Goal: Information Seeking & Learning: Compare options

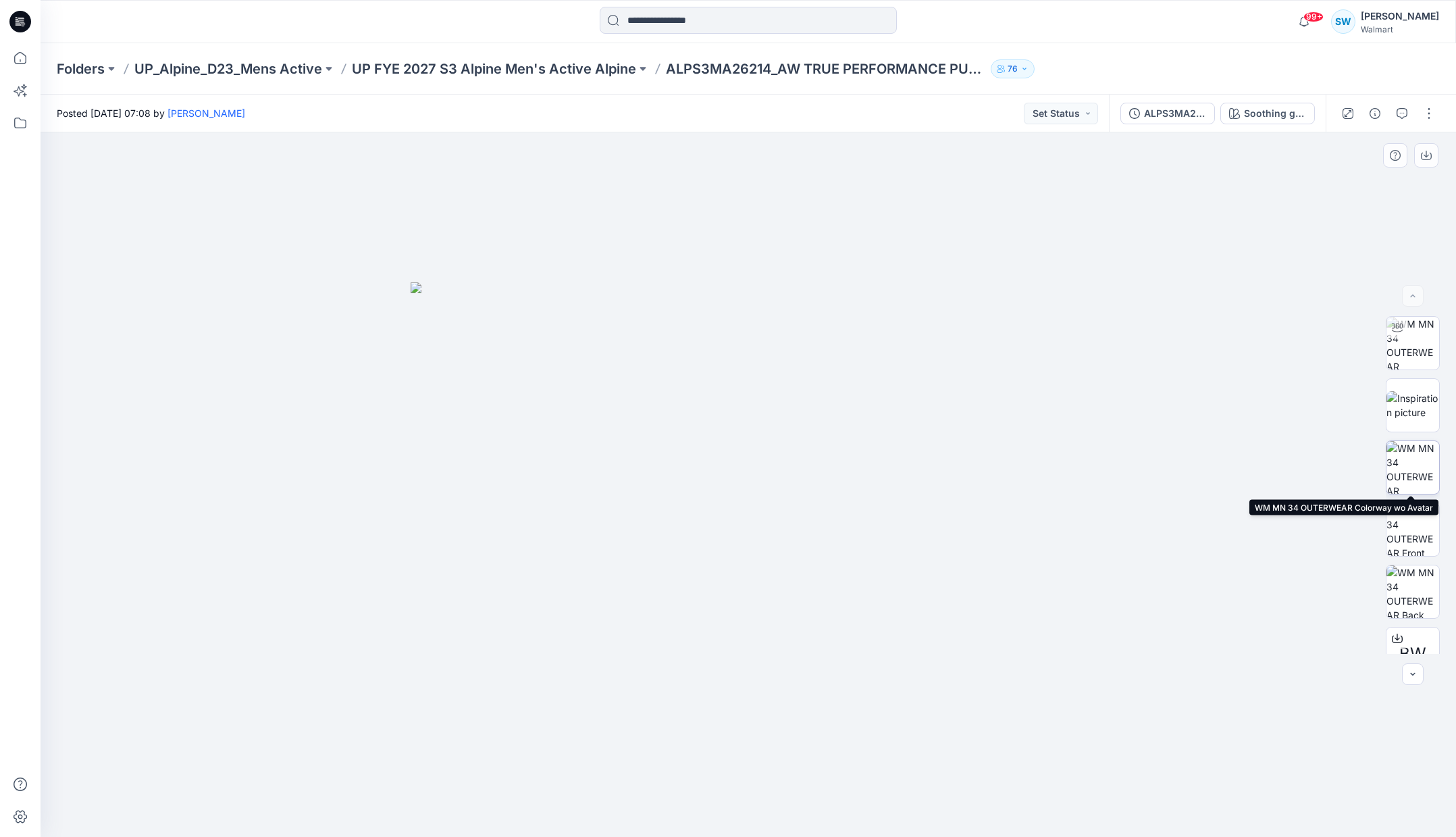
click at [1416, 465] on img at bounding box center [1413, 468] width 53 height 53
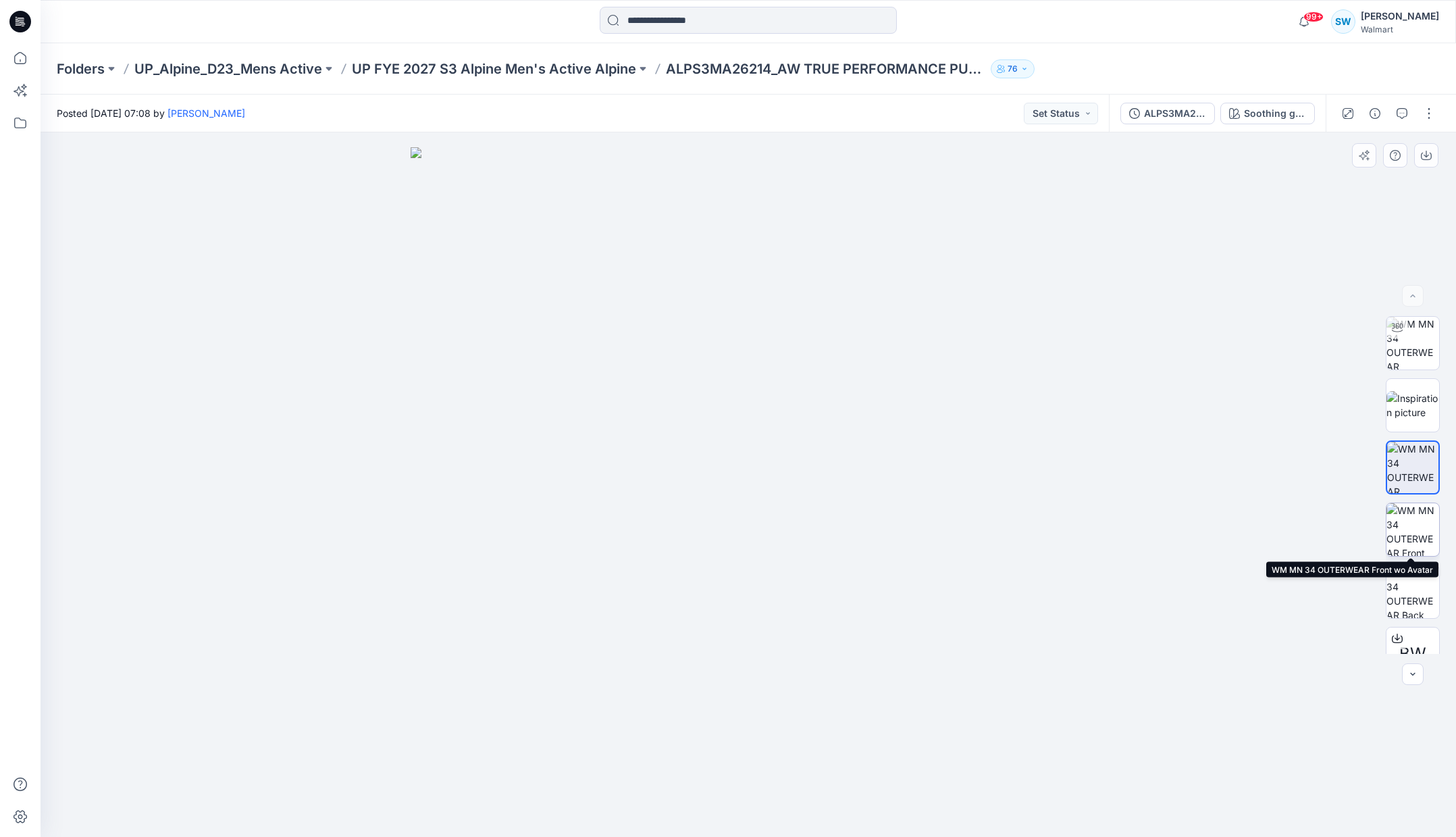
click at [1417, 535] on img at bounding box center [1413, 529] width 53 height 53
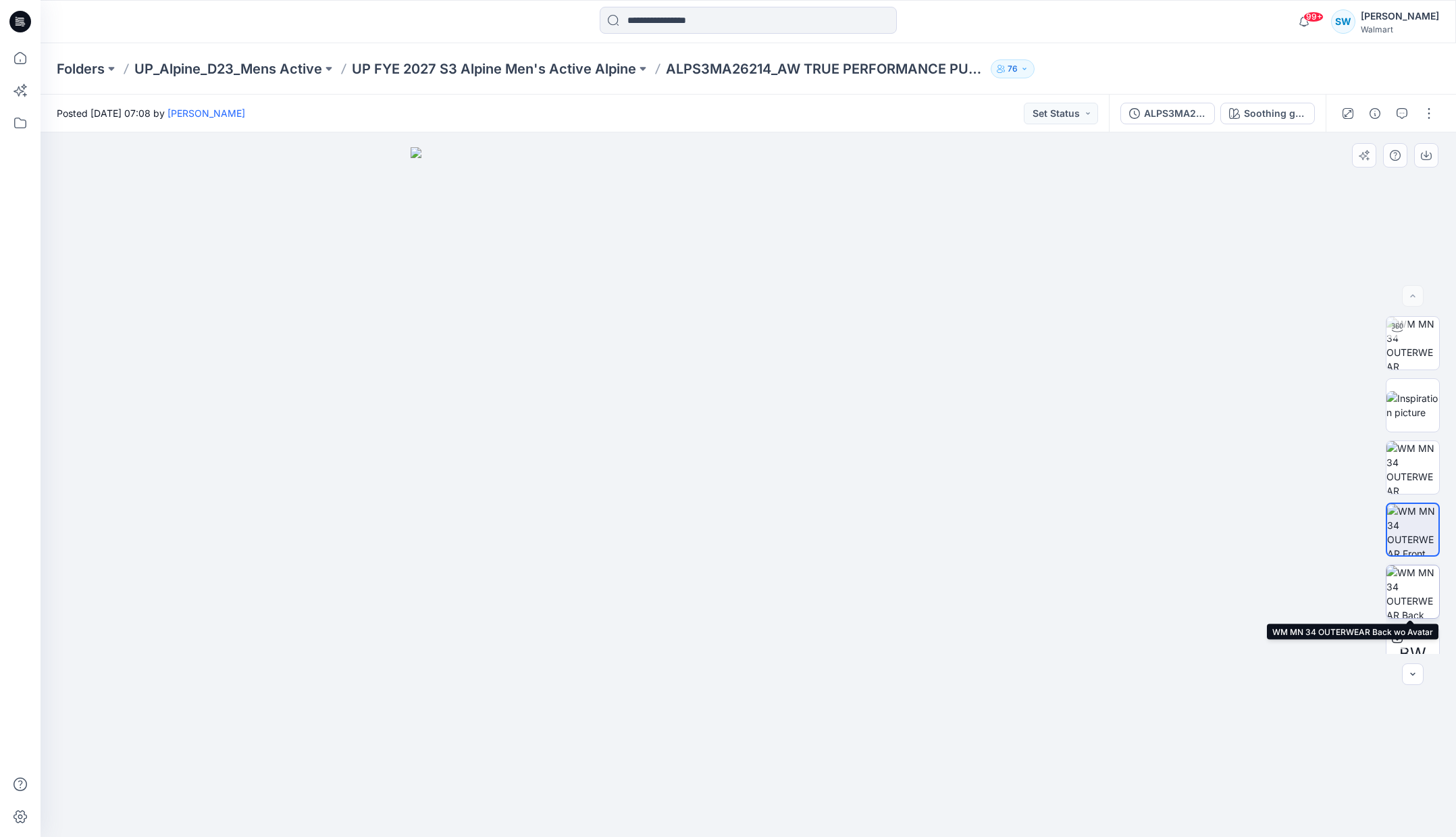
click at [1412, 583] on img at bounding box center [1413, 592] width 53 height 53
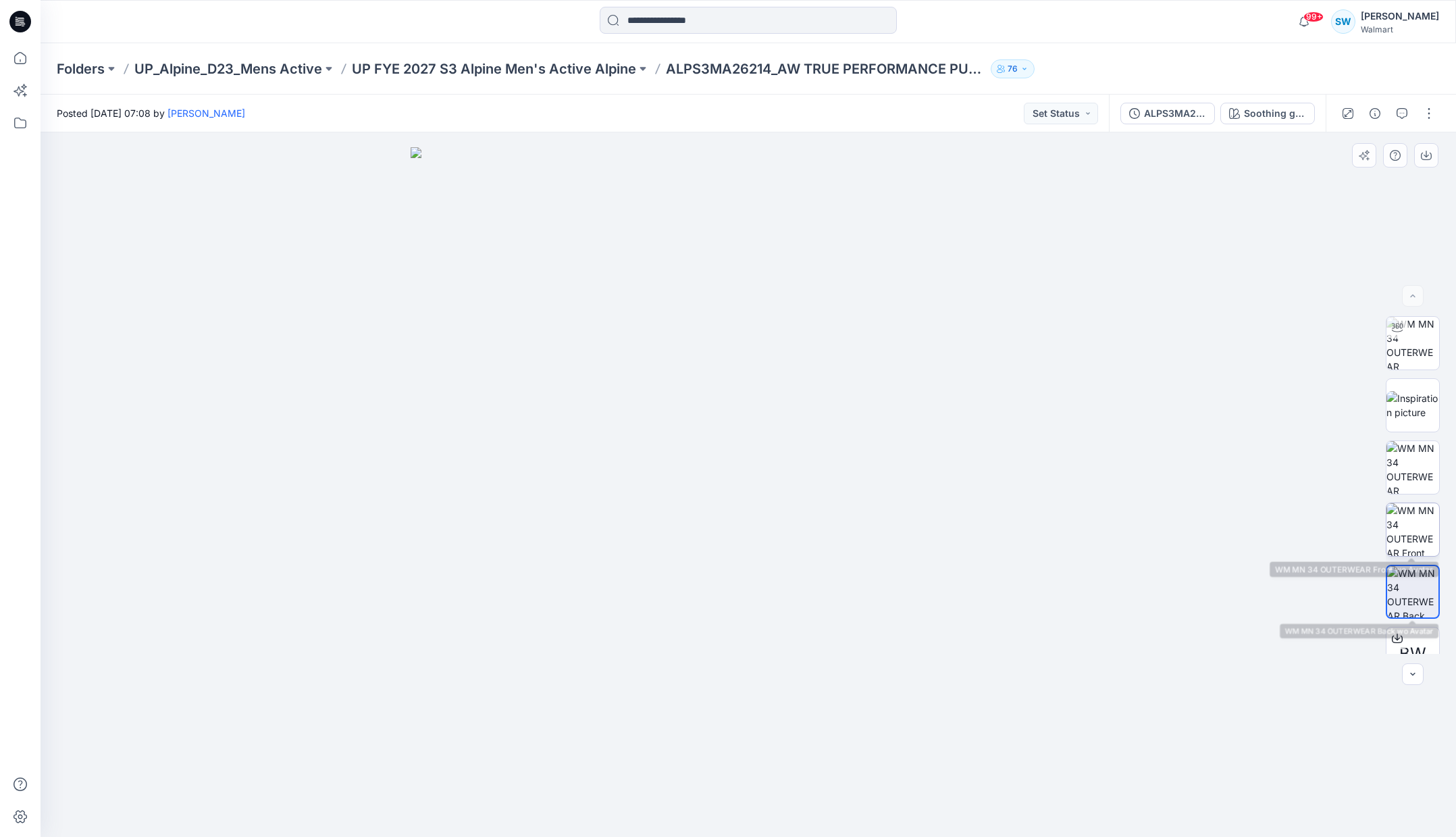
click at [1412, 532] on img at bounding box center [1413, 529] width 53 height 53
click at [728, 345] on img at bounding box center [748, 492] width 676 height 690
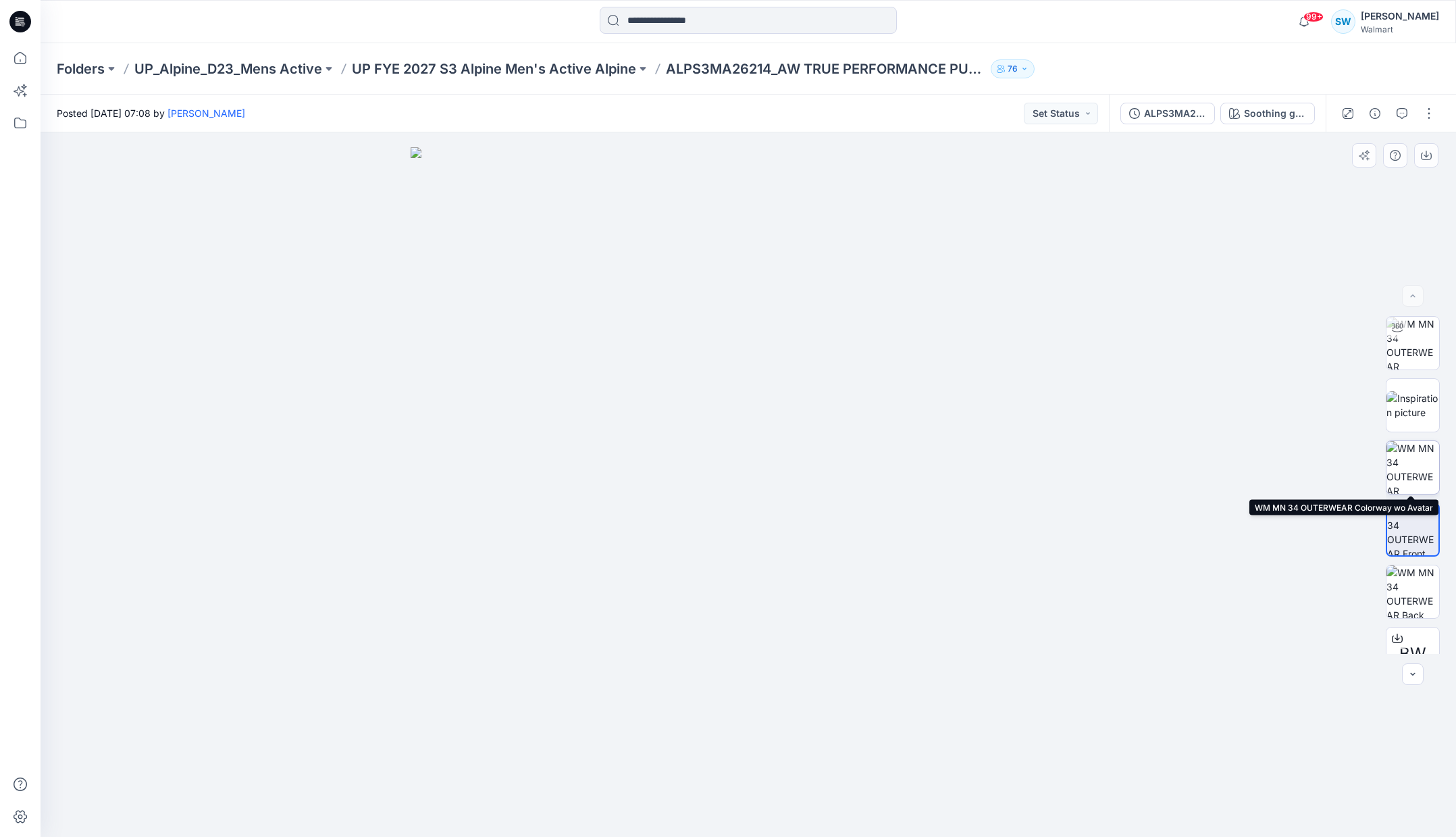
click at [1406, 463] on img at bounding box center [1413, 468] width 53 height 53
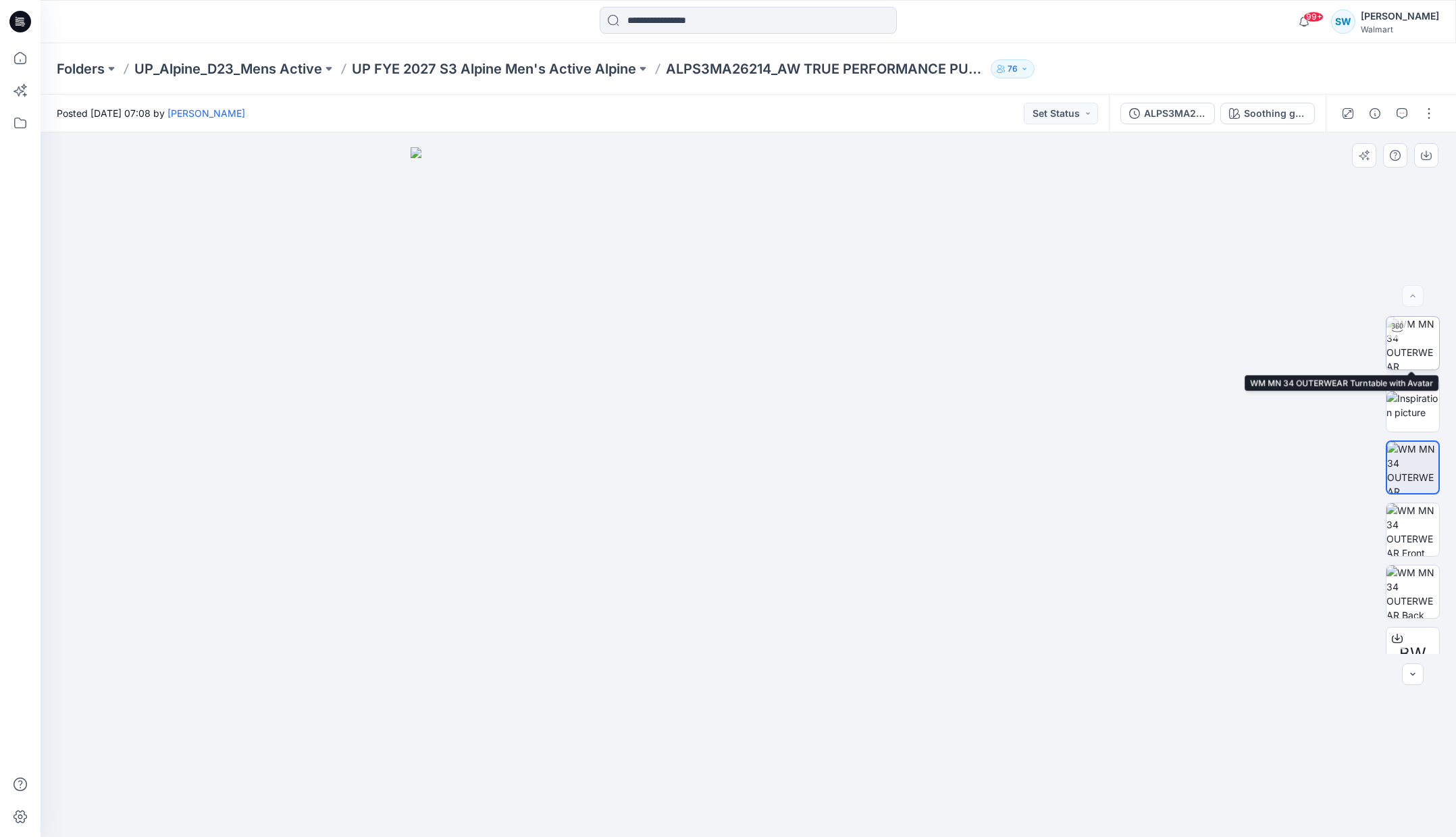
click at [1413, 346] on img at bounding box center [1413, 343] width 53 height 53
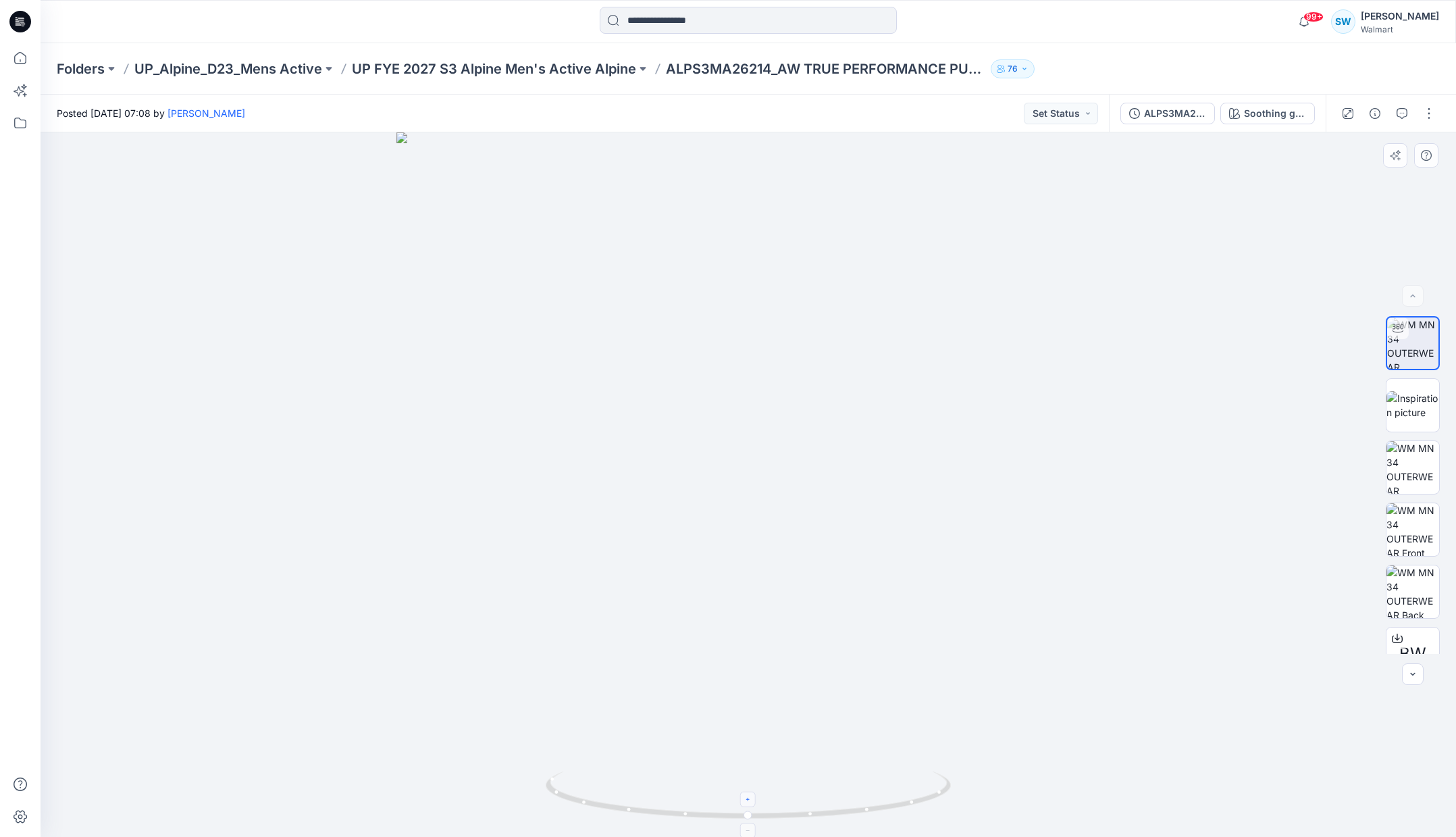
click at [750, 799] on icon at bounding box center [749, 799] width 8 height 8
click at [750, 799] on icon at bounding box center [750, 796] width 409 height 51
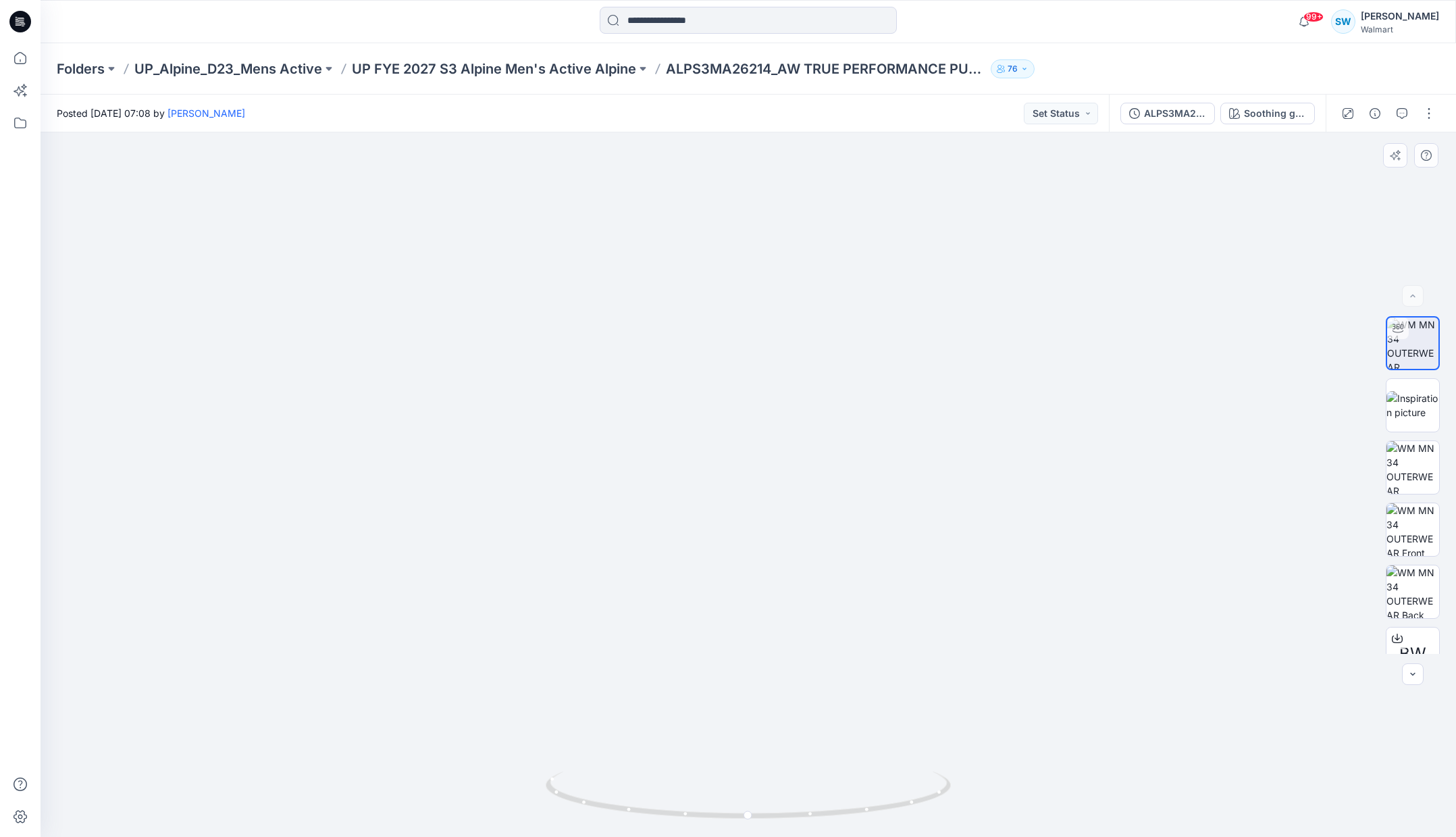
click at [1025, 557] on img at bounding box center [748, 376] width 1136 height 921
drag, startPoint x: 1031, startPoint y: 618, endPoint x: 991, endPoint y: 638, distance: 44.7
click at [1031, 618] on img at bounding box center [748, 376] width 1136 height 921
click at [747, 831] on icon at bounding box center [749, 830] width 8 height 8
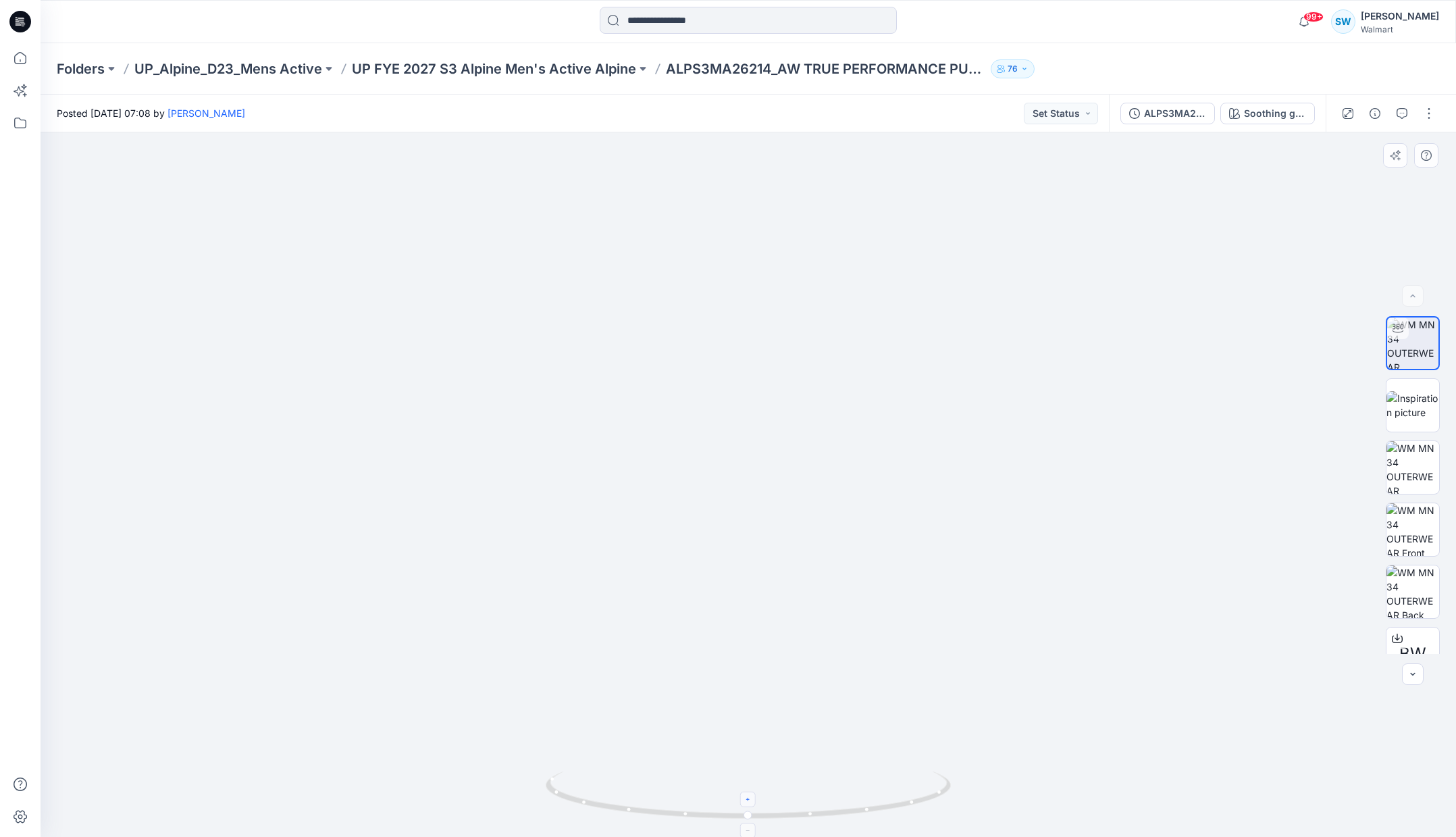
click at [747, 831] on icon at bounding box center [749, 830] width 8 height 8
click at [549, 69] on p "UP FYE 2027 S3 Alpine Men's Active Alpine" at bounding box center [494, 69] width 284 height 19
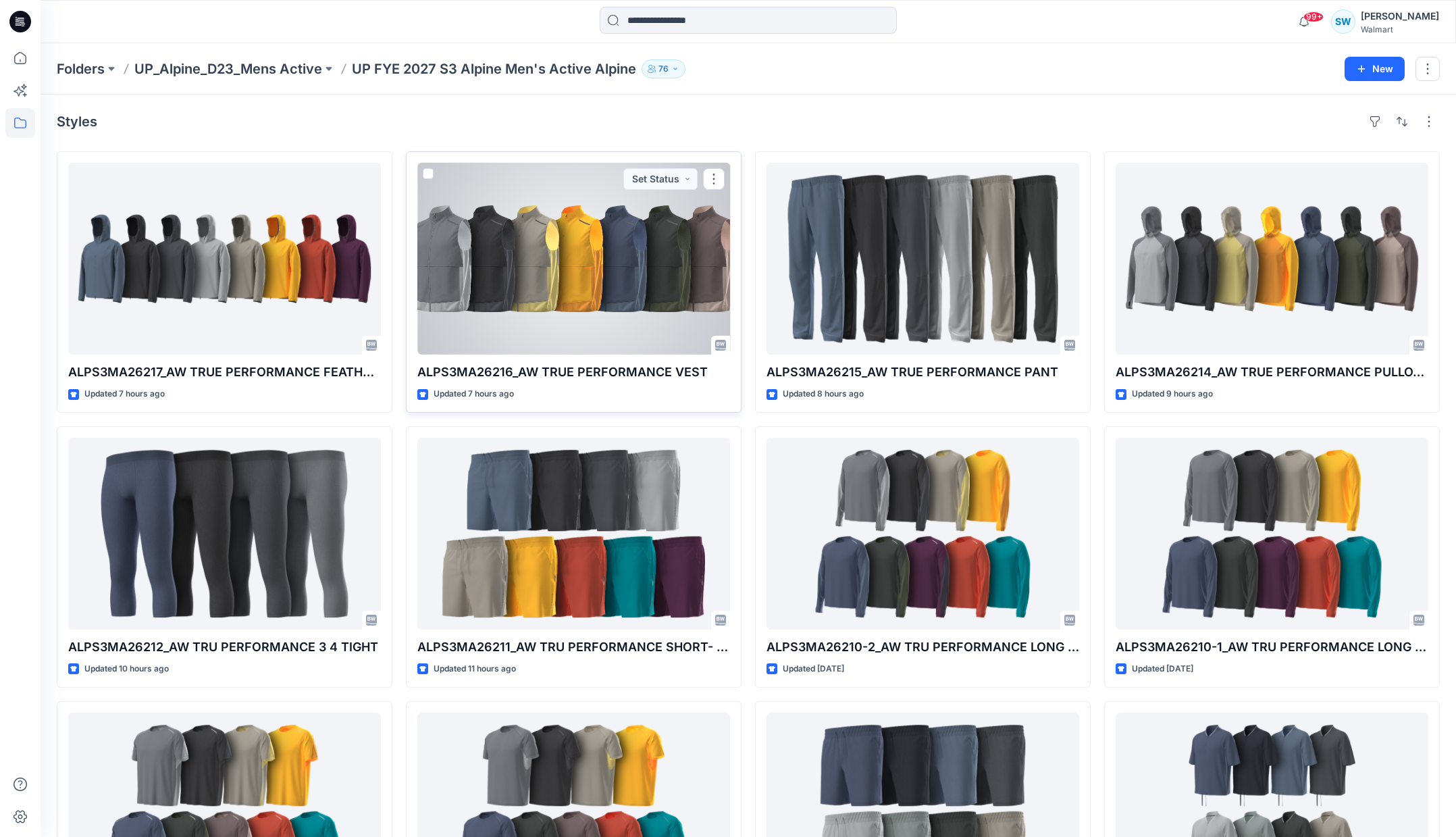
click at [654, 279] on div at bounding box center [573, 259] width 313 height 192
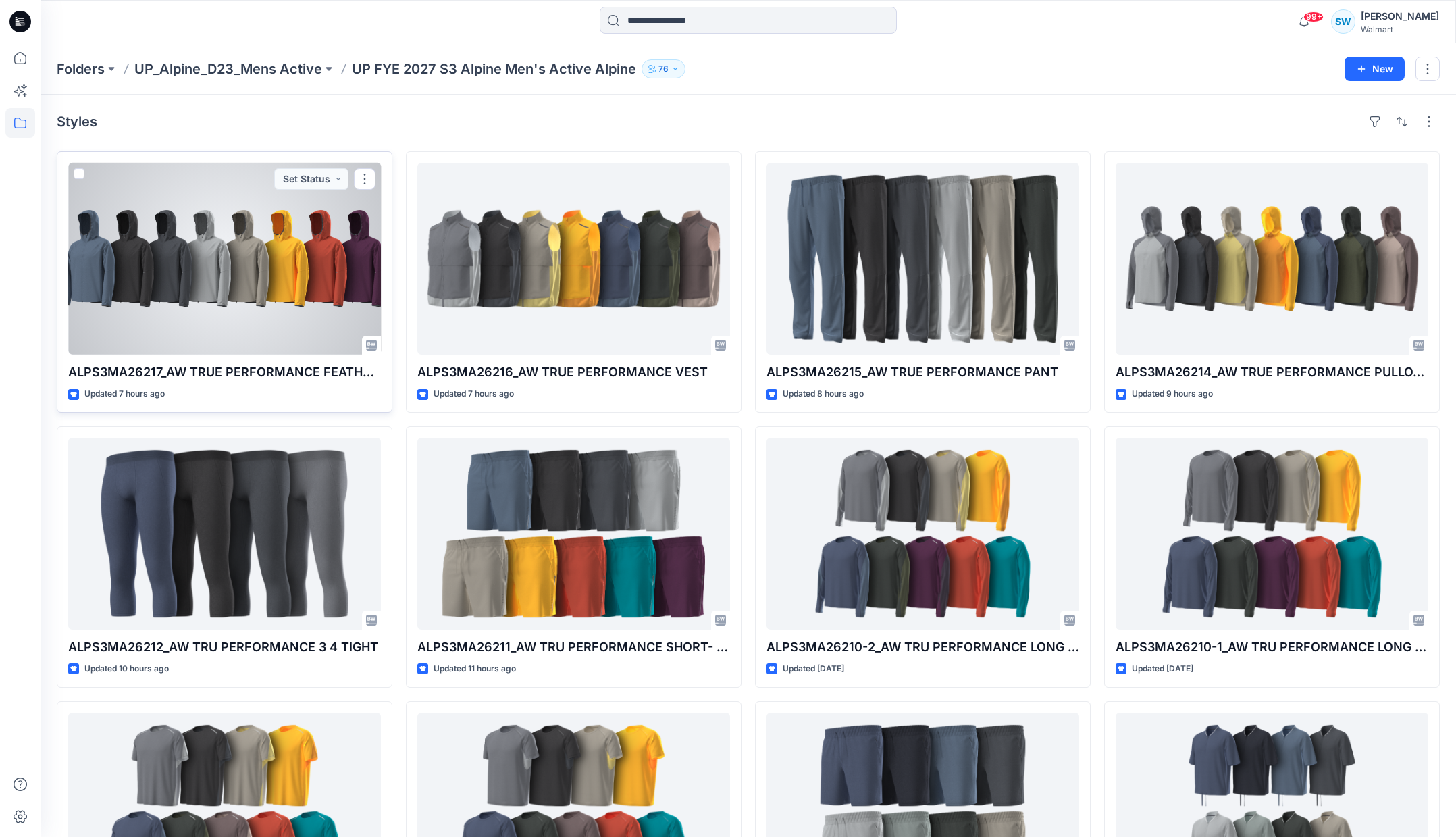
click at [274, 250] on div at bounding box center [224, 259] width 313 height 192
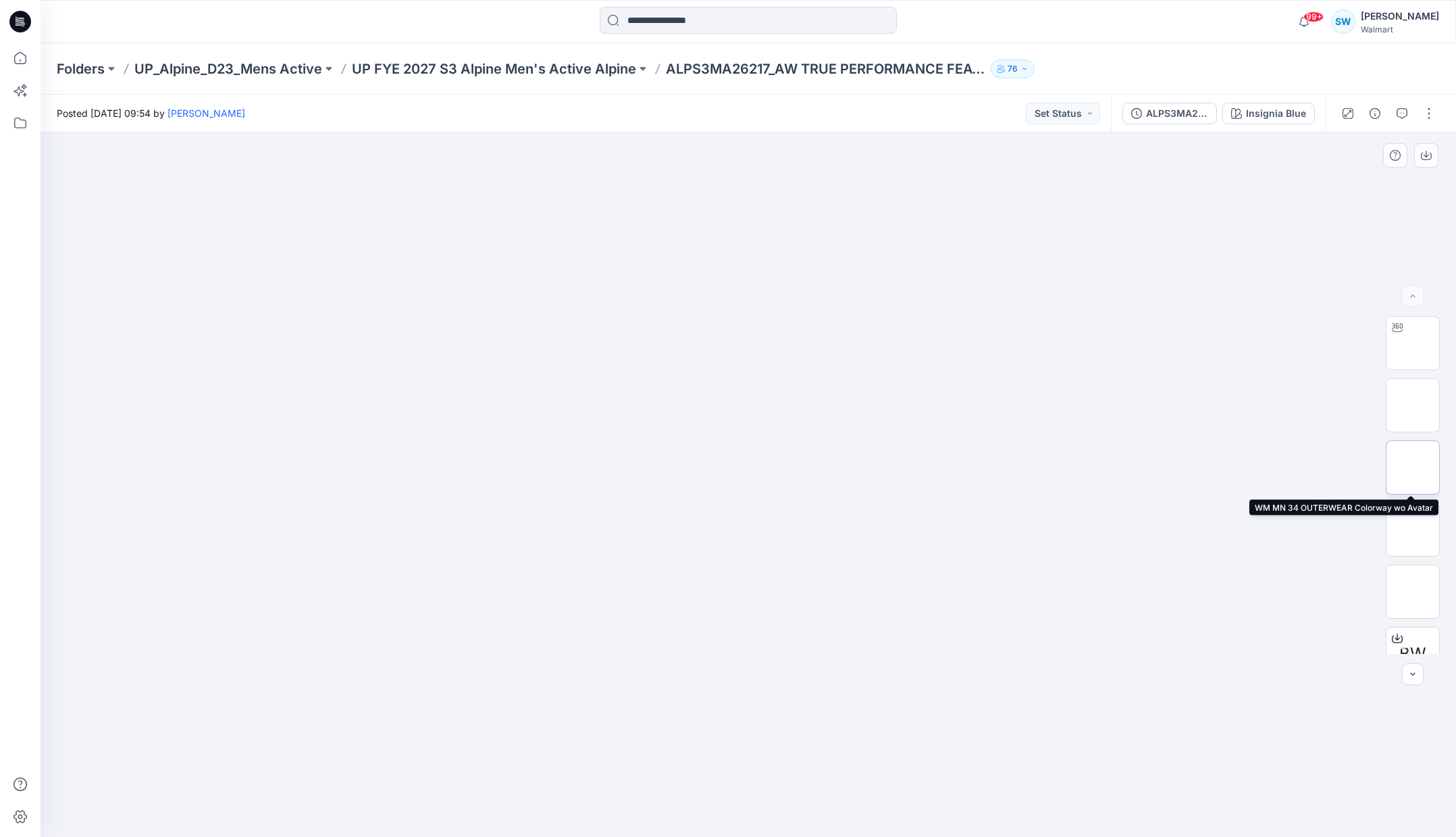
click at [1412, 468] on img at bounding box center [1412, 468] width 0 height 0
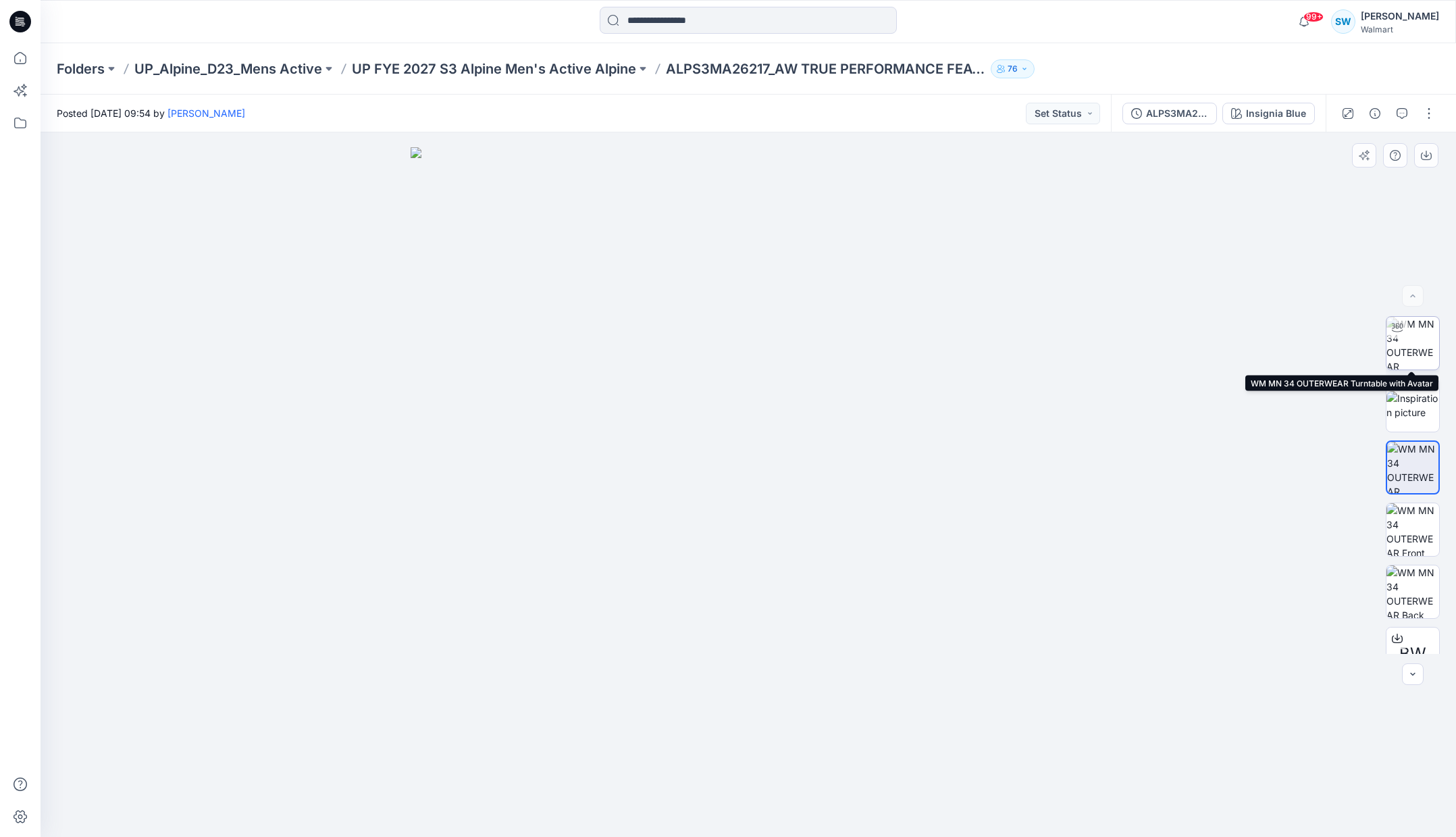
click at [1412, 342] on img at bounding box center [1413, 343] width 53 height 53
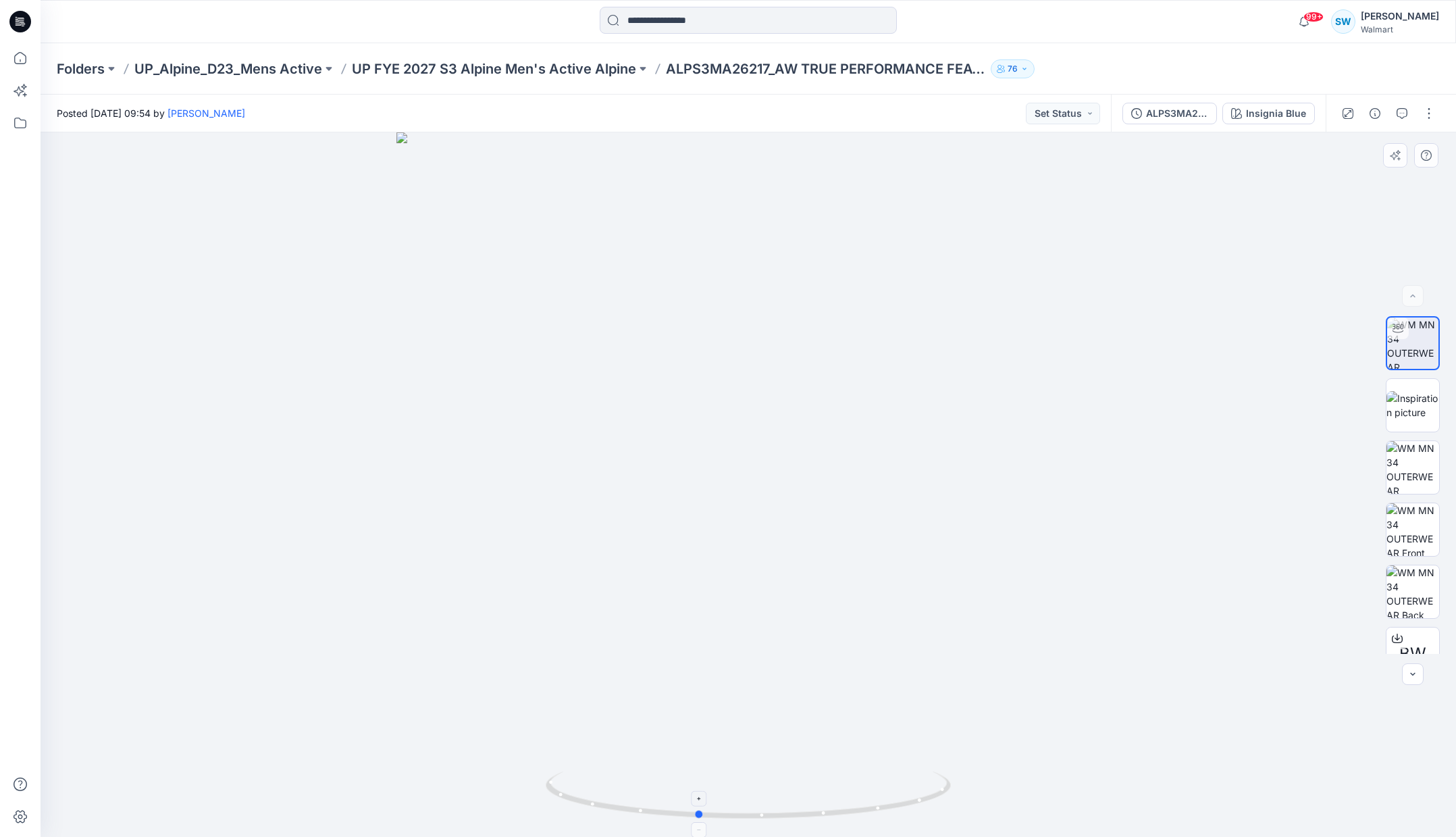
click at [824, 812] on icon at bounding box center [750, 796] width 409 height 51
drag, startPoint x: 860, startPoint y: 813, endPoint x: 876, endPoint y: 814, distance: 16.0
click at [837, 815] on icon at bounding box center [750, 796] width 409 height 51
click at [585, 803] on icon at bounding box center [750, 796] width 409 height 51
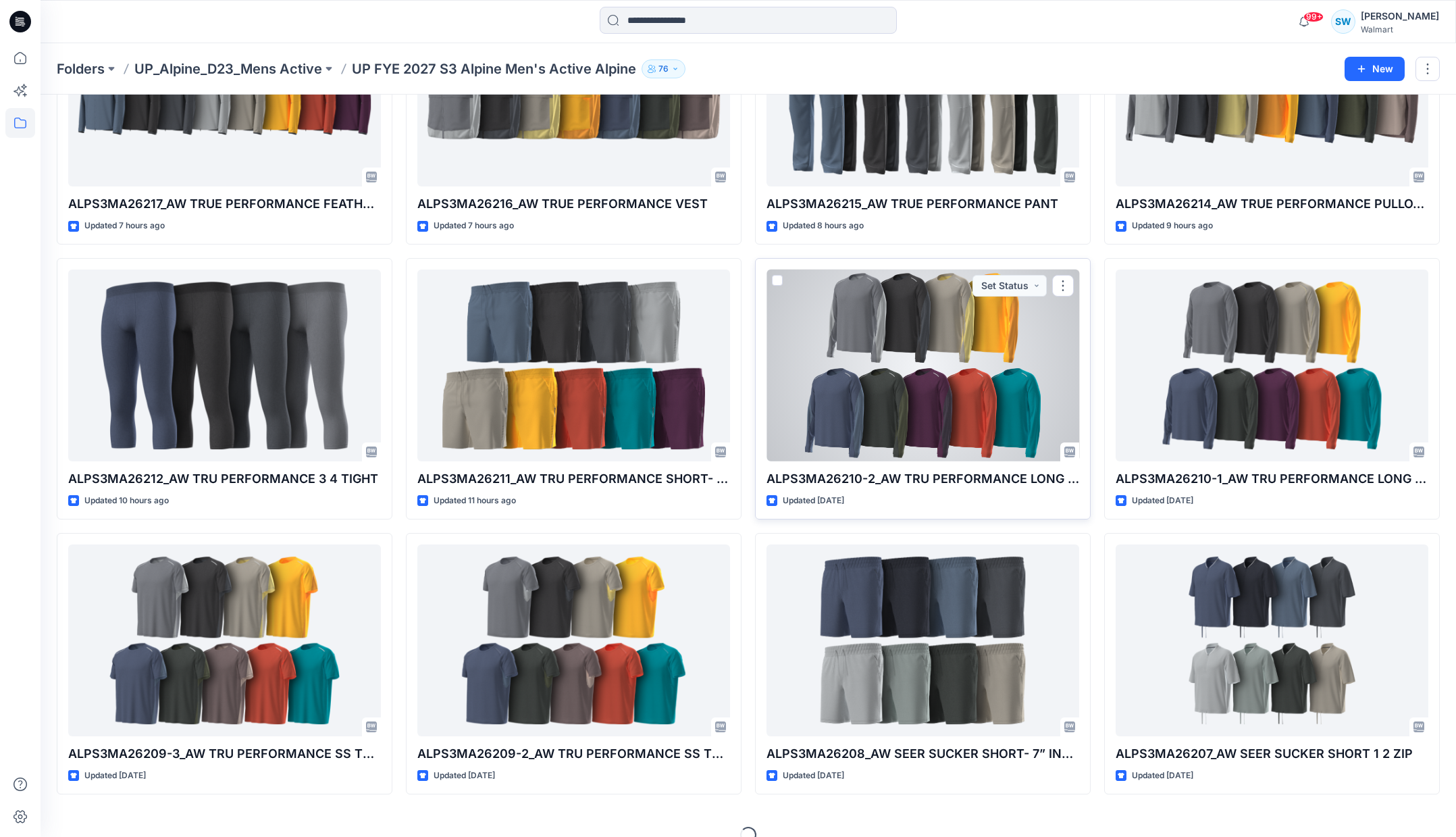
scroll to position [183, 0]
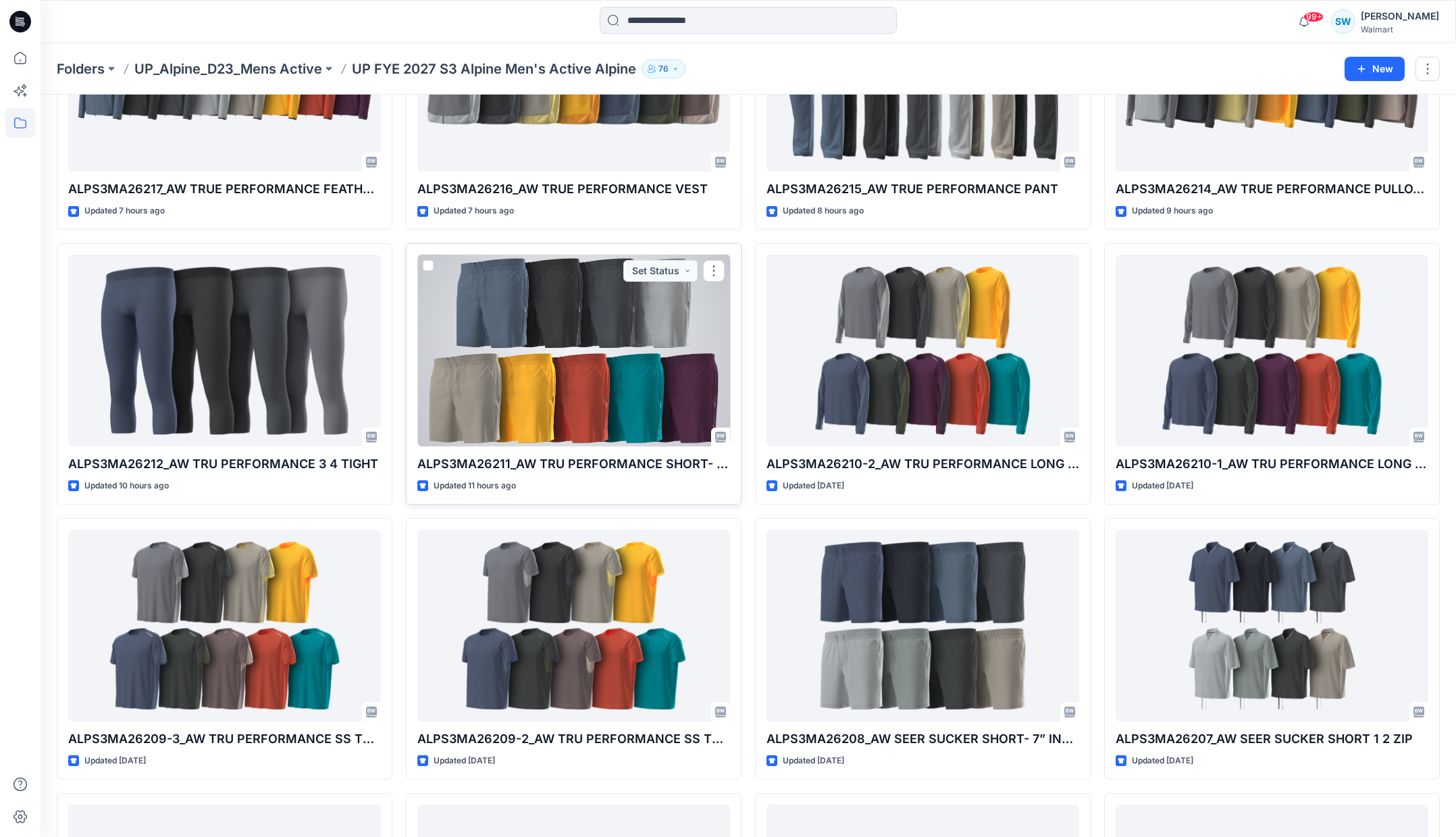
click at [613, 397] on div at bounding box center [573, 351] width 313 height 192
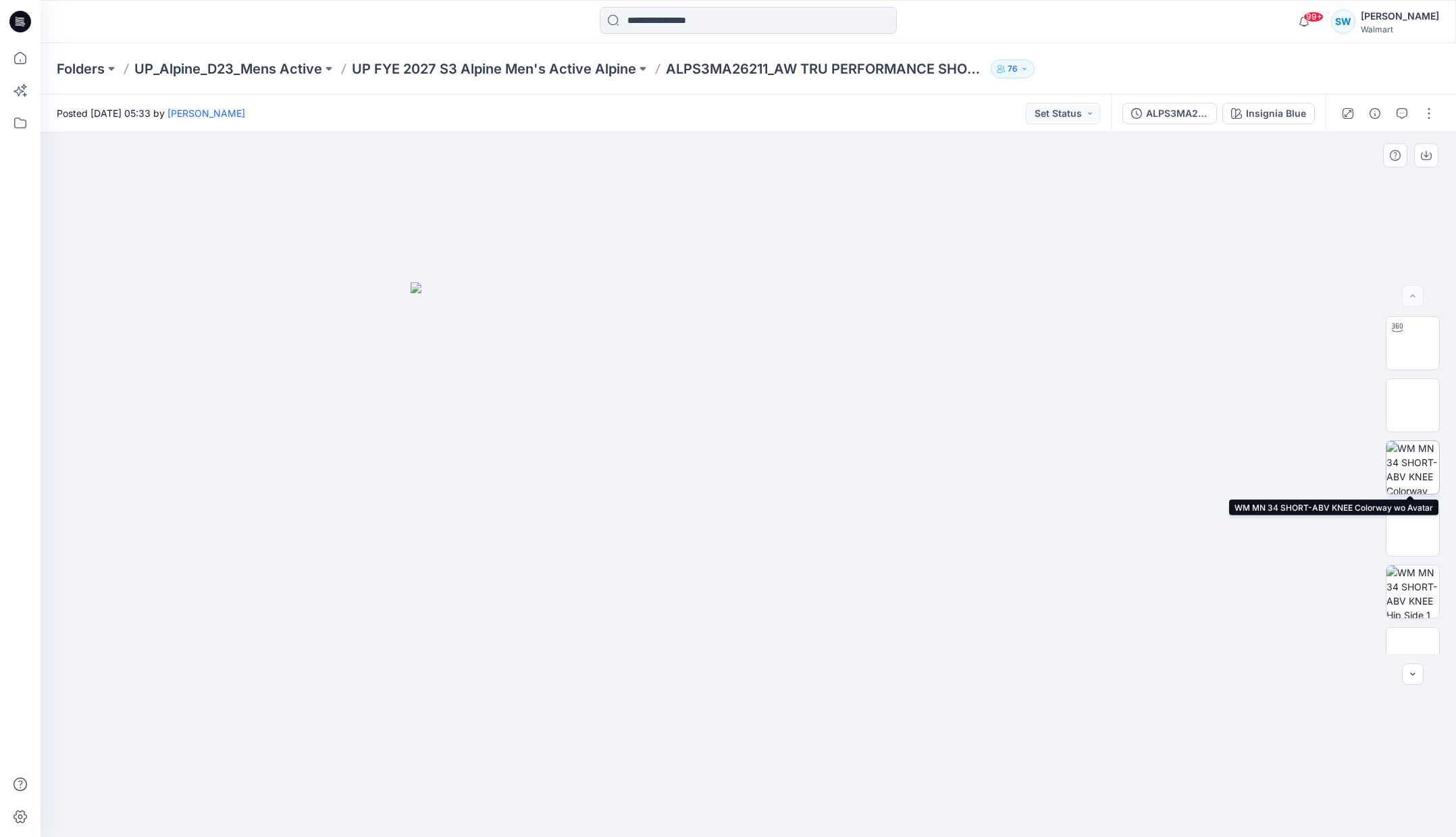
click at [1406, 464] on img at bounding box center [1413, 468] width 53 height 53
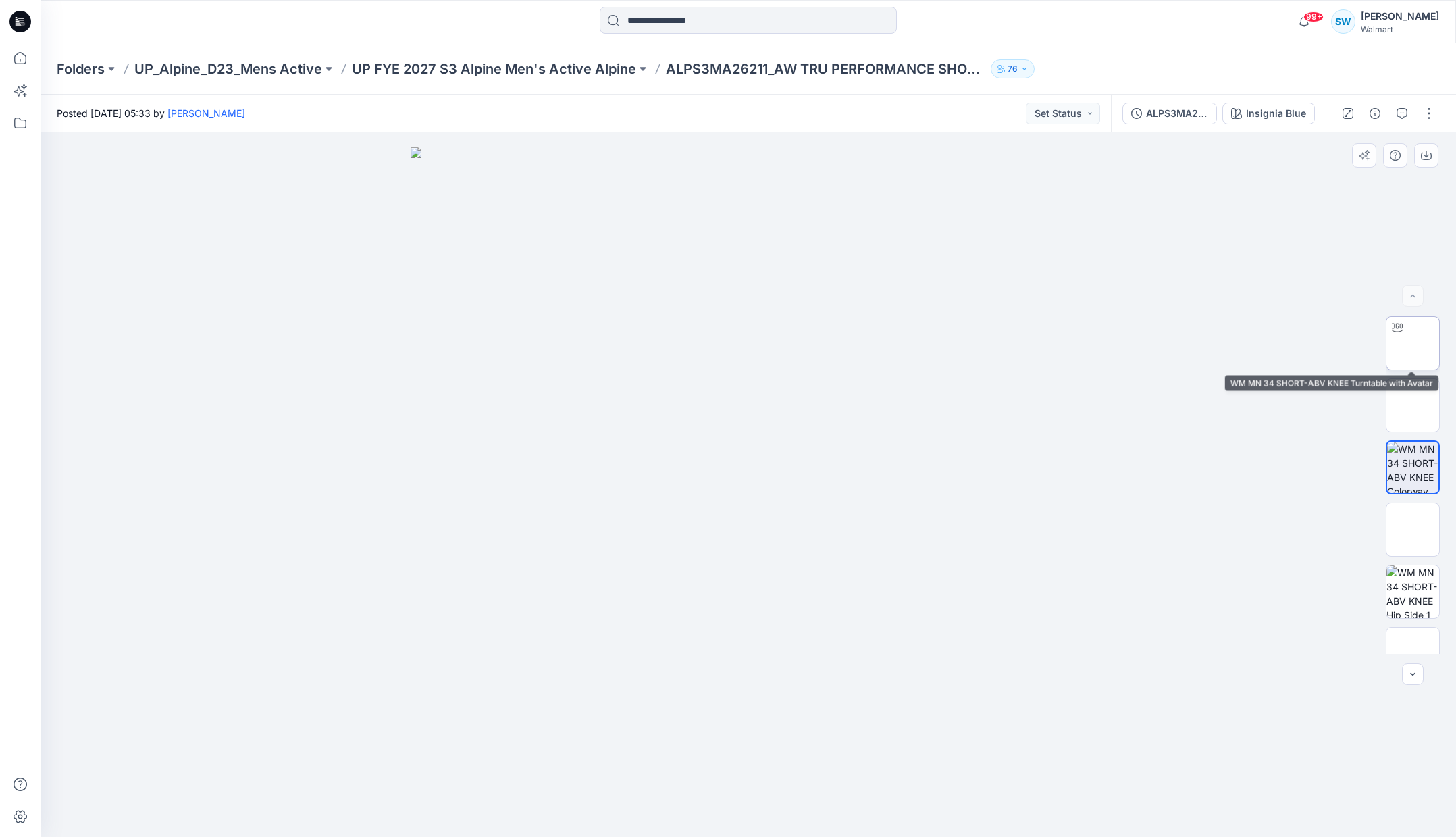
click at [1412, 343] on img at bounding box center [1412, 343] width 0 height 0
drag, startPoint x: 894, startPoint y: 803, endPoint x: 876, endPoint y: 808, distance: 18.7
click at [872, 807] on icon at bounding box center [750, 796] width 409 height 51
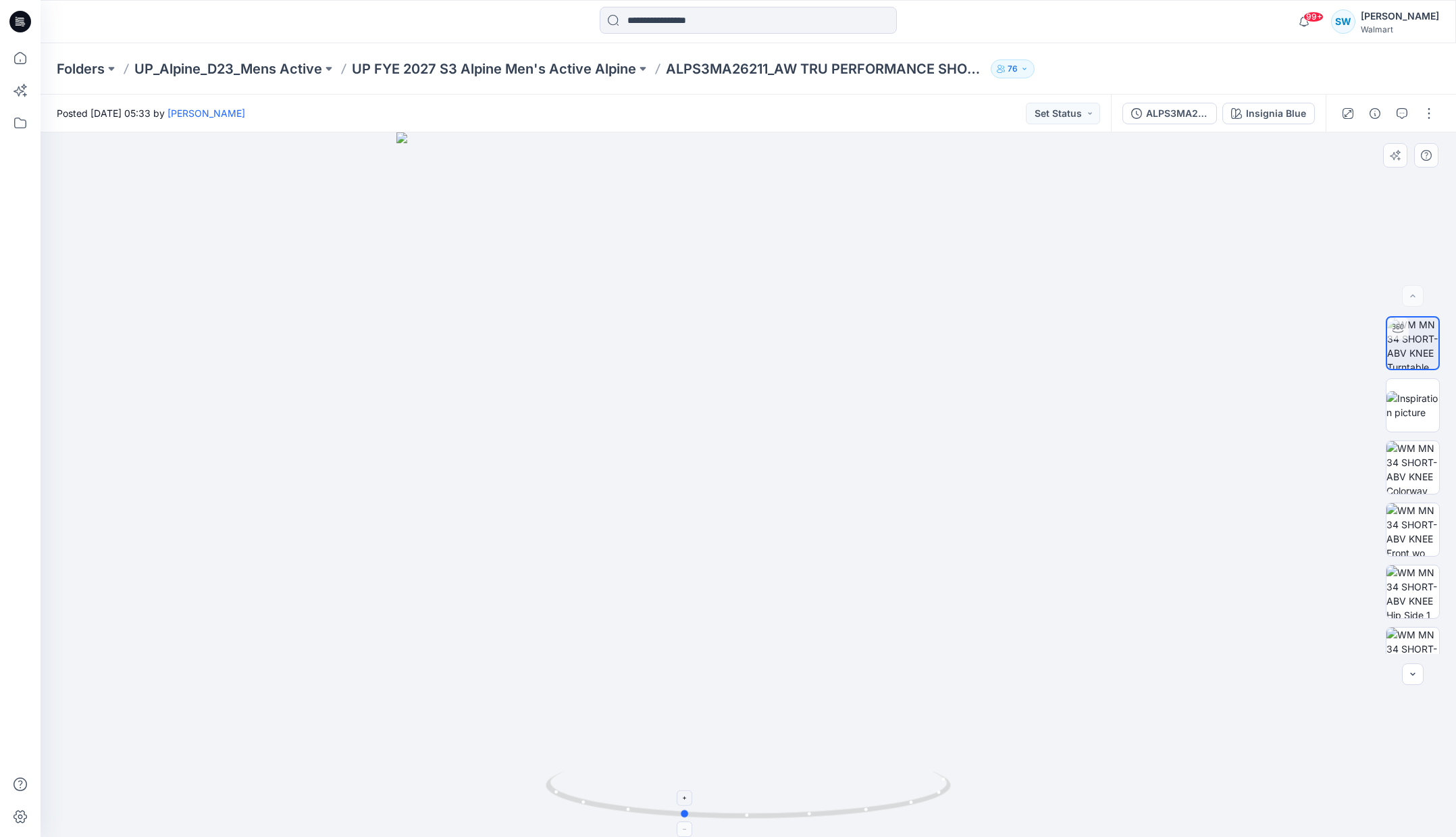
drag, startPoint x: 887, startPoint y: 806, endPoint x: 876, endPoint y: 806, distance: 11.0
click at [876, 806] on icon at bounding box center [750, 796] width 409 height 51
click at [679, 802] on icon at bounding box center [680, 797] width 8 height 8
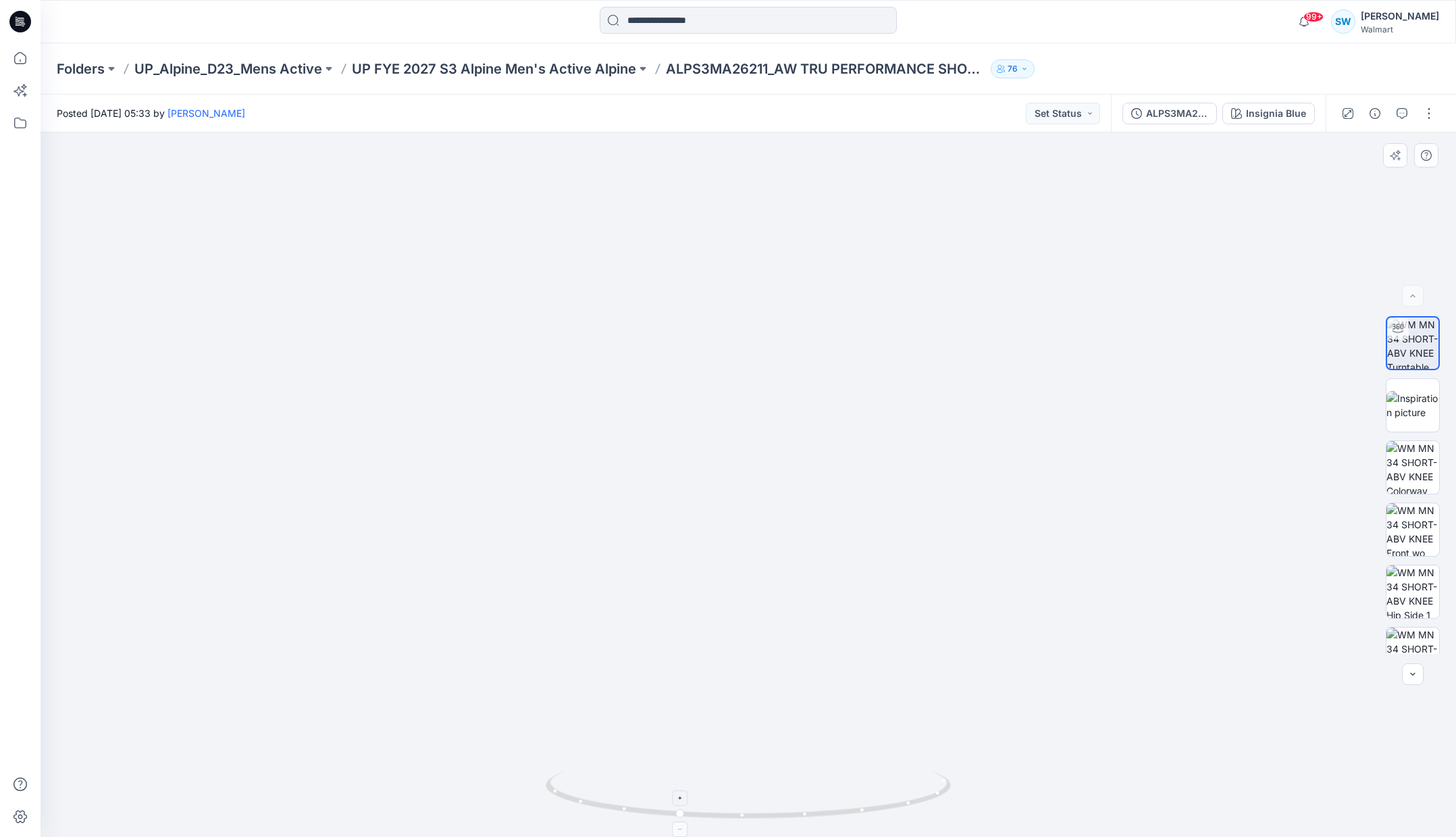
click at [679, 802] on icon at bounding box center [680, 797] width 8 height 8
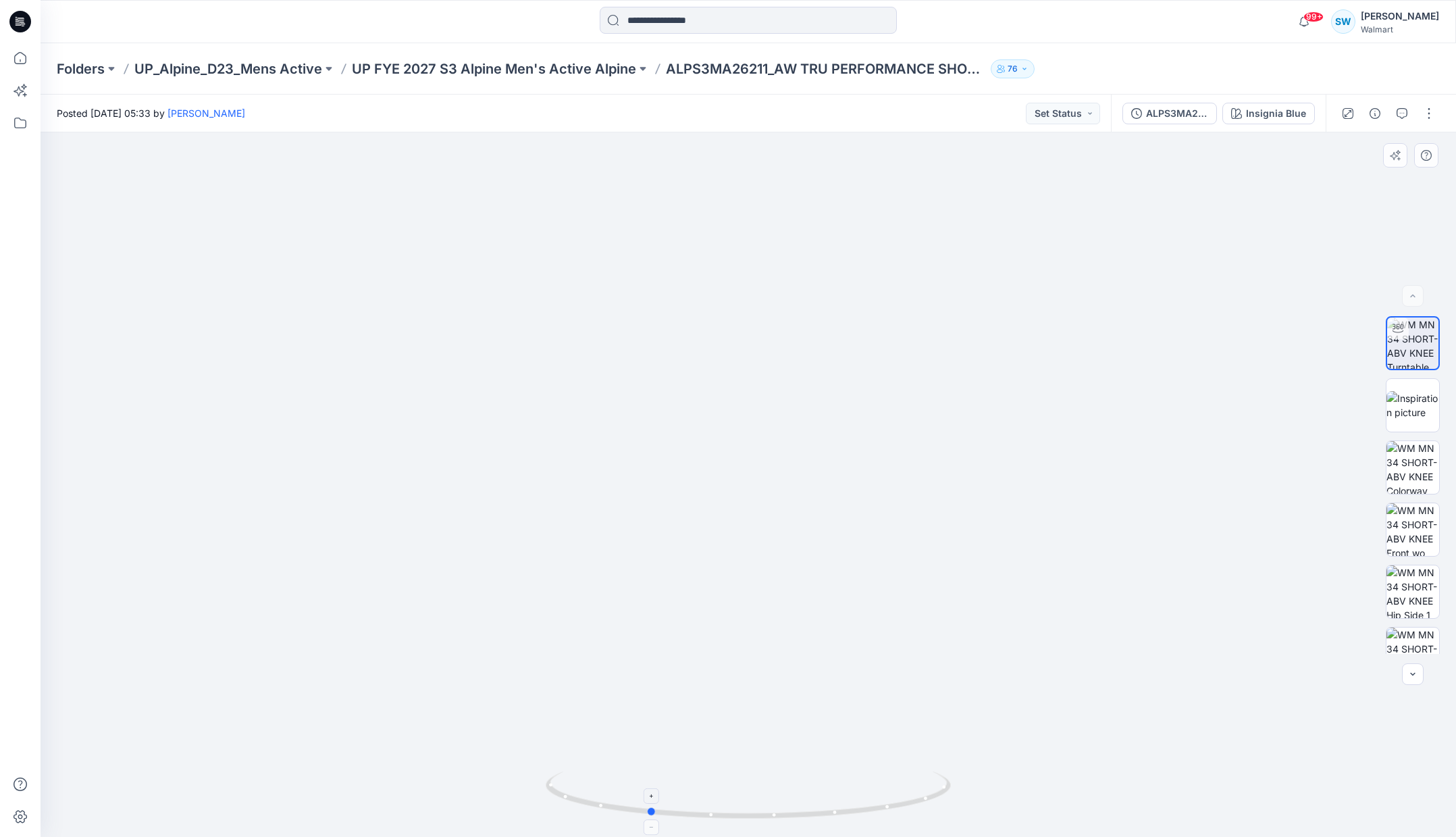
drag, startPoint x: 927, startPoint y: 802, endPoint x: 882, endPoint y: 804, distance: 45.0
click at [882, 804] on icon at bounding box center [750, 796] width 409 height 51
drag, startPoint x: 906, startPoint y: 802, endPoint x: 872, endPoint y: 802, distance: 34.0
click at [872, 802] on icon at bounding box center [750, 796] width 409 height 51
drag, startPoint x: 894, startPoint y: 802, endPoint x: 848, endPoint y: 805, distance: 46.1
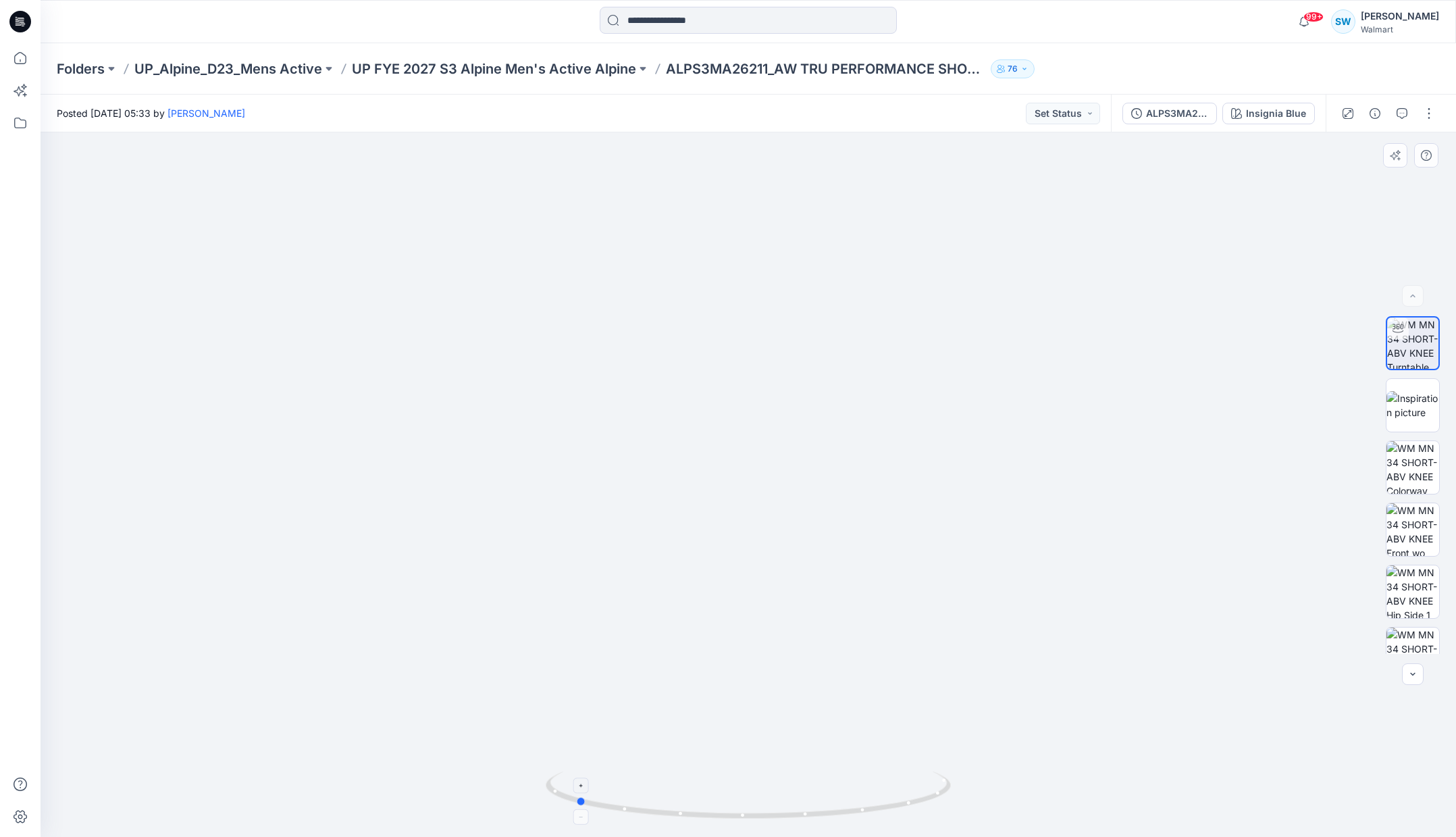
click at [846, 804] on icon at bounding box center [750, 796] width 409 height 51
click at [758, 445] on img at bounding box center [748, 409] width 1004 height 854
click at [741, 817] on icon at bounding box center [750, 796] width 409 height 51
click at [562, 781] on icon at bounding box center [559, 777] width 8 height 8
click at [562, 779] on icon at bounding box center [559, 777] width 8 height 8
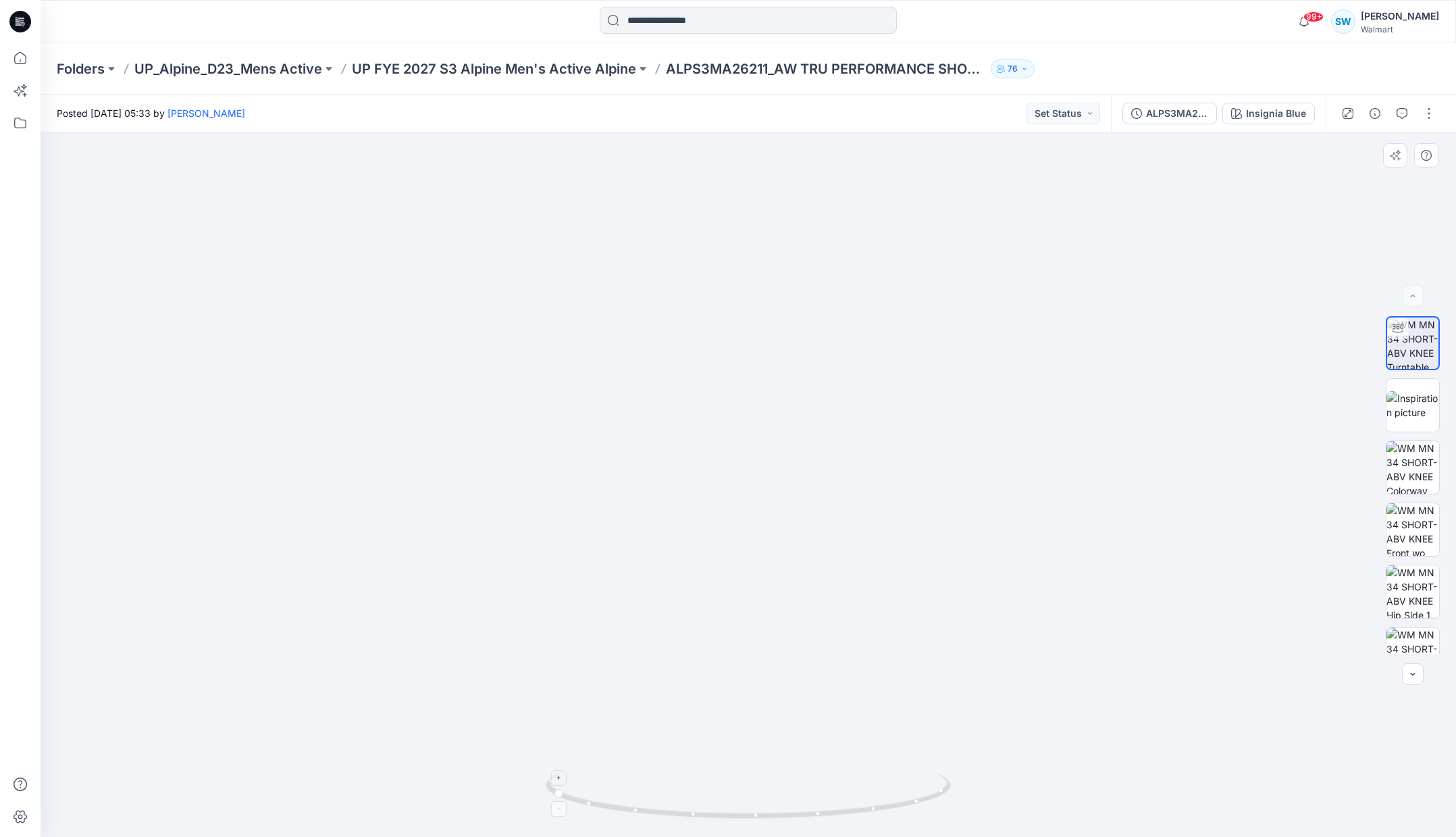
click at [562, 779] on icon at bounding box center [559, 777] width 8 height 8
click at [562, 779] on icon at bounding box center [750, 796] width 409 height 51
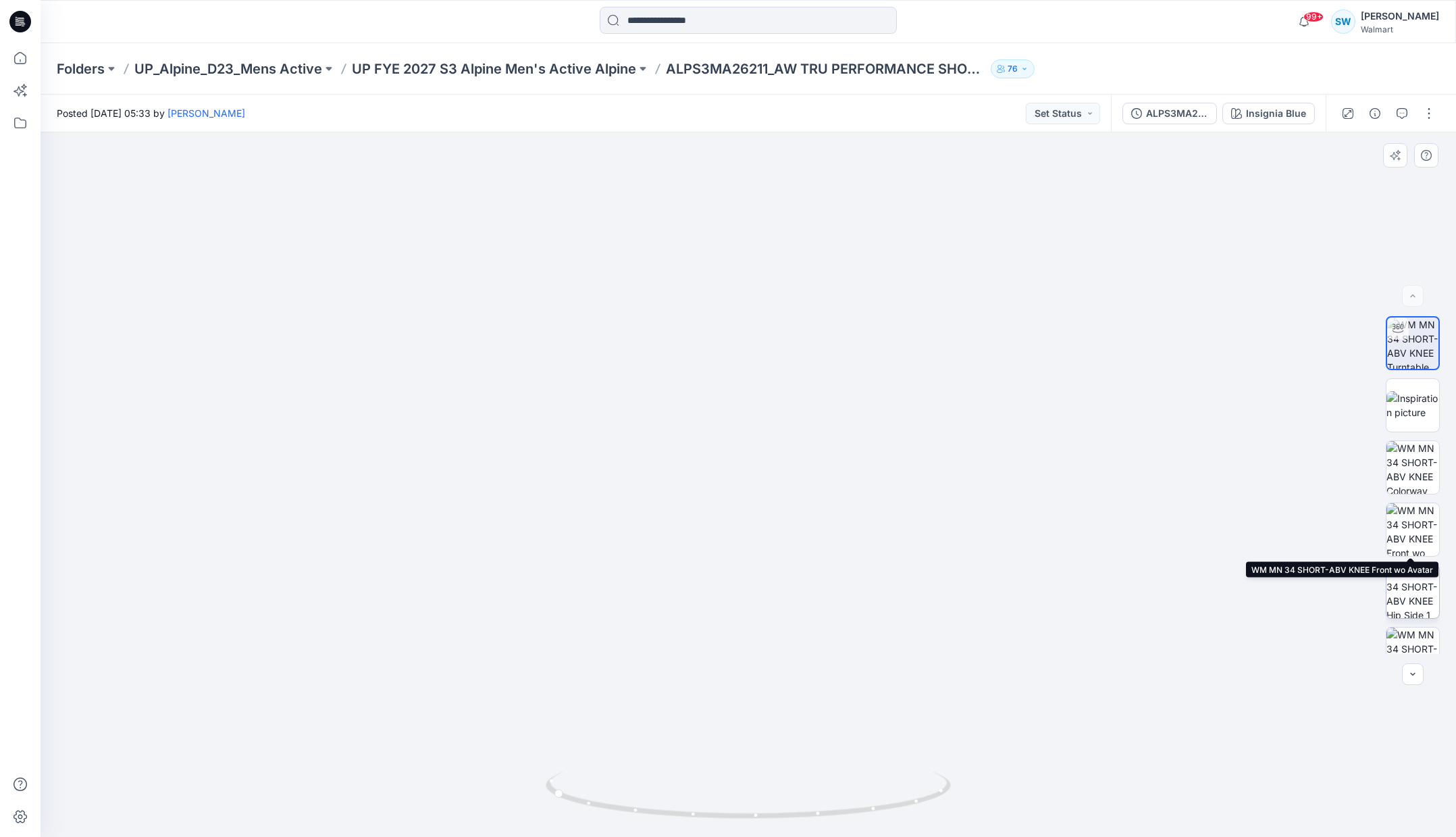
drag, startPoint x: 1412, startPoint y: 528, endPoint x: 1415, endPoint y: 575, distance: 47.1
click at [1412, 528] on img at bounding box center [1413, 529] width 53 height 53
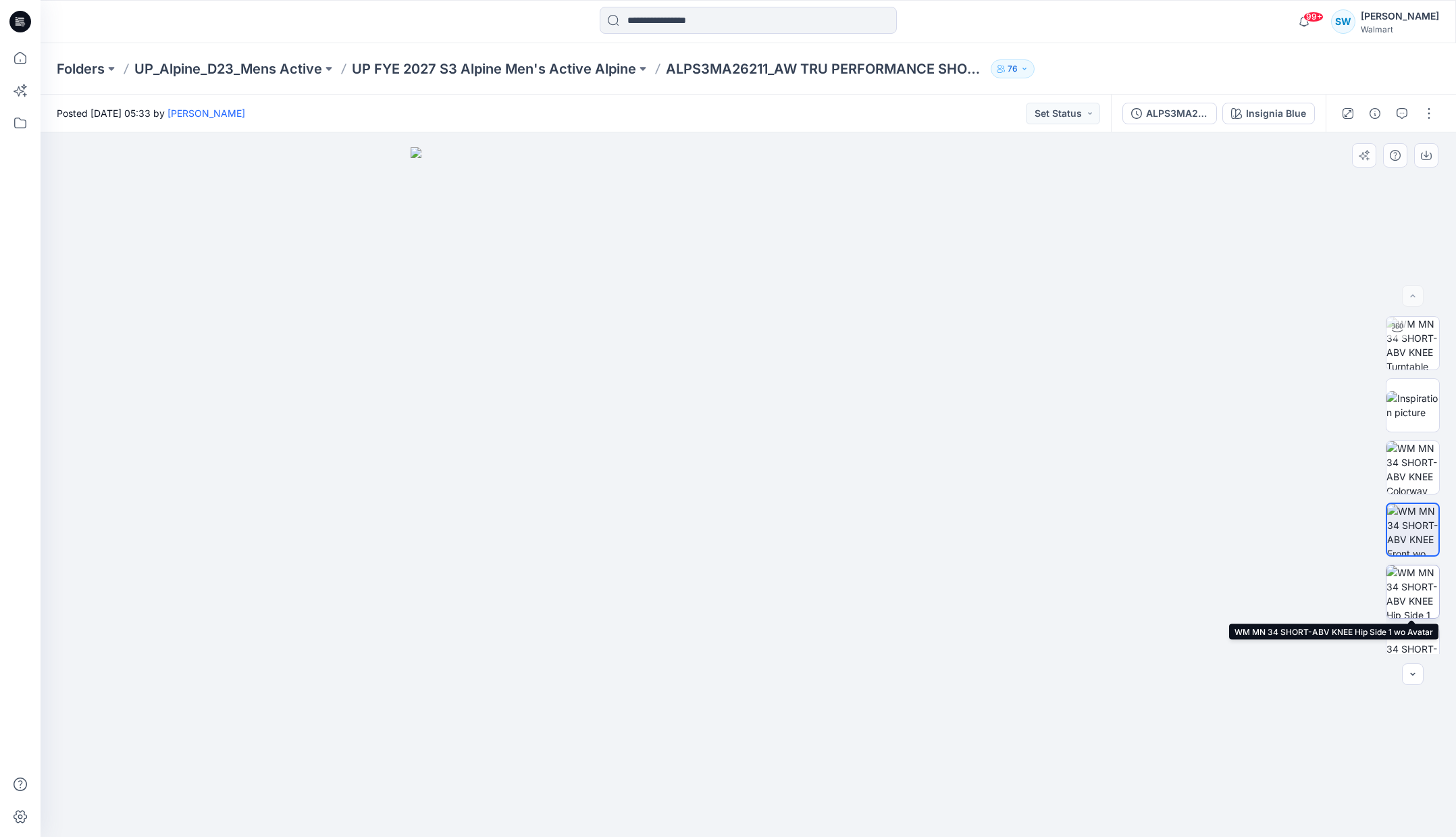
click at [1411, 592] on img at bounding box center [1413, 592] width 53 height 53
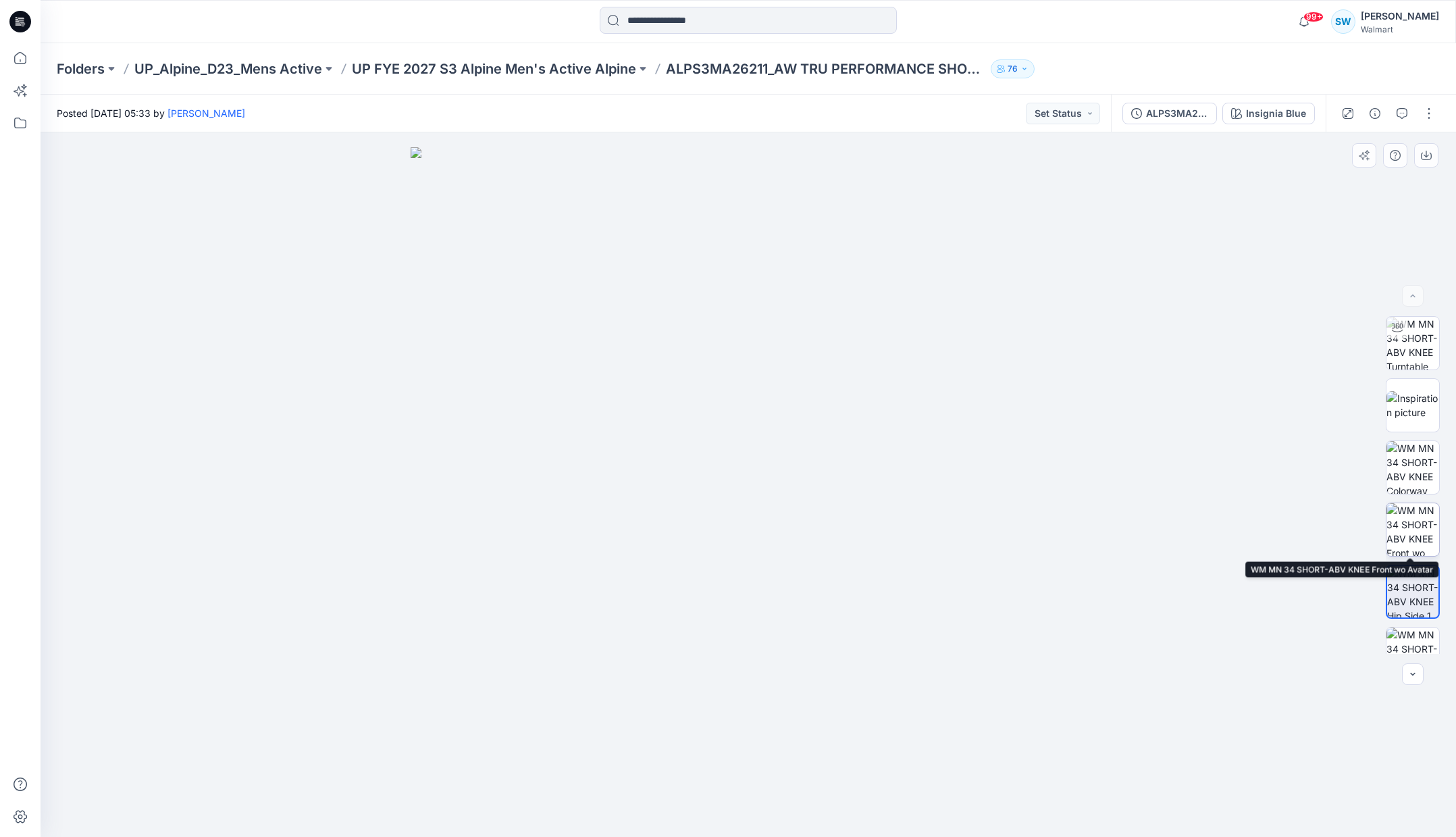
click at [1413, 530] on img at bounding box center [1413, 529] width 53 height 53
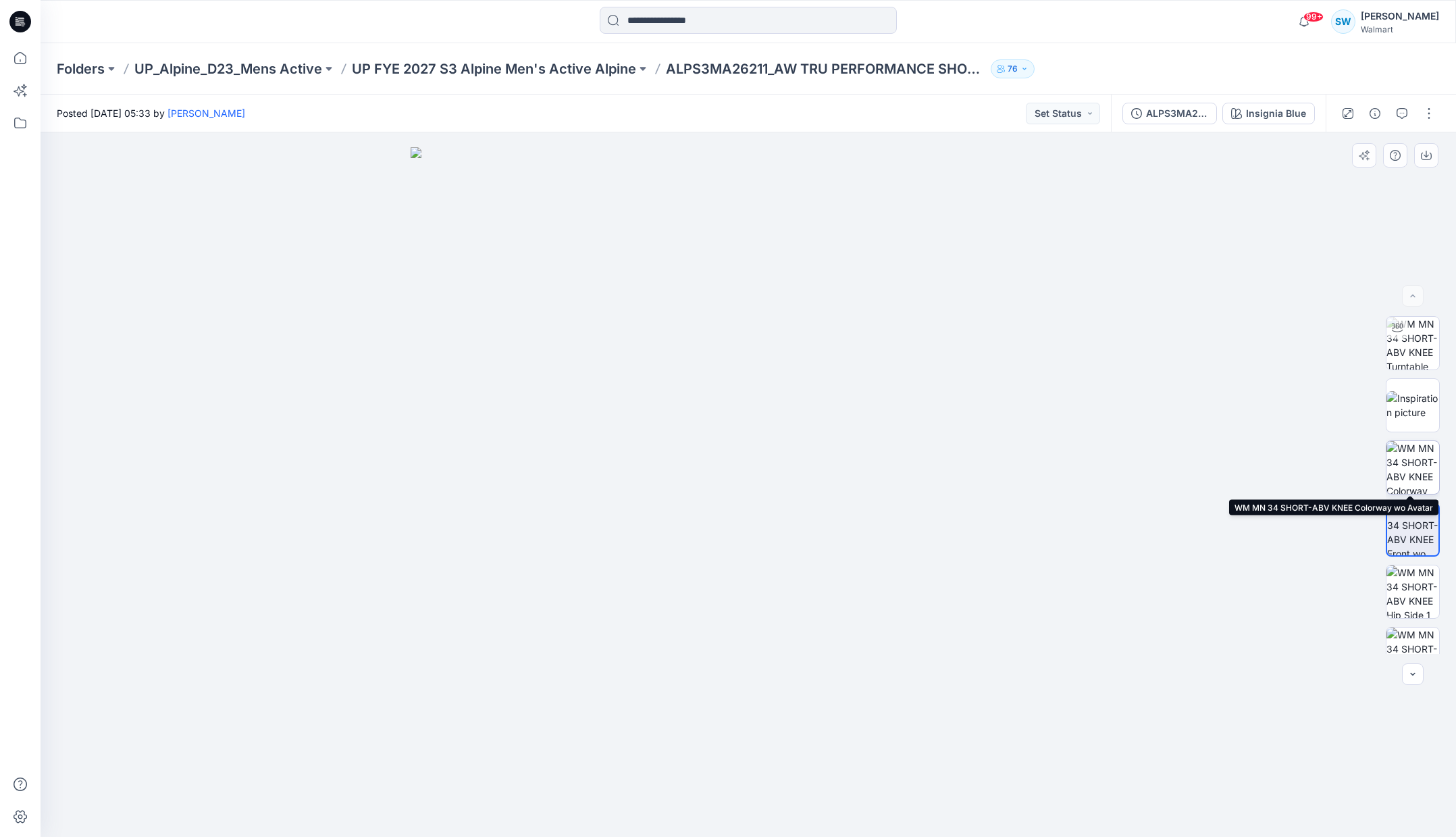
click at [1418, 471] on img at bounding box center [1413, 468] width 53 height 53
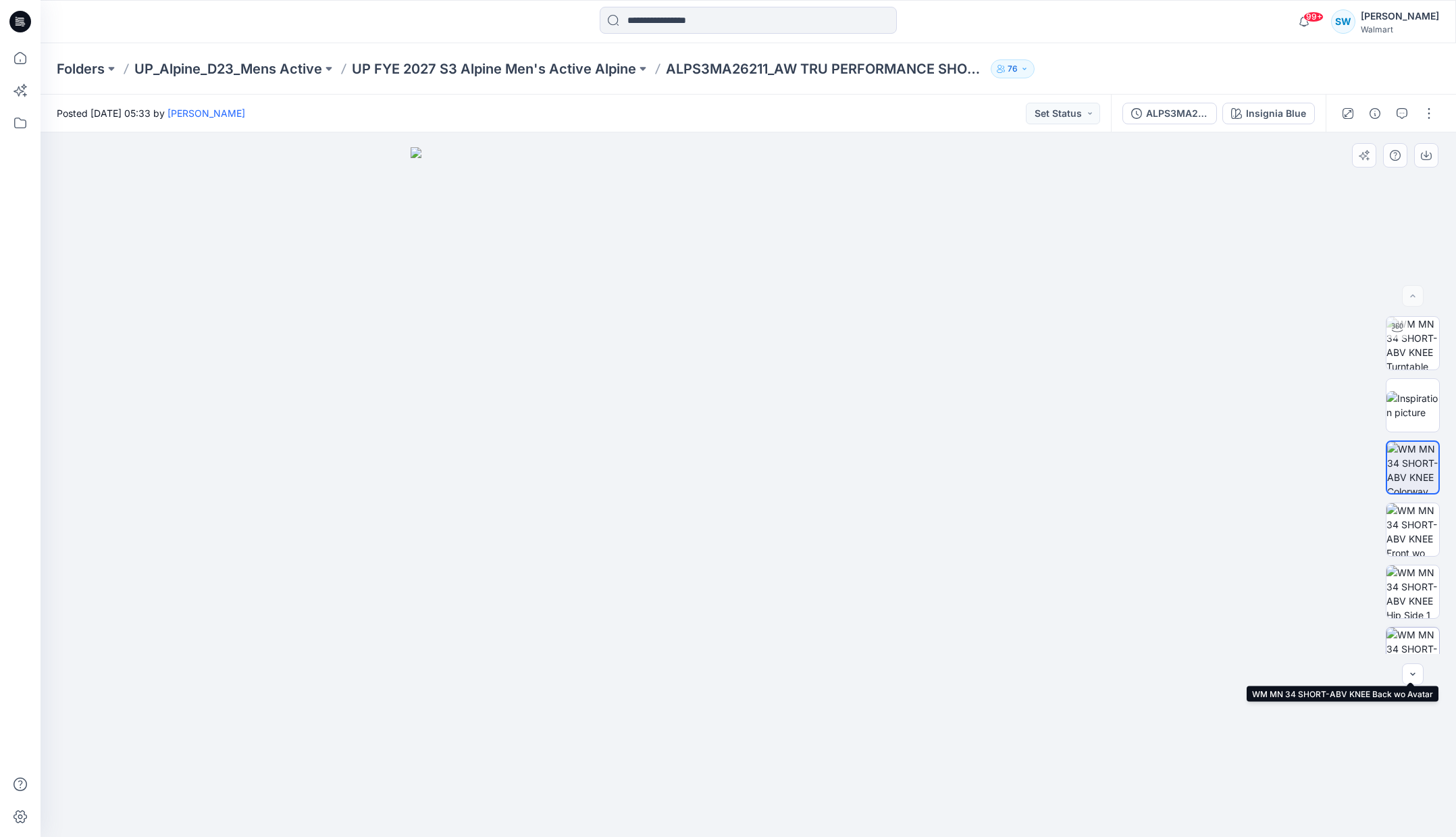
click at [1409, 638] on img at bounding box center [1413, 654] width 53 height 53
click at [840, 534] on img at bounding box center [748, 492] width 676 height 690
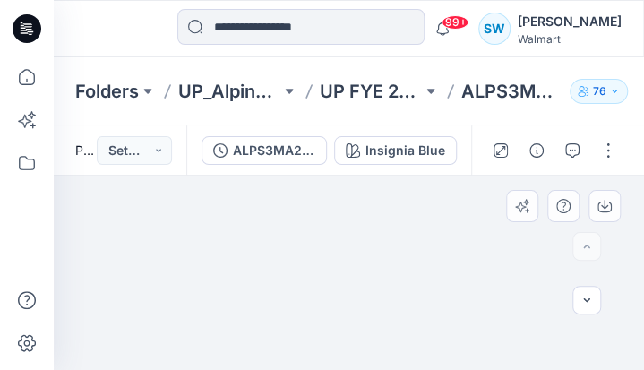
click at [488, 247] on img at bounding box center [349, 97] width 896 height 545
click at [488, 246] on img at bounding box center [349, 97] width 896 height 545
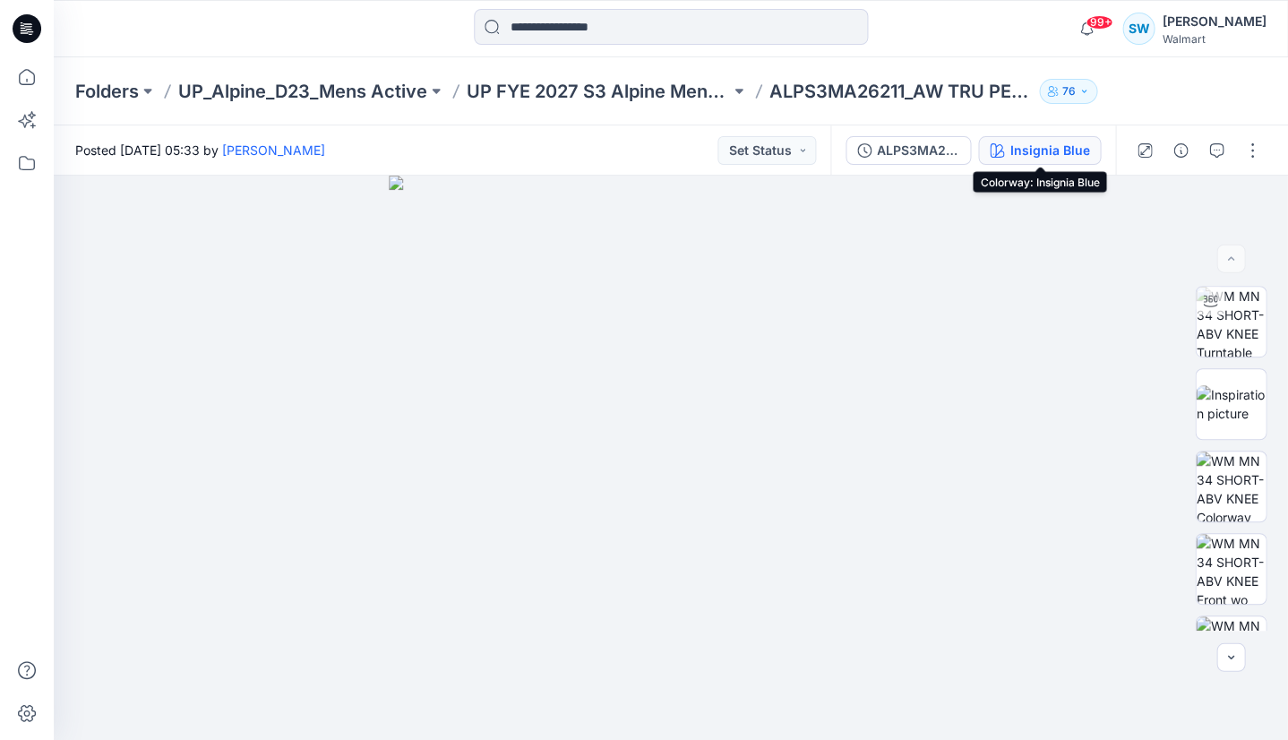
click at [1015, 153] on div "Insignia Blue" at bounding box center [1049, 151] width 80 height 20
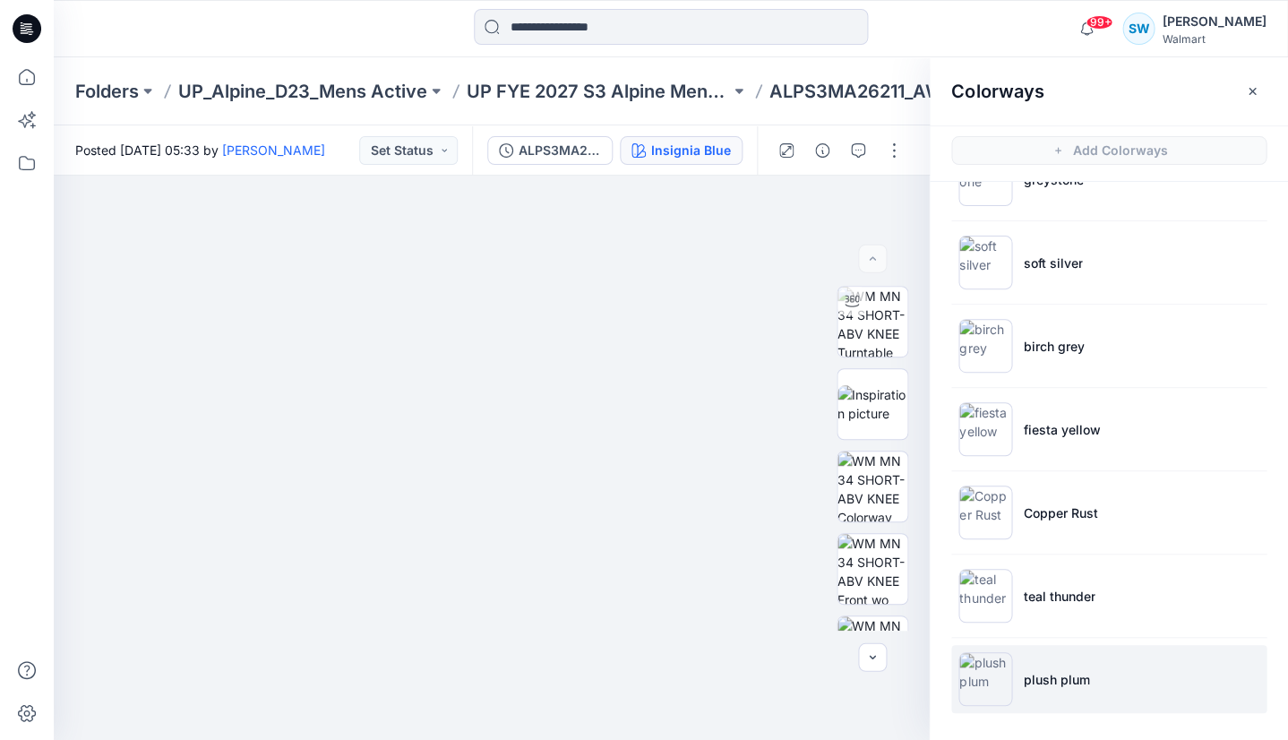
scroll to position [221, 0]
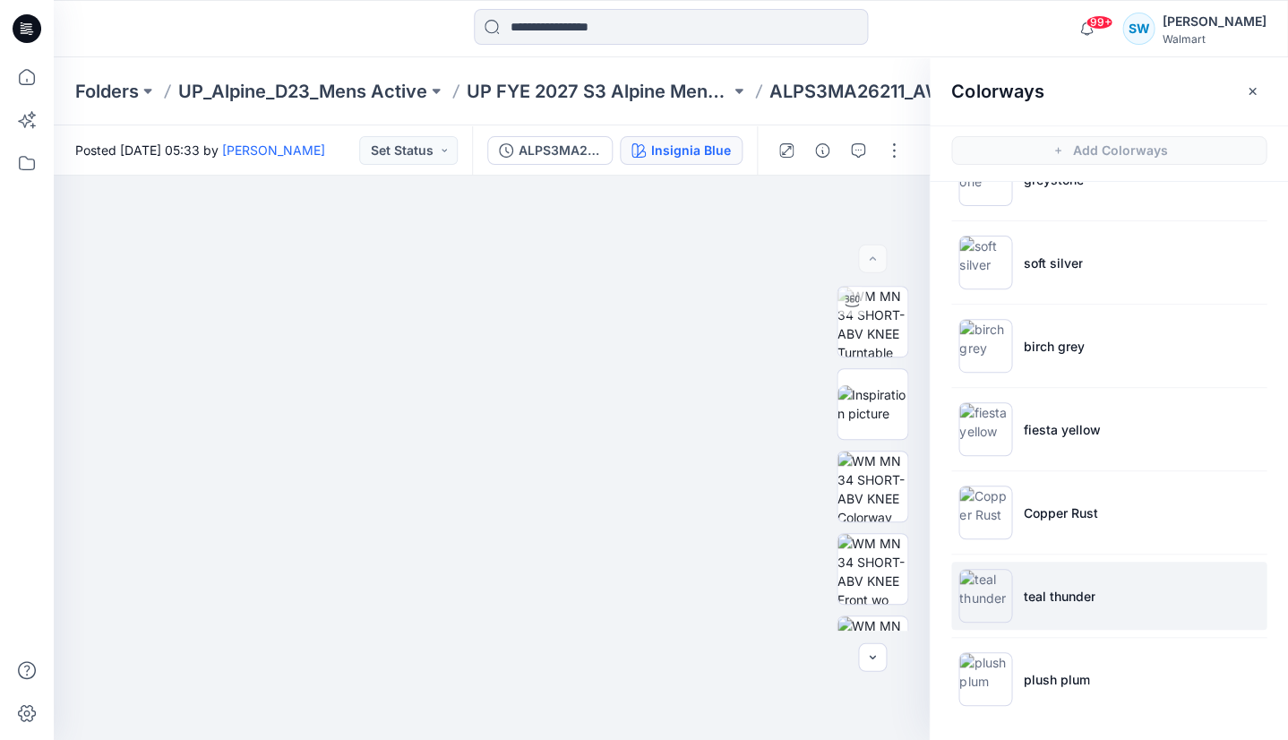
click at [982, 597] on img at bounding box center [985, 596] width 54 height 54
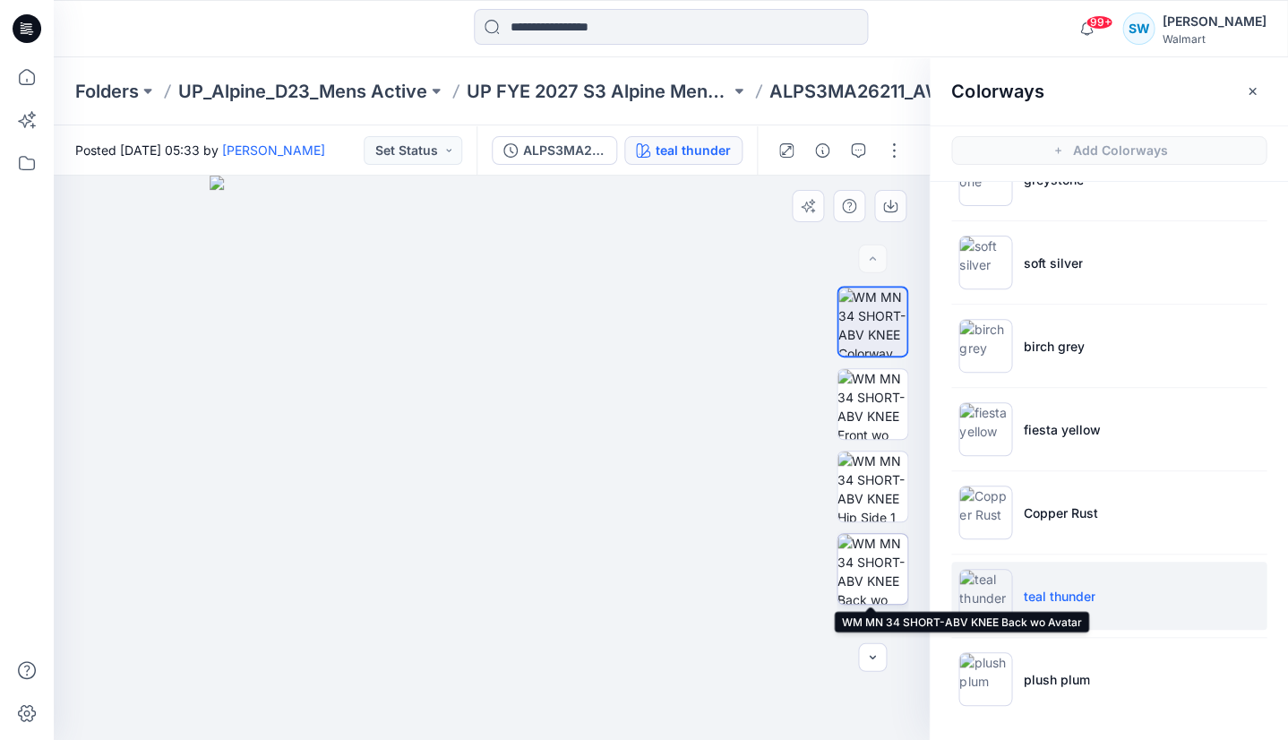
click at [868, 576] on img at bounding box center [872, 569] width 70 height 70
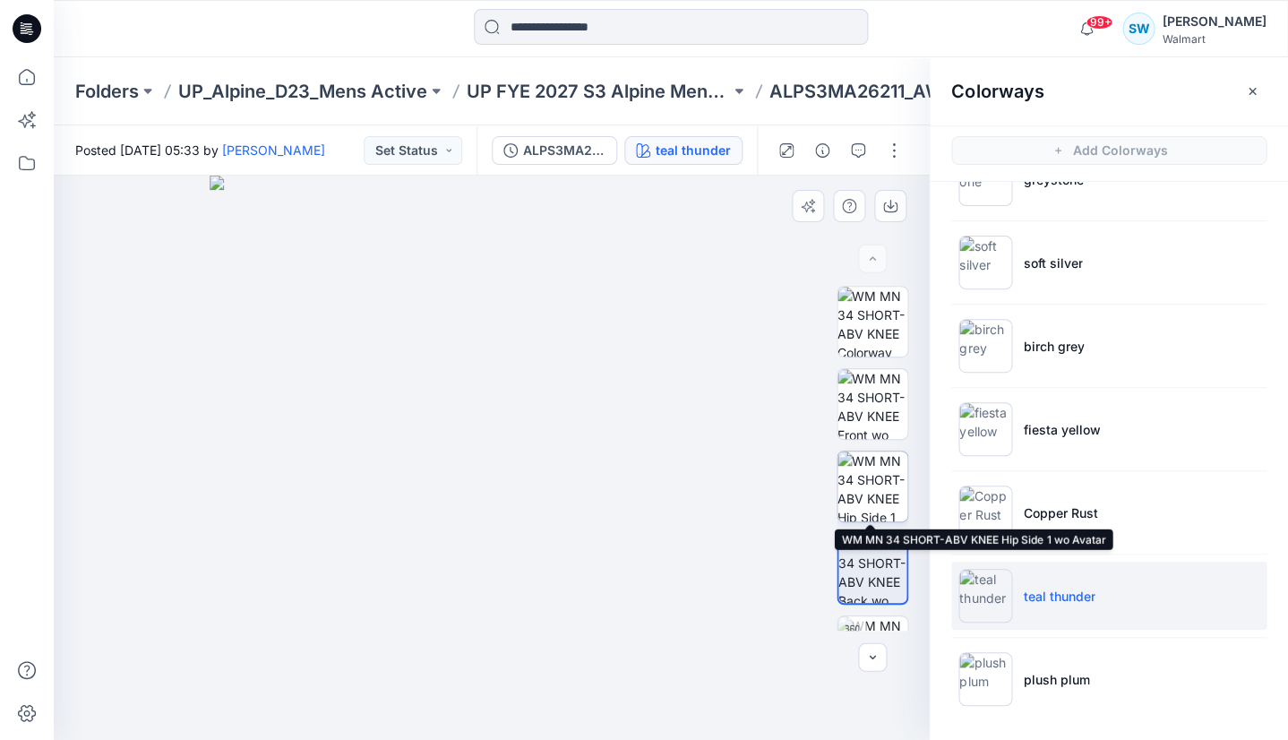
click at [875, 506] on img at bounding box center [872, 486] width 70 height 70
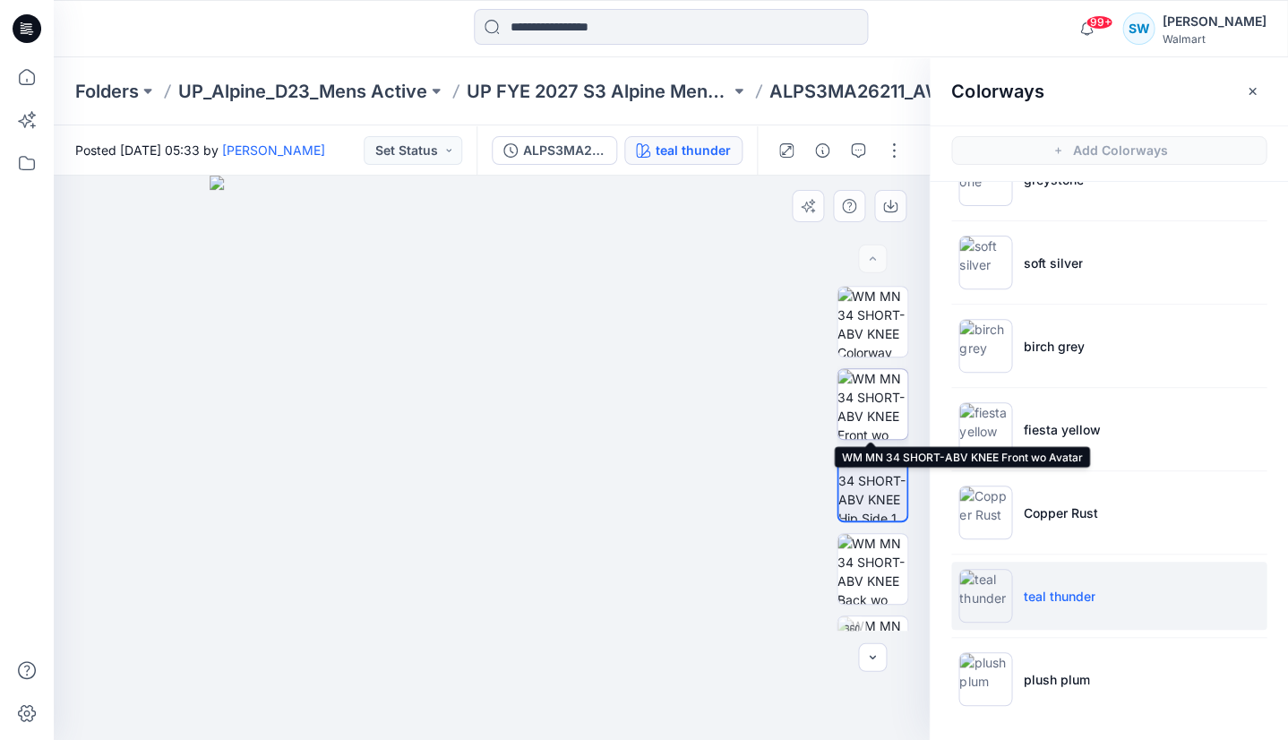
click at [884, 408] on img at bounding box center [872, 404] width 70 height 70
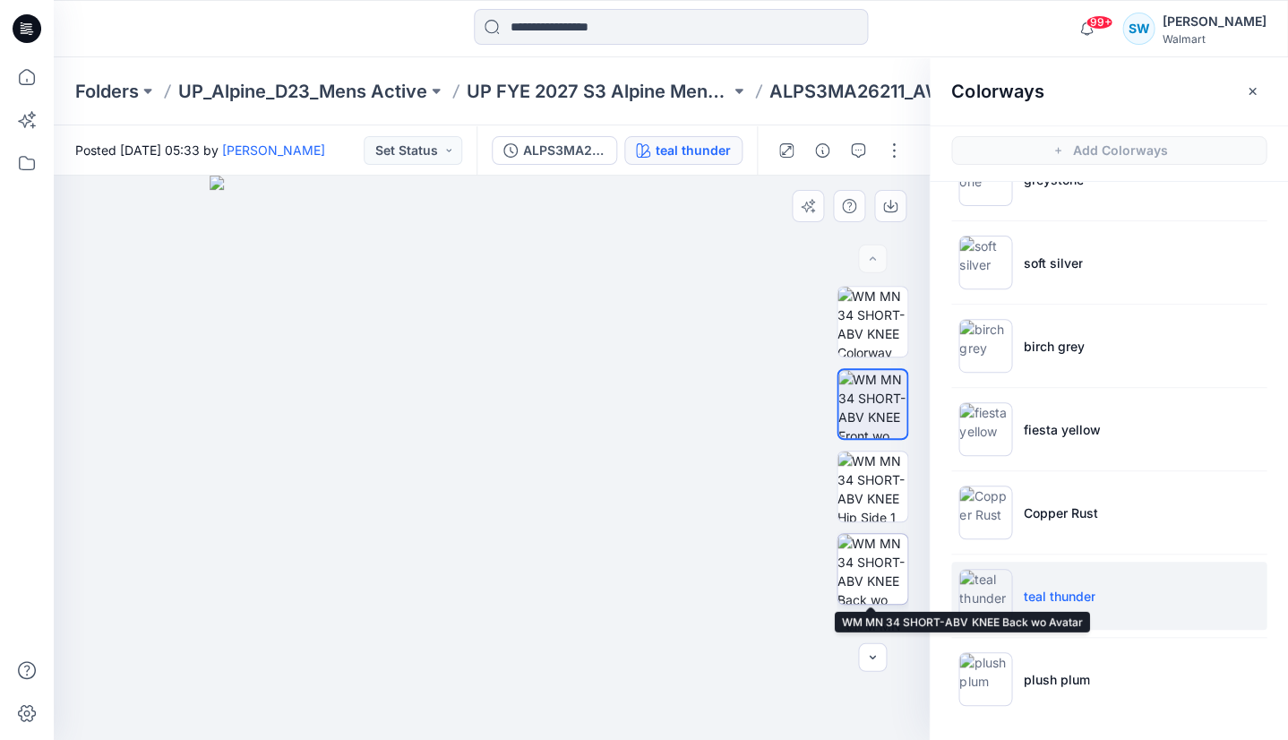
click at [870, 570] on img at bounding box center [872, 569] width 70 height 70
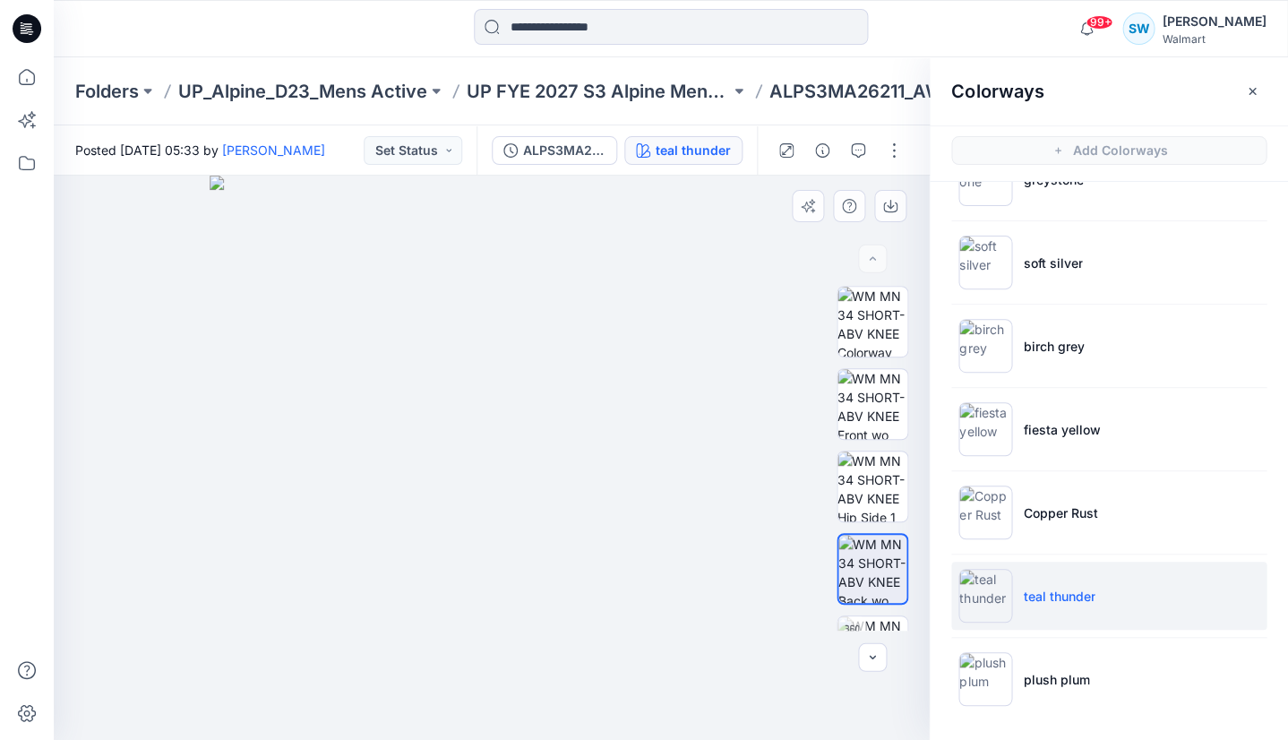
click at [528, 468] on img at bounding box center [492, 458] width 564 height 564
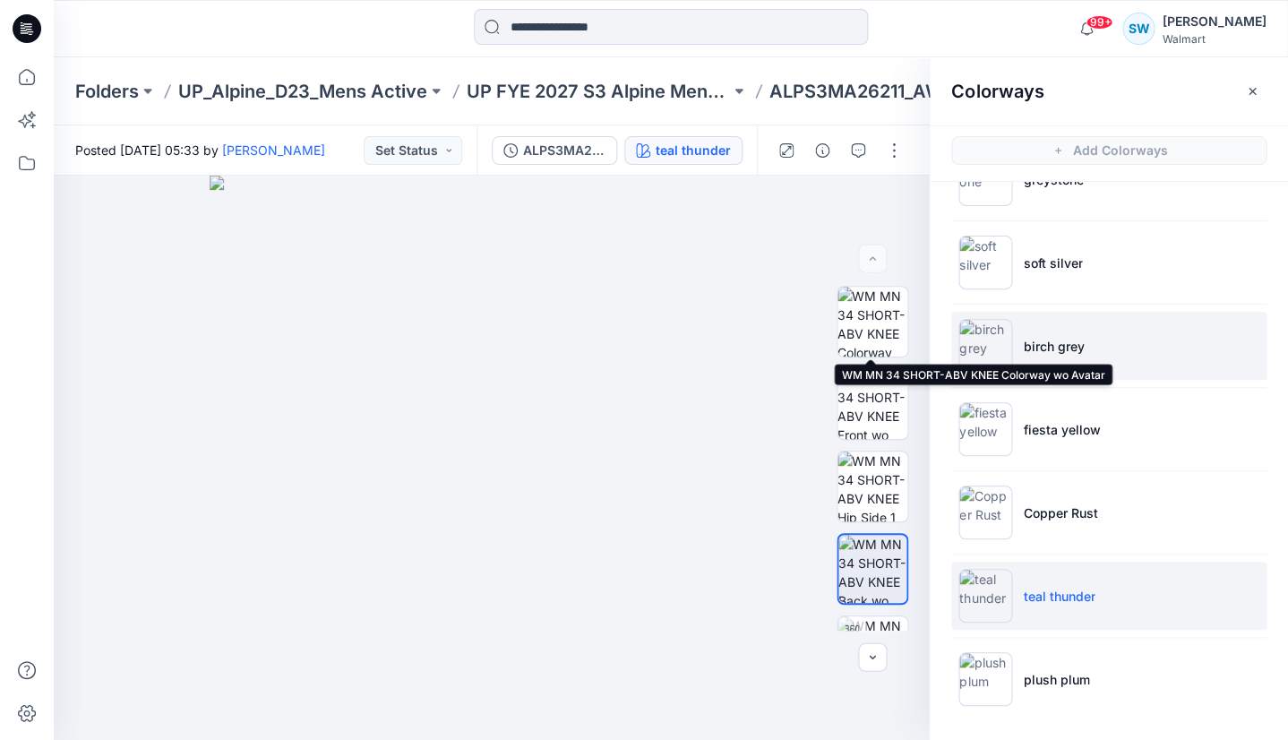
drag, startPoint x: 872, startPoint y: 310, endPoint x: 987, endPoint y: 314, distance: 114.7
click at [874, 308] on img at bounding box center [872, 322] width 70 height 70
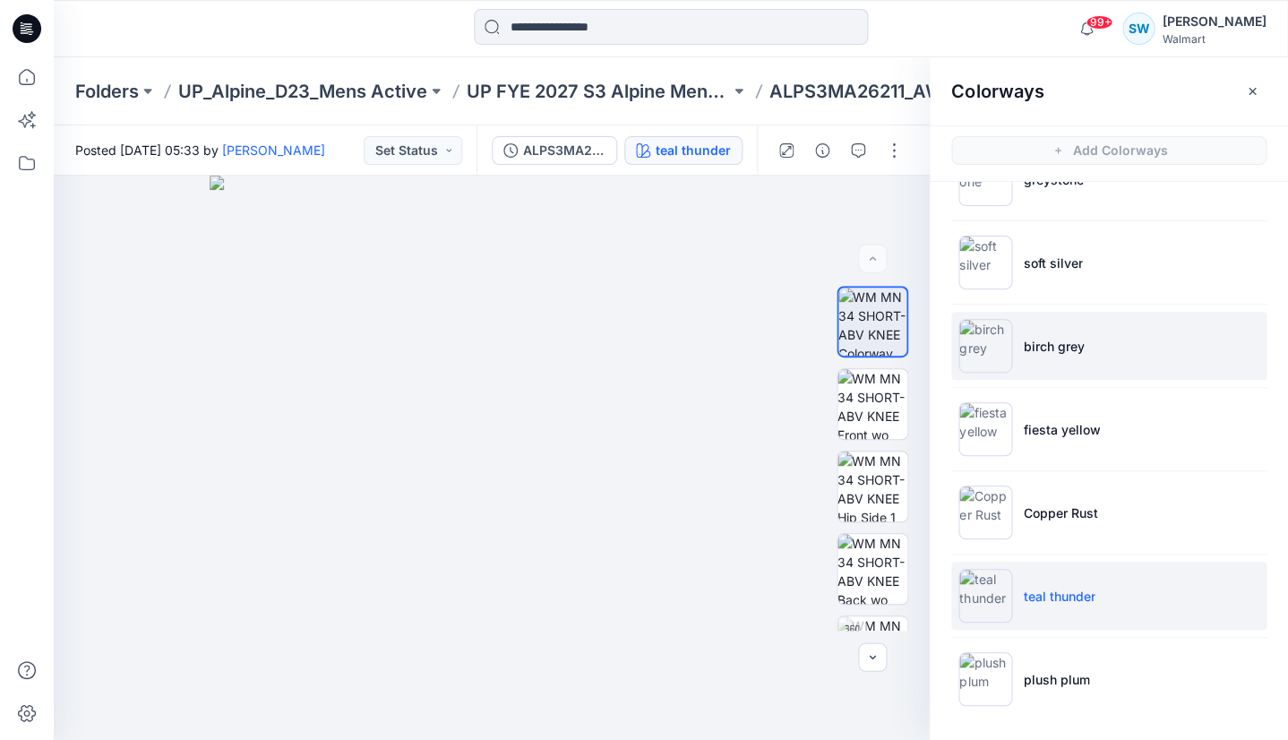
click at [992, 338] on img at bounding box center [985, 346] width 54 height 54
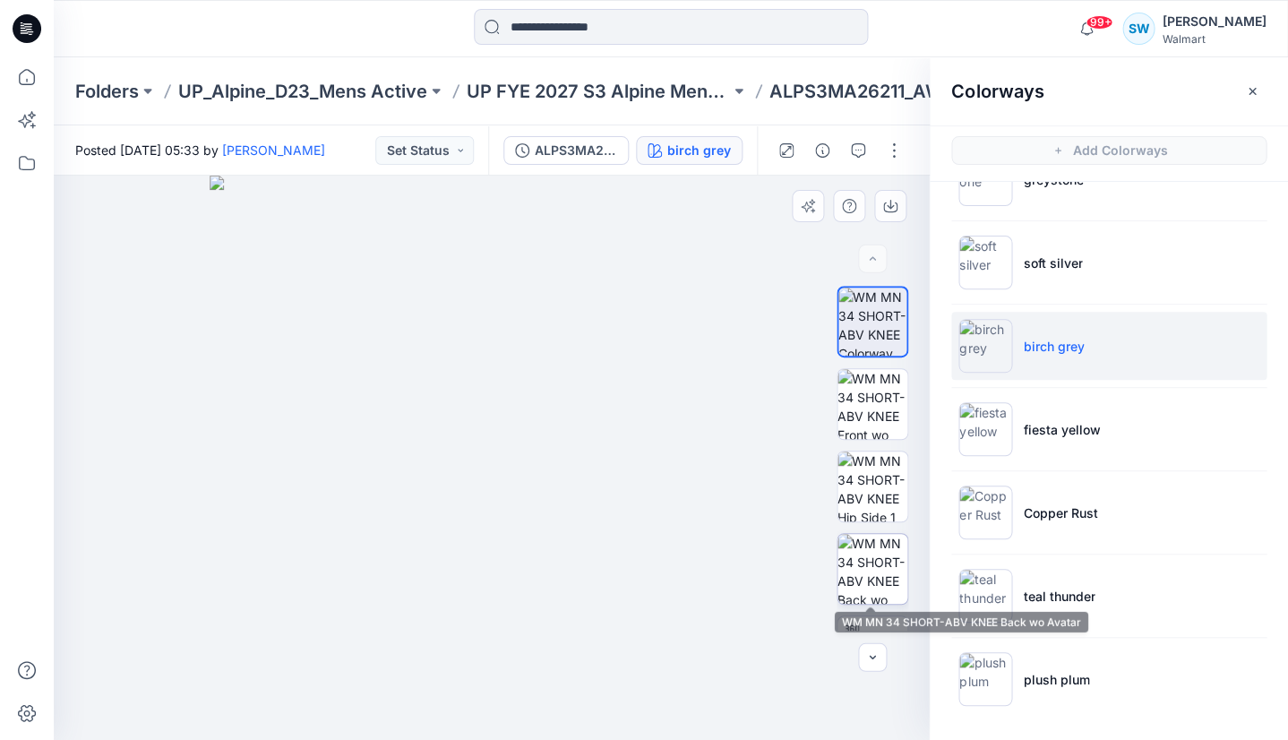
click at [870, 575] on img at bounding box center [872, 569] width 70 height 70
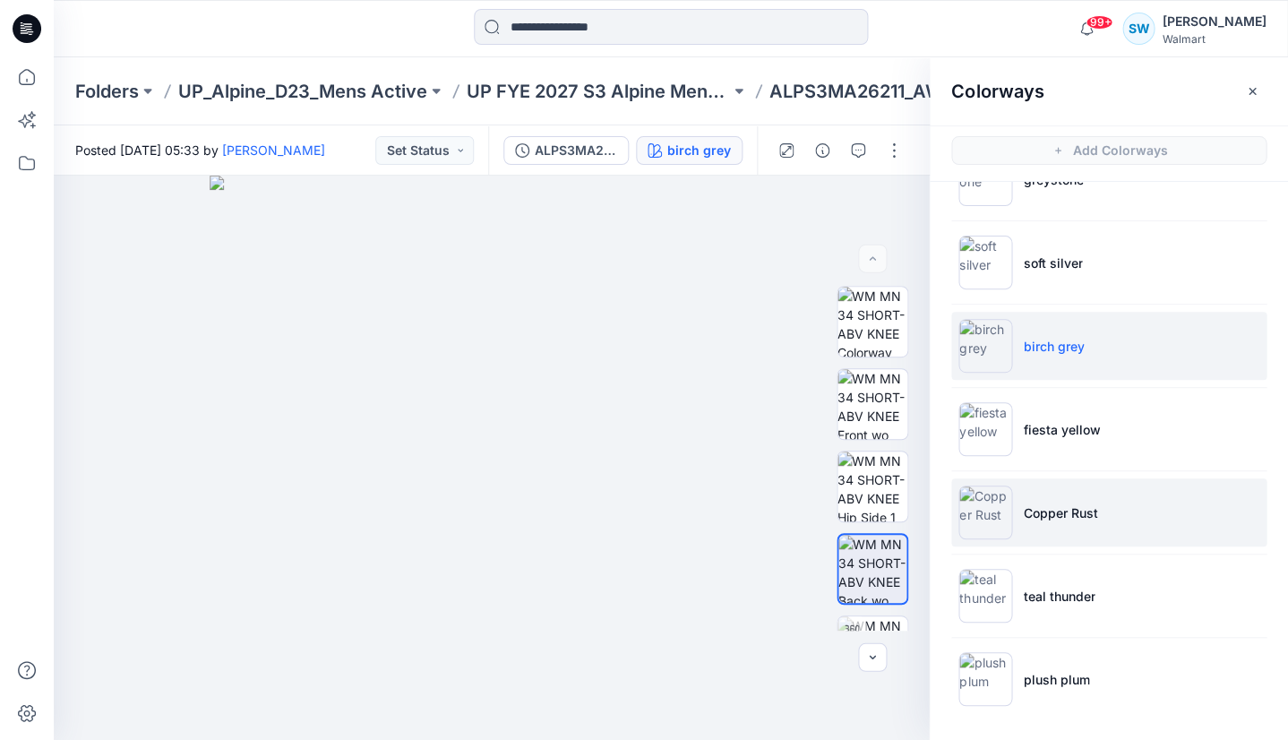
click at [981, 518] on img at bounding box center [985, 512] width 54 height 54
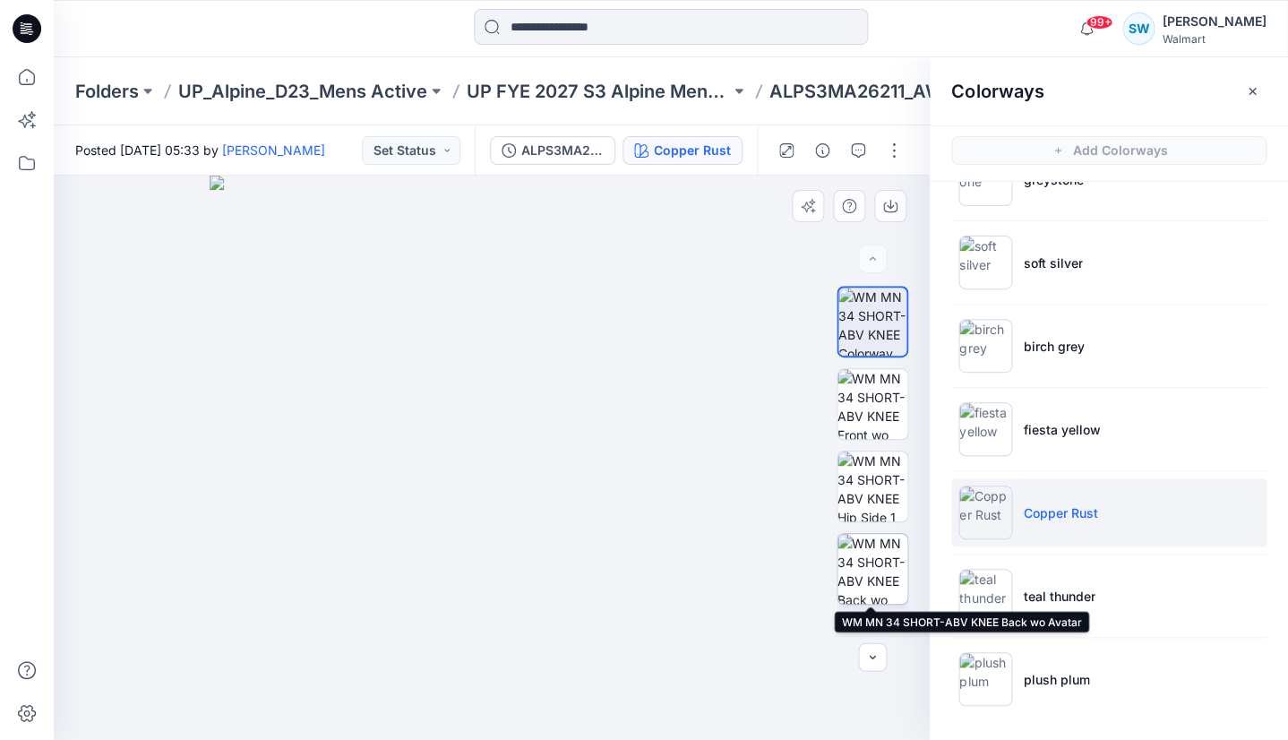
click at [870, 575] on img at bounding box center [872, 569] width 70 height 70
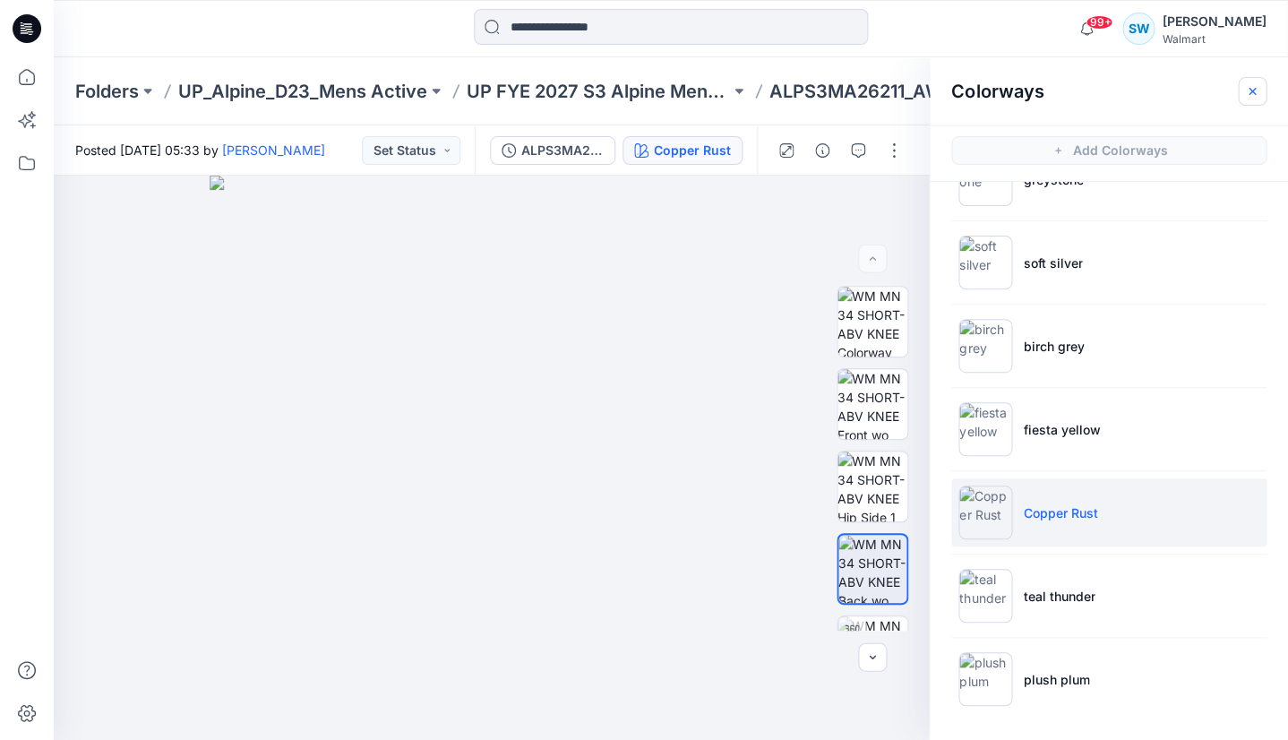
click at [1253, 93] on icon "button" at bounding box center [1251, 90] width 7 height 7
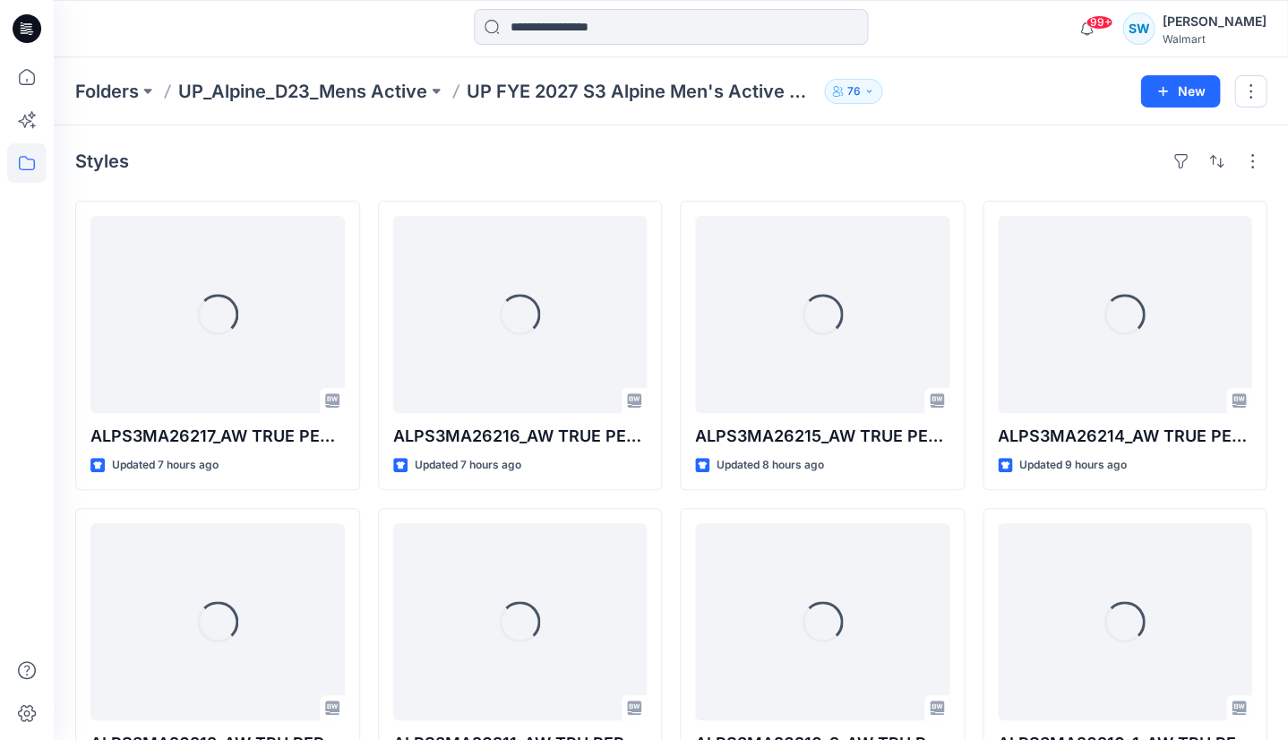
scroll to position [161, 0]
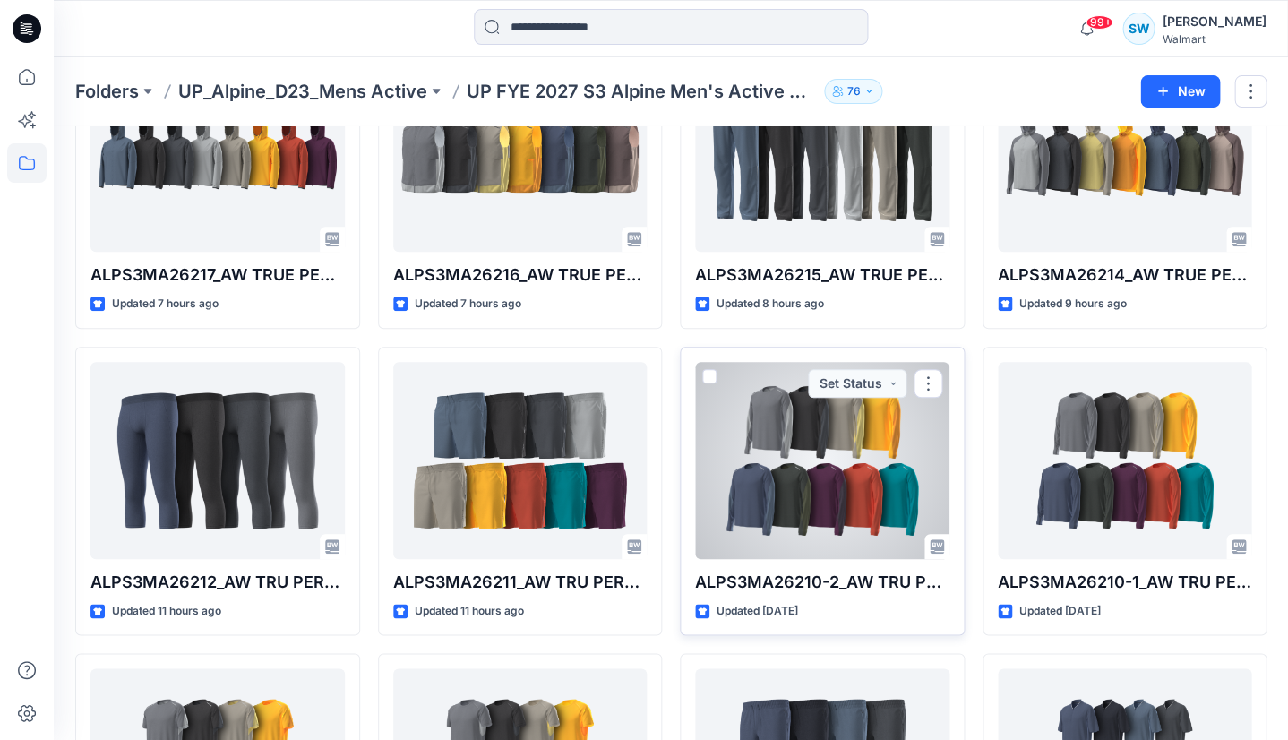
click at [872, 496] on div at bounding box center [822, 460] width 254 height 197
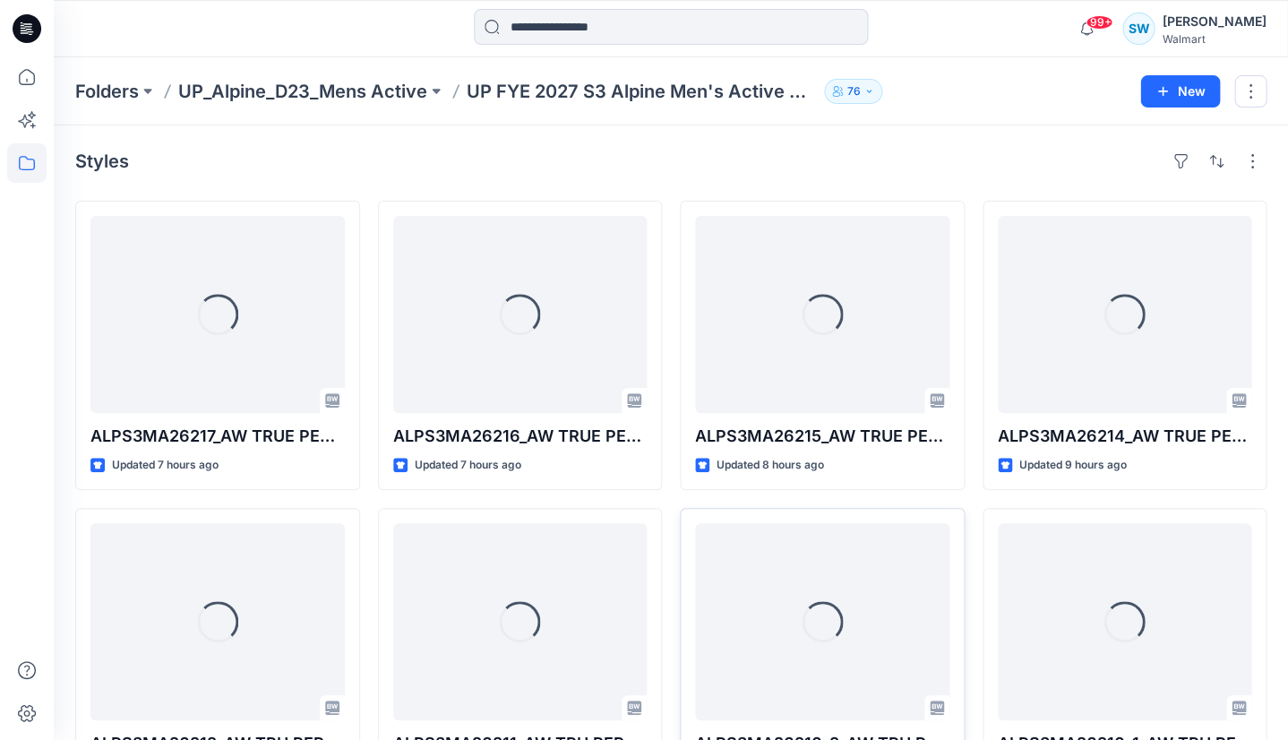
scroll to position [161, 0]
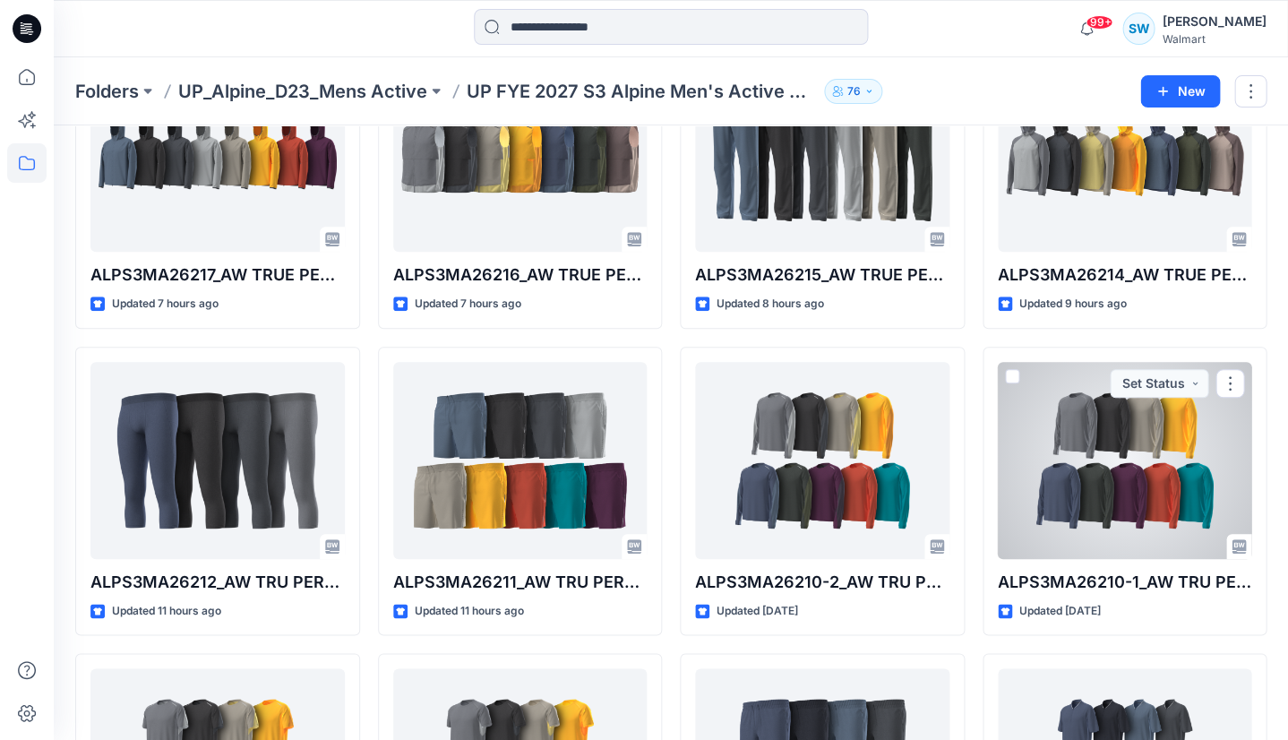
click at [1168, 470] on div at bounding box center [1125, 460] width 254 height 197
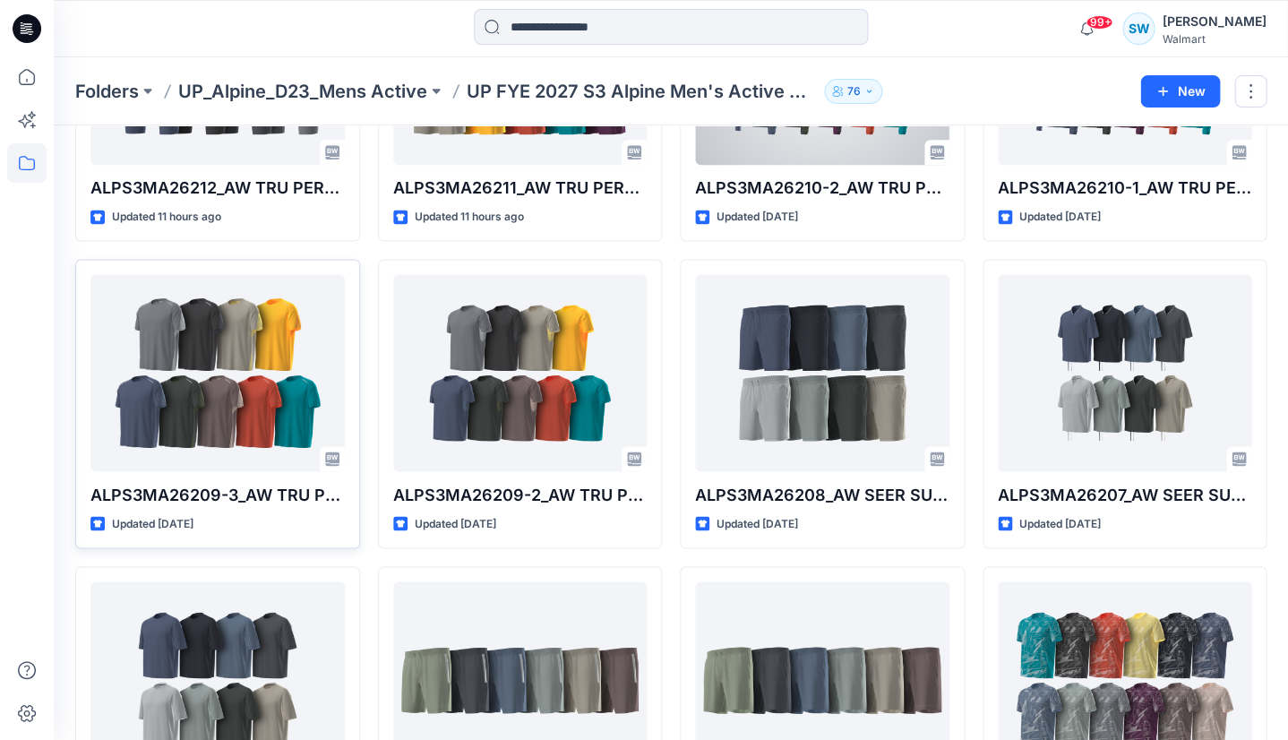
scroll to position [564, 0]
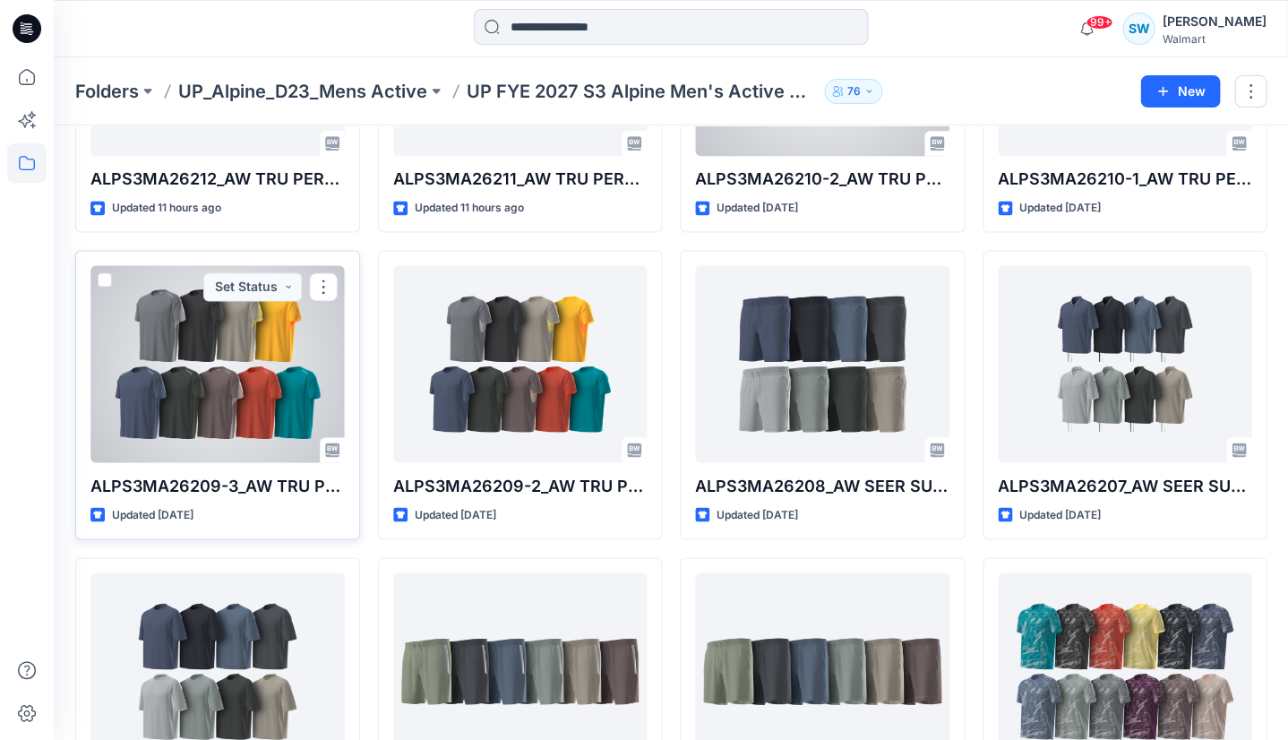
click at [214, 374] on div at bounding box center [217, 363] width 254 height 197
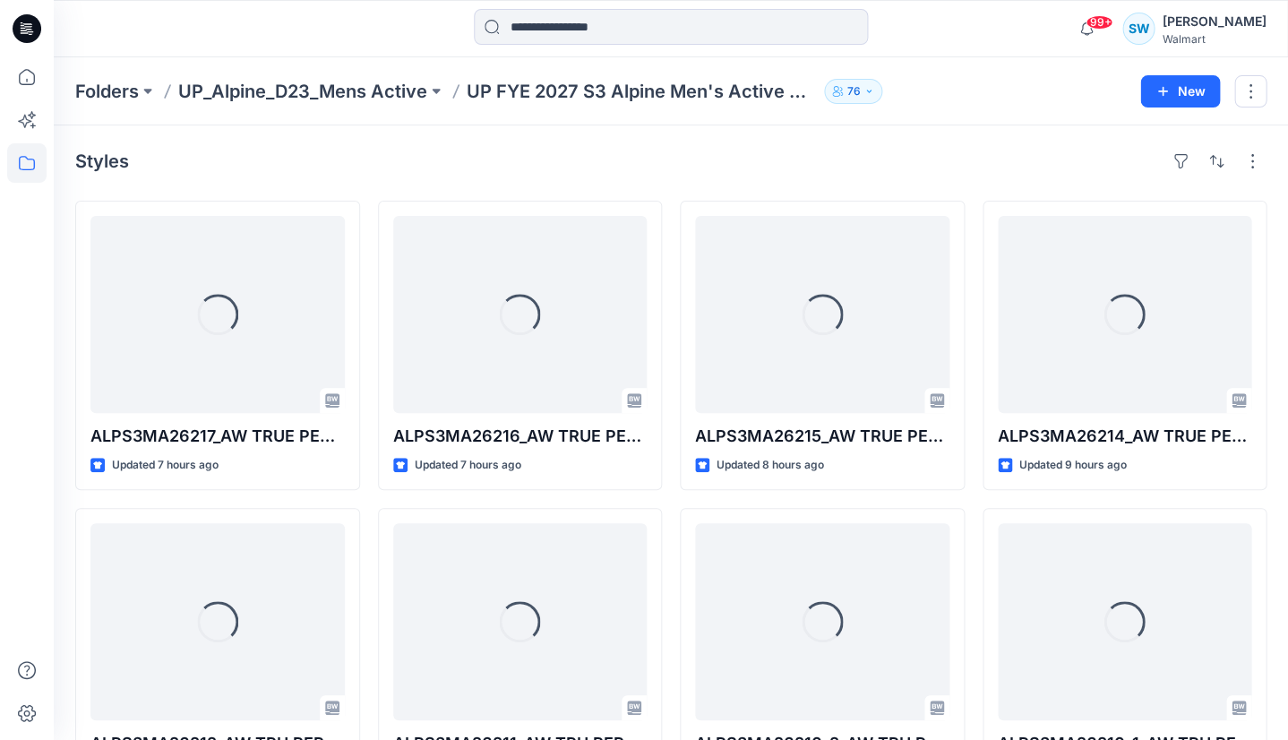
scroll to position [564, 0]
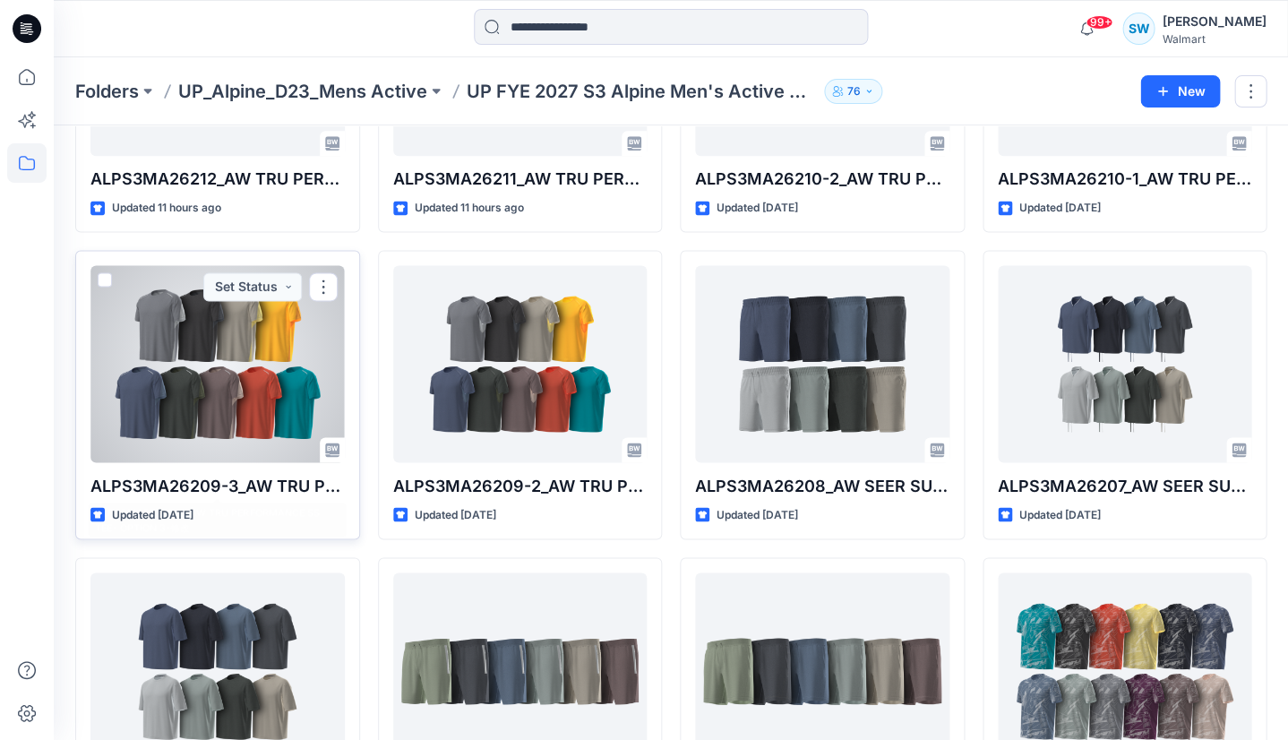
click at [220, 364] on div at bounding box center [217, 363] width 254 height 197
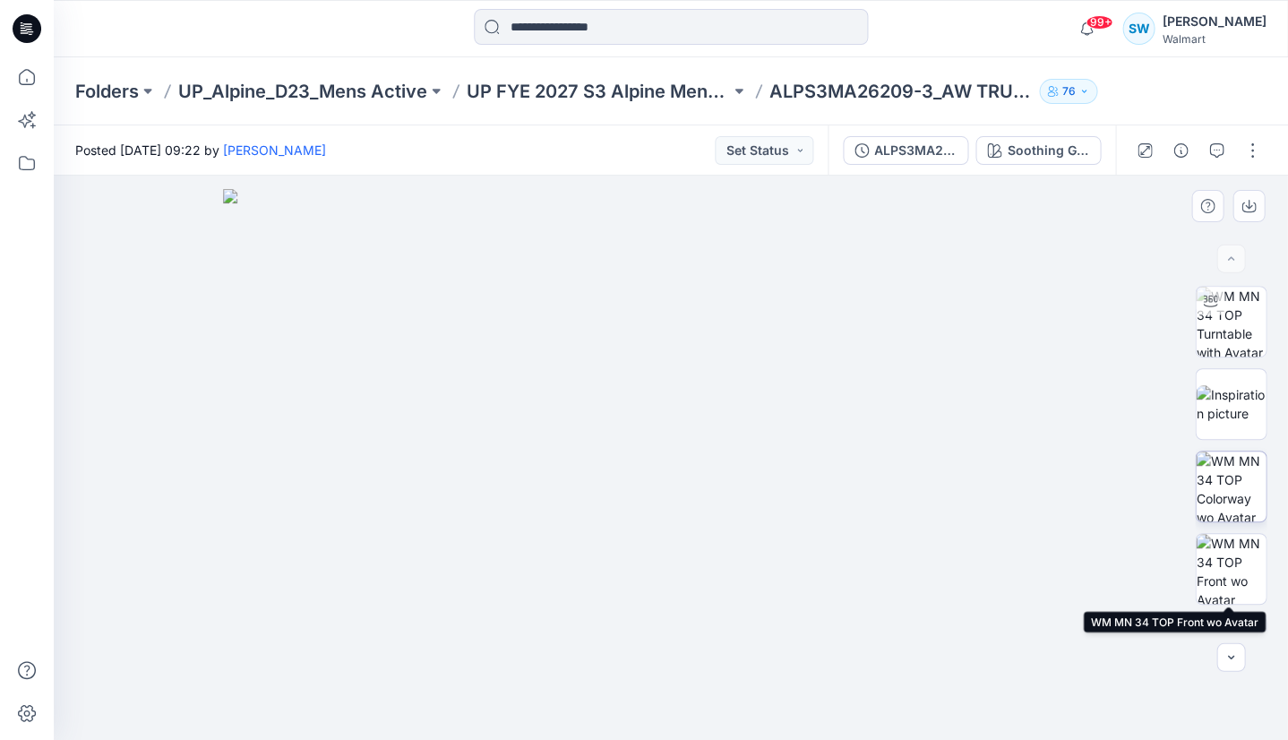
drag, startPoint x: 1238, startPoint y: 560, endPoint x: 1241, endPoint y: 506, distance: 53.9
click at [1238, 559] on img at bounding box center [1231, 569] width 70 height 70
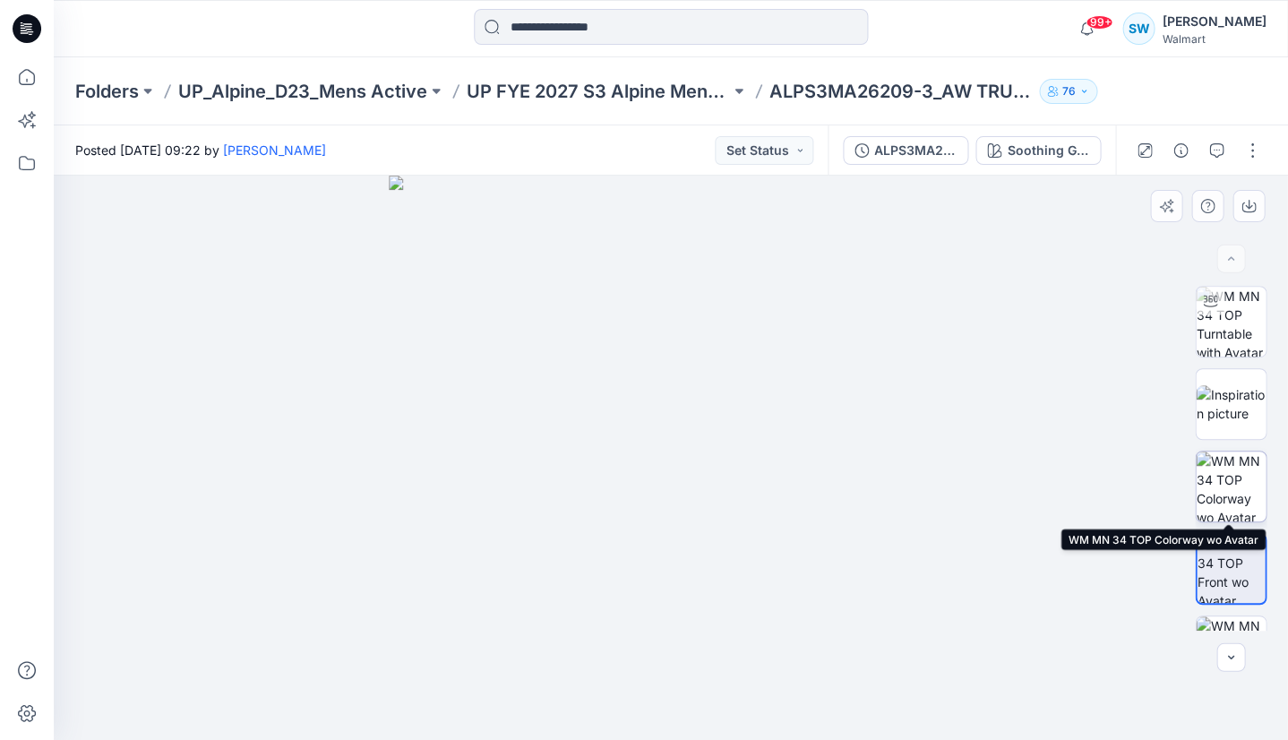
click at [1234, 482] on img at bounding box center [1231, 486] width 70 height 70
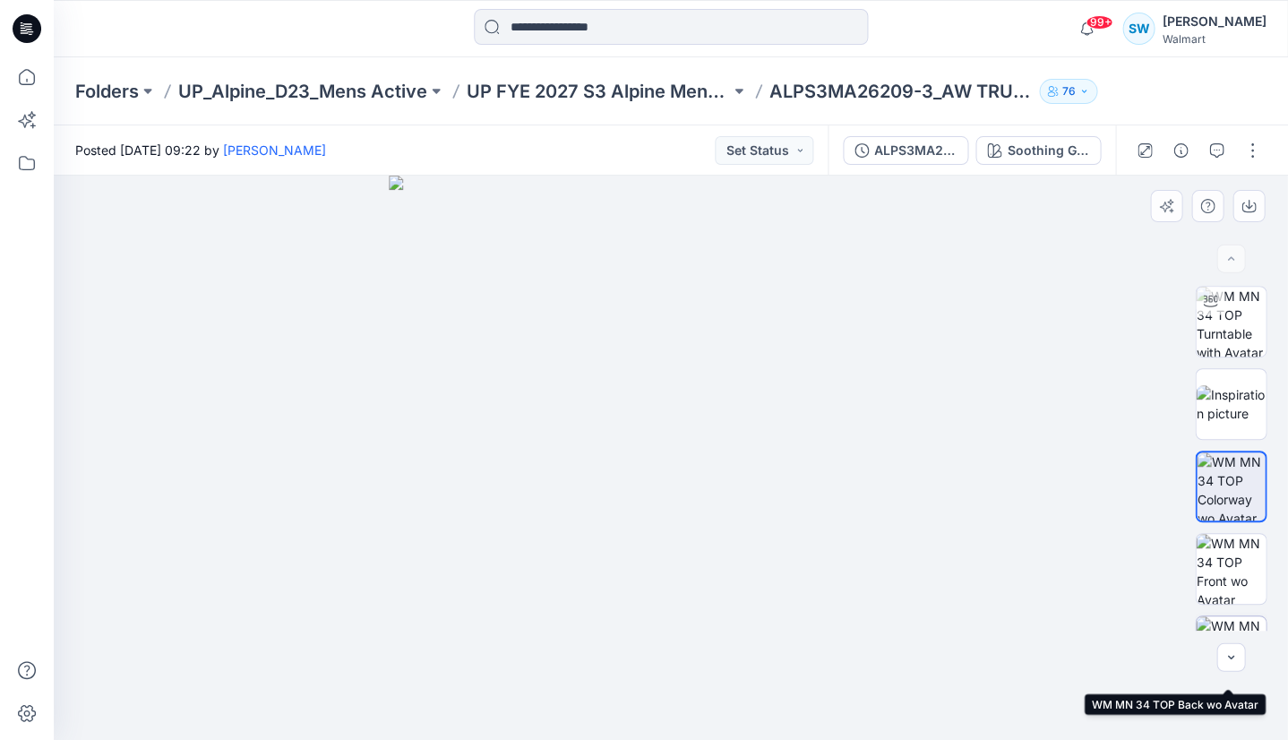
click at [1229, 621] on img at bounding box center [1231, 651] width 70 height 70
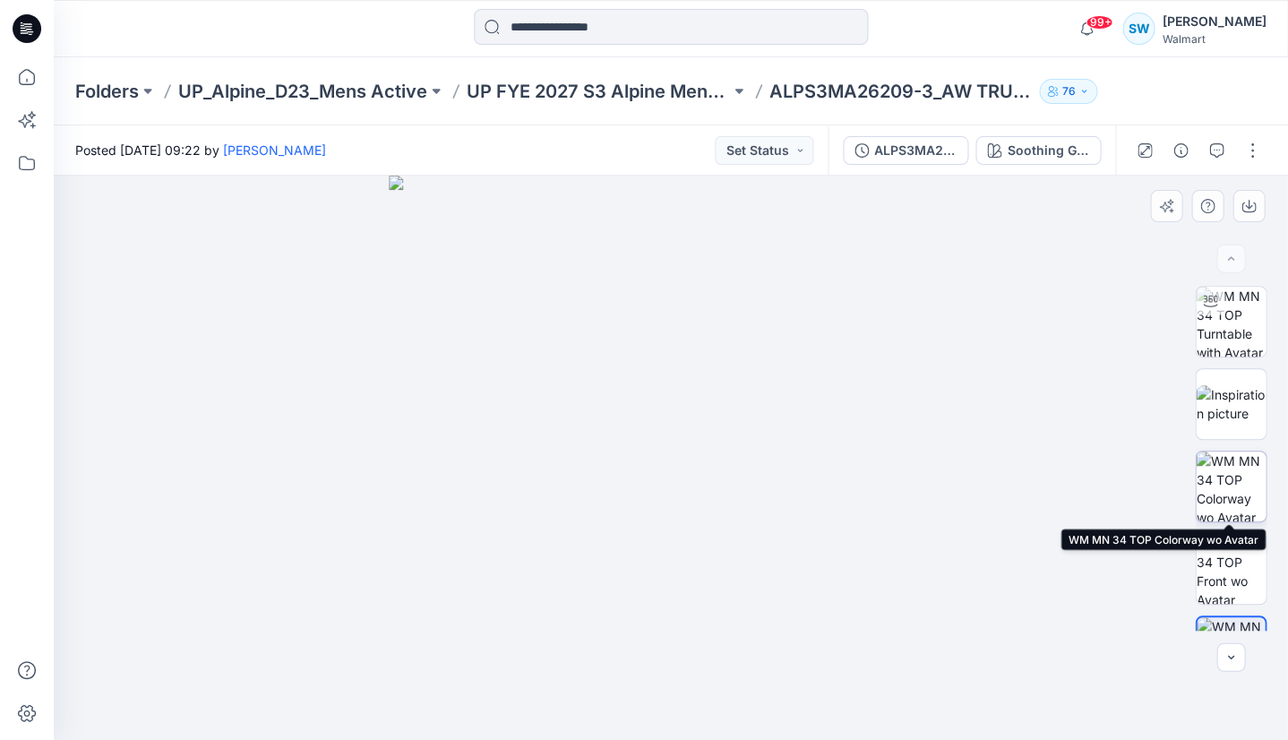
click at [1234, 475] on img at bounding box center [1231, 486] width 70 height 70
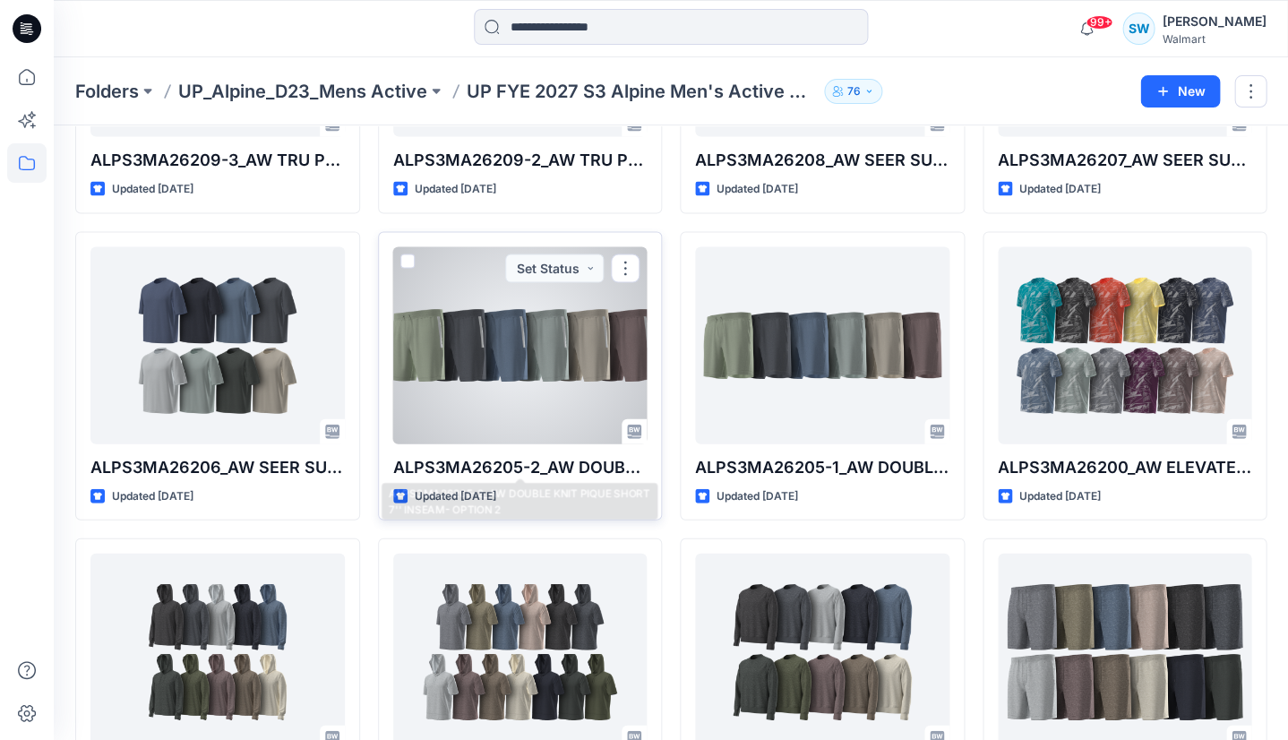
scroll to position [903, 0]
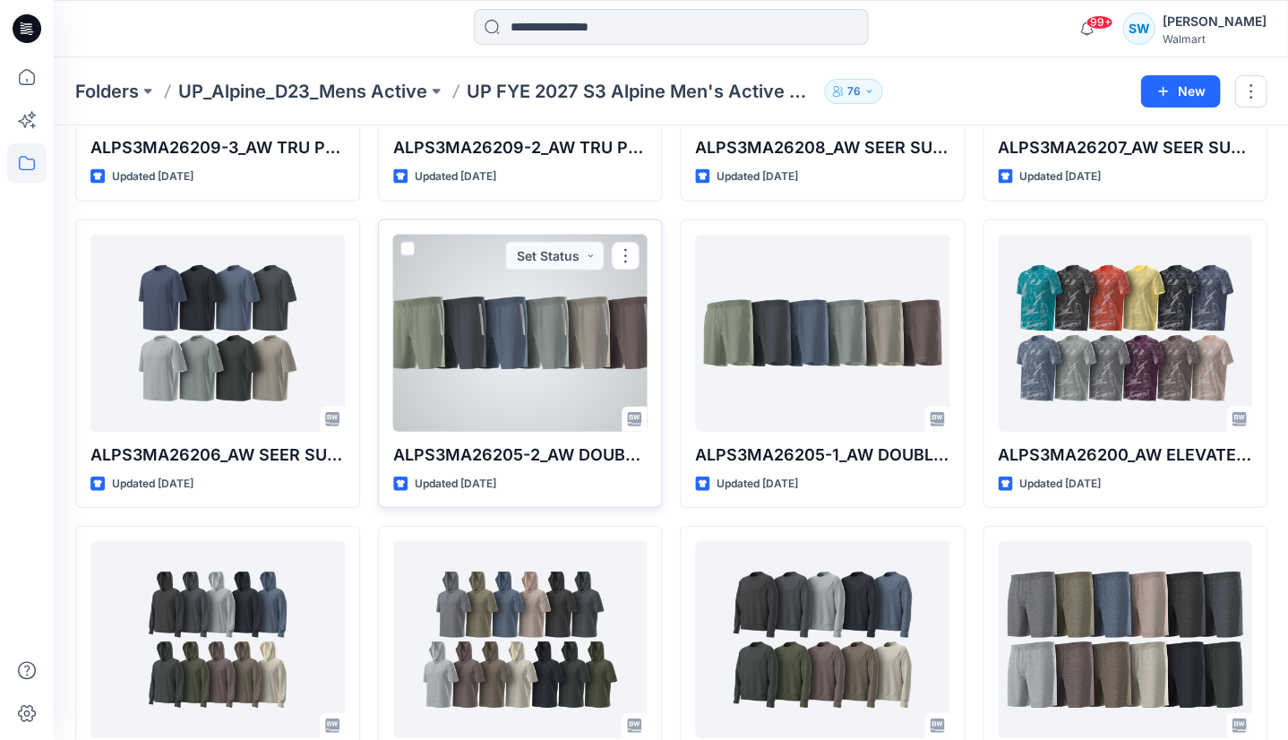
click at [536, 335] on div at bounding box center [520, 332] width 254 height 197
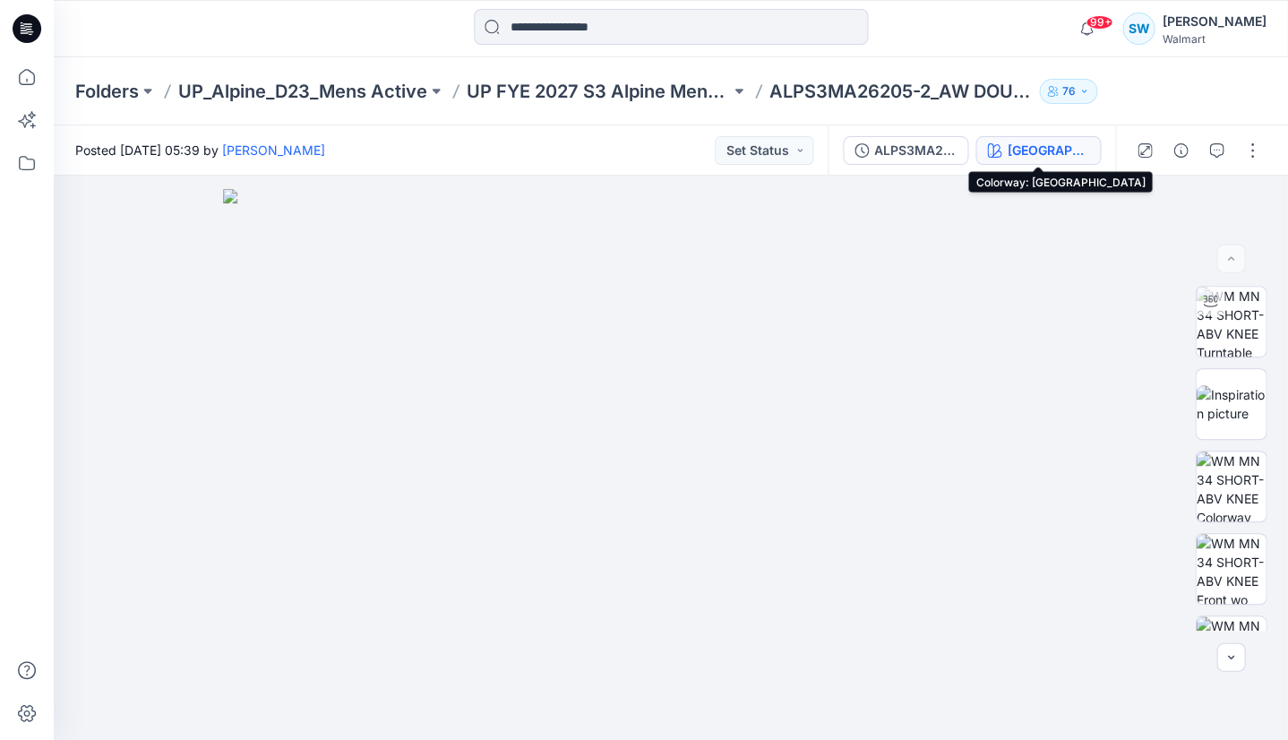
click at [1059, 149] on div "[GEOGRAPHIC_DATA]" at bounding box center [1048, 151] width 82 height 20
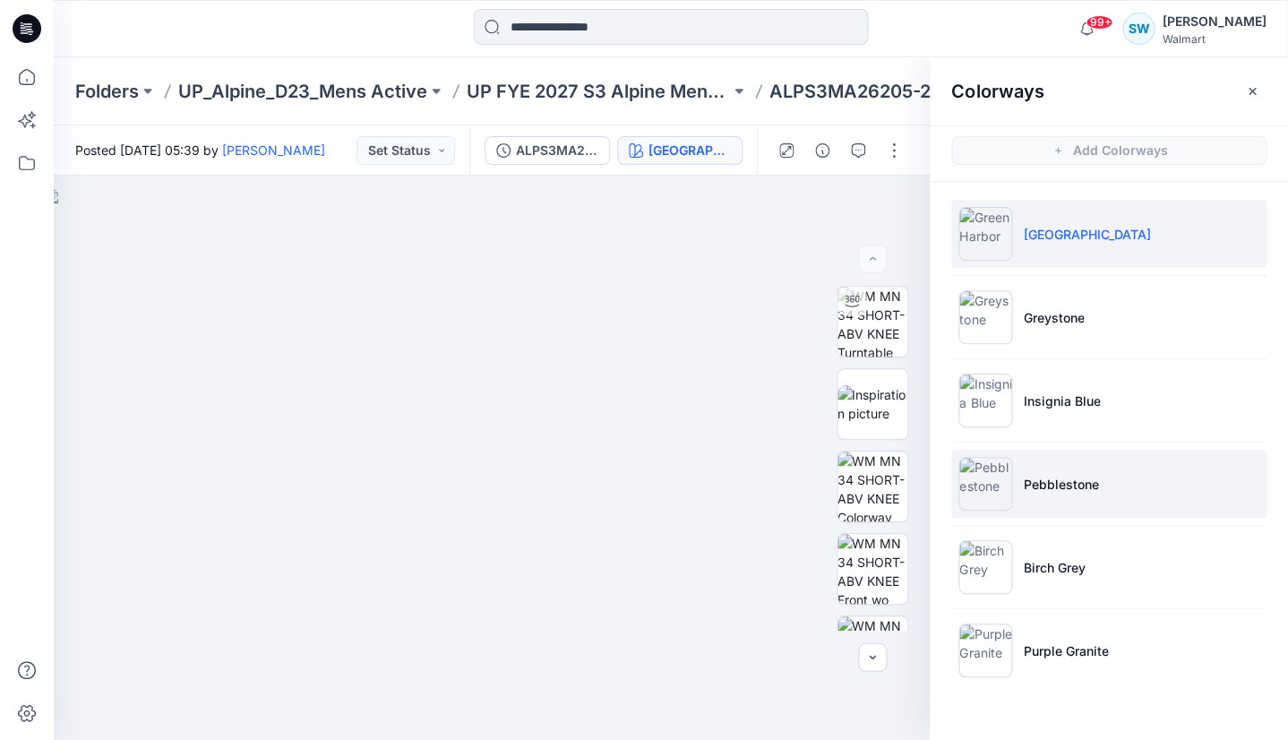
click at [989, 476] on img at bounding box center [985, 484] width 54 height 54
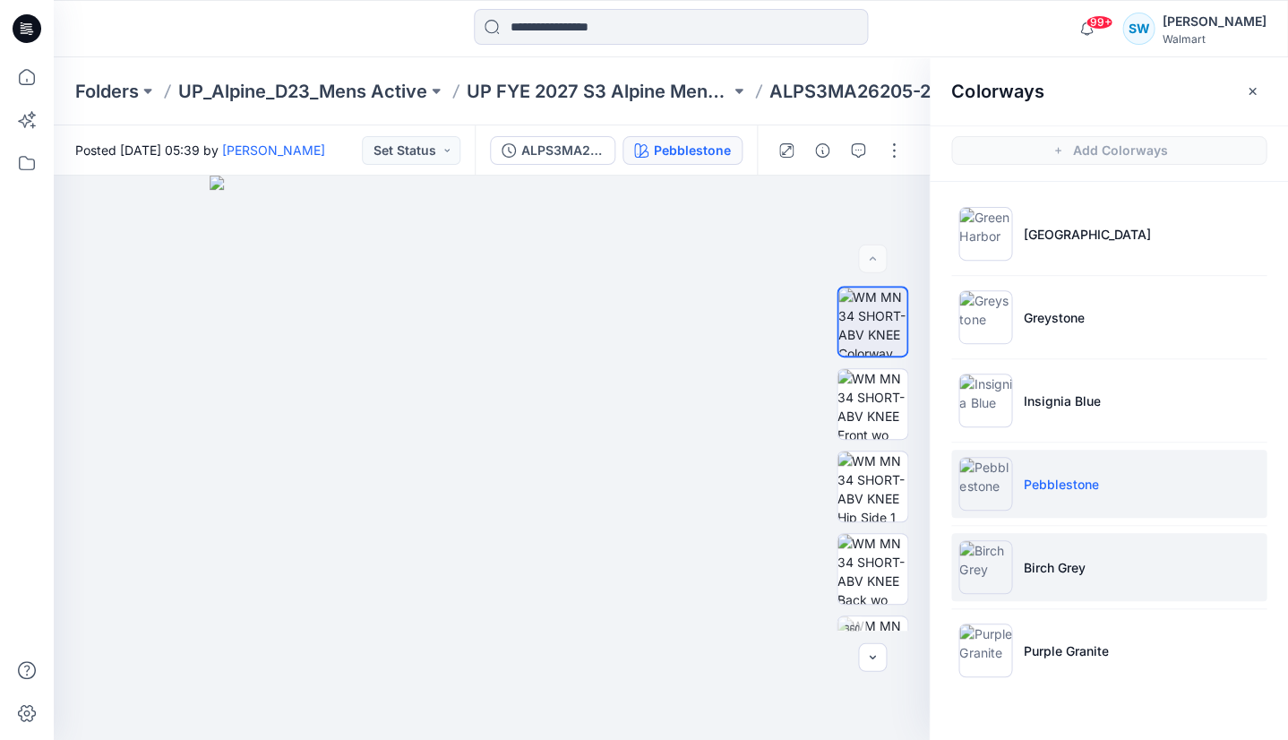
click at [987, 553] on img at bounding box center [985, 567] width 54 height 54
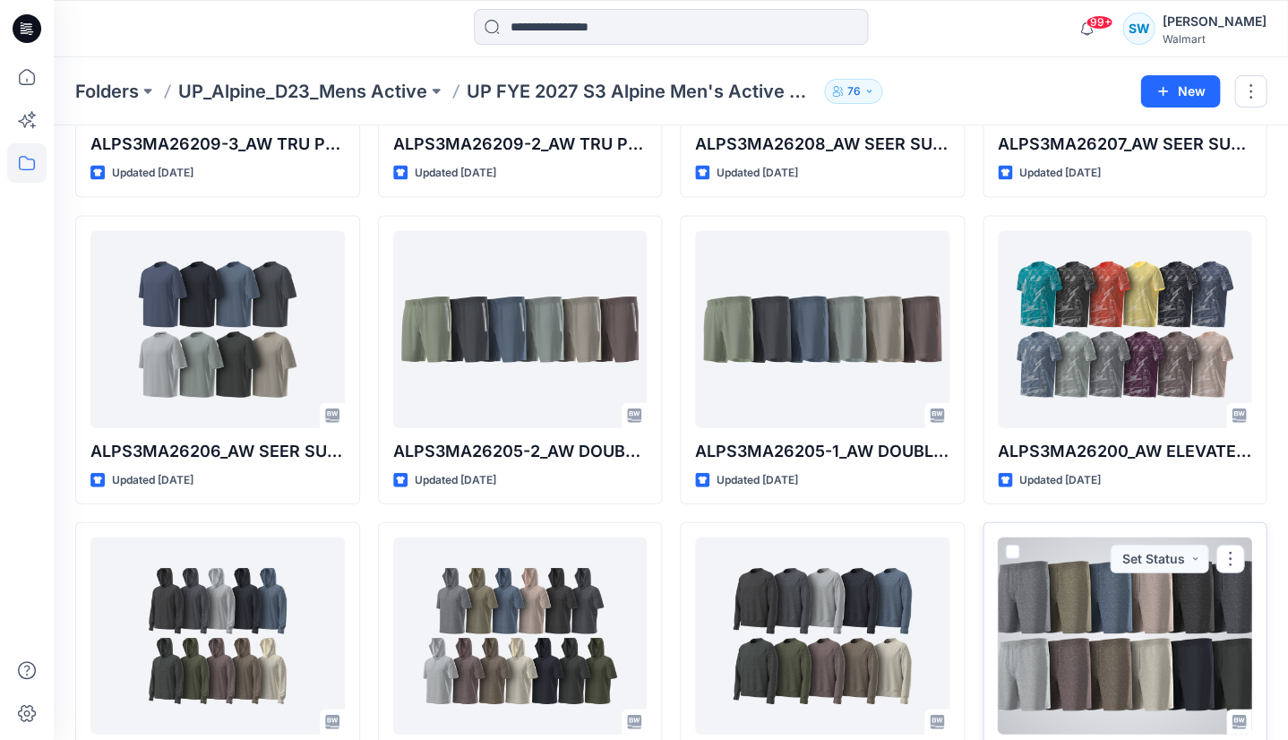
scroll to position [877, 0]
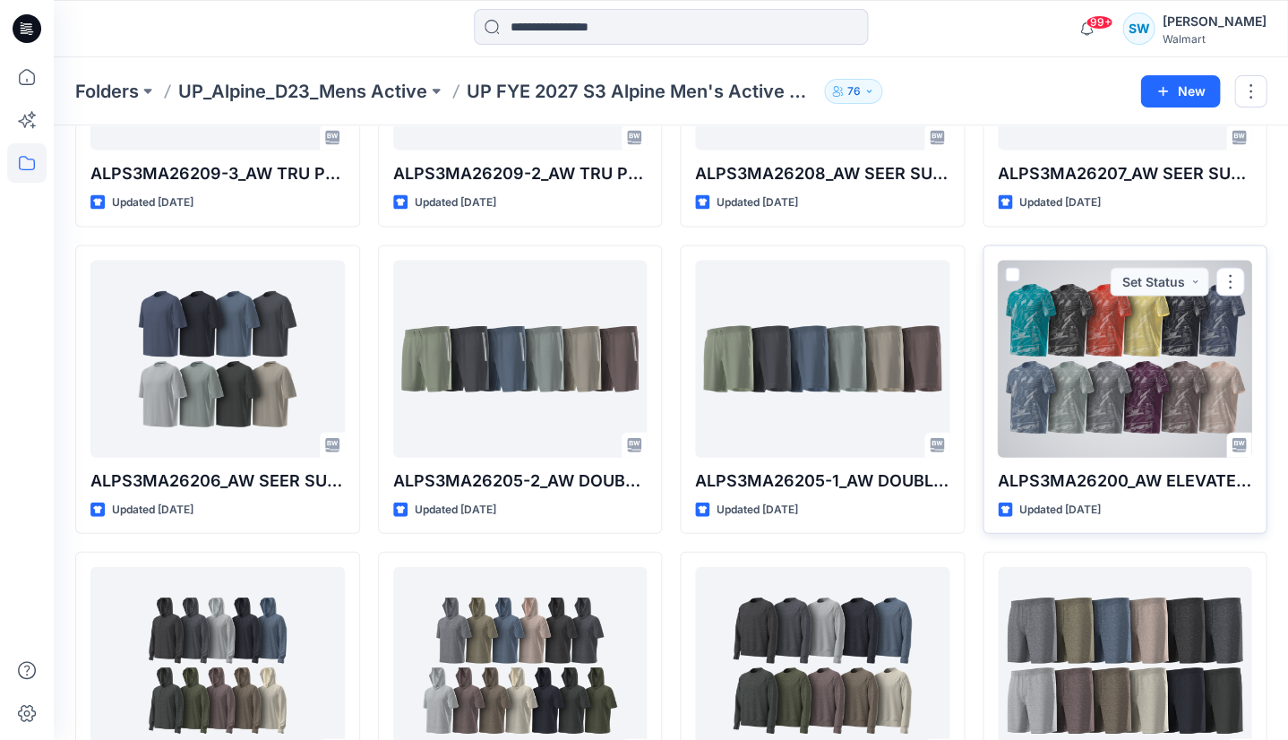
click at [1119, 348] on div at bounding box center [1125, 358] width 254 height 197
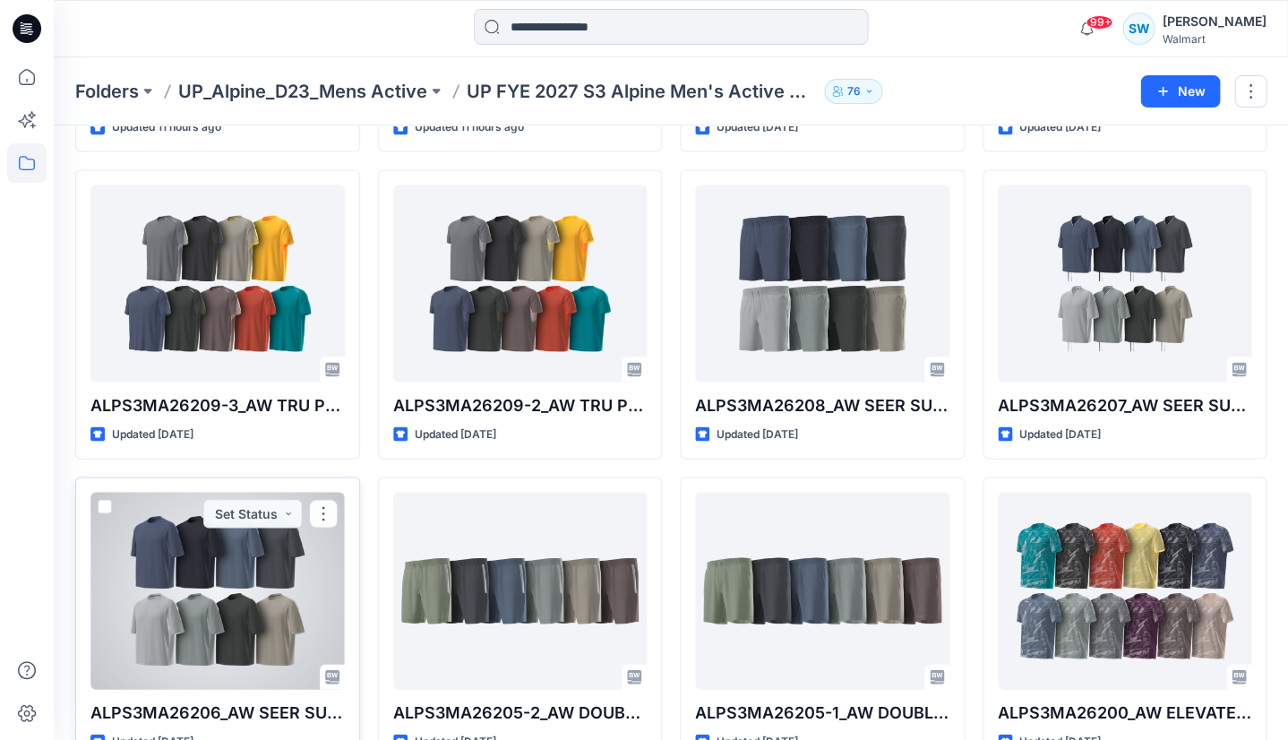
scroll to position [646, 0]
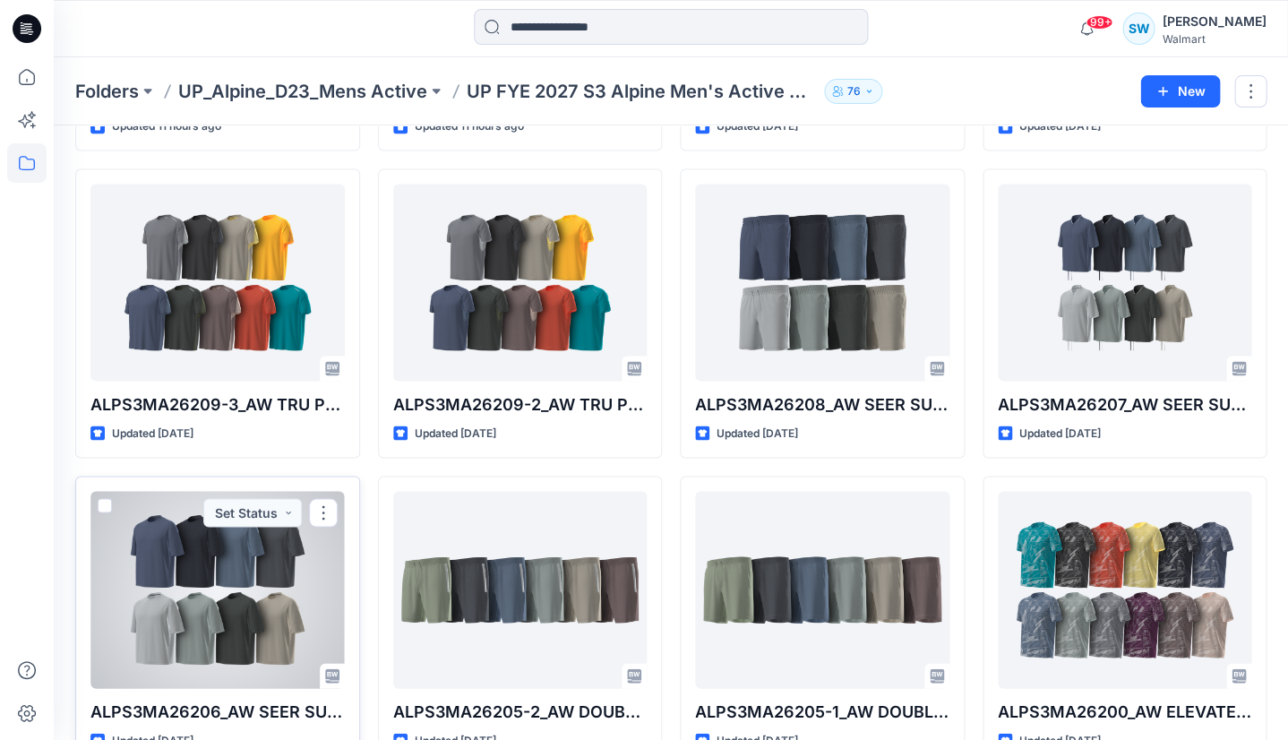
click at [195, 605] on div at bounding box center [217, 589] width 254 height 197
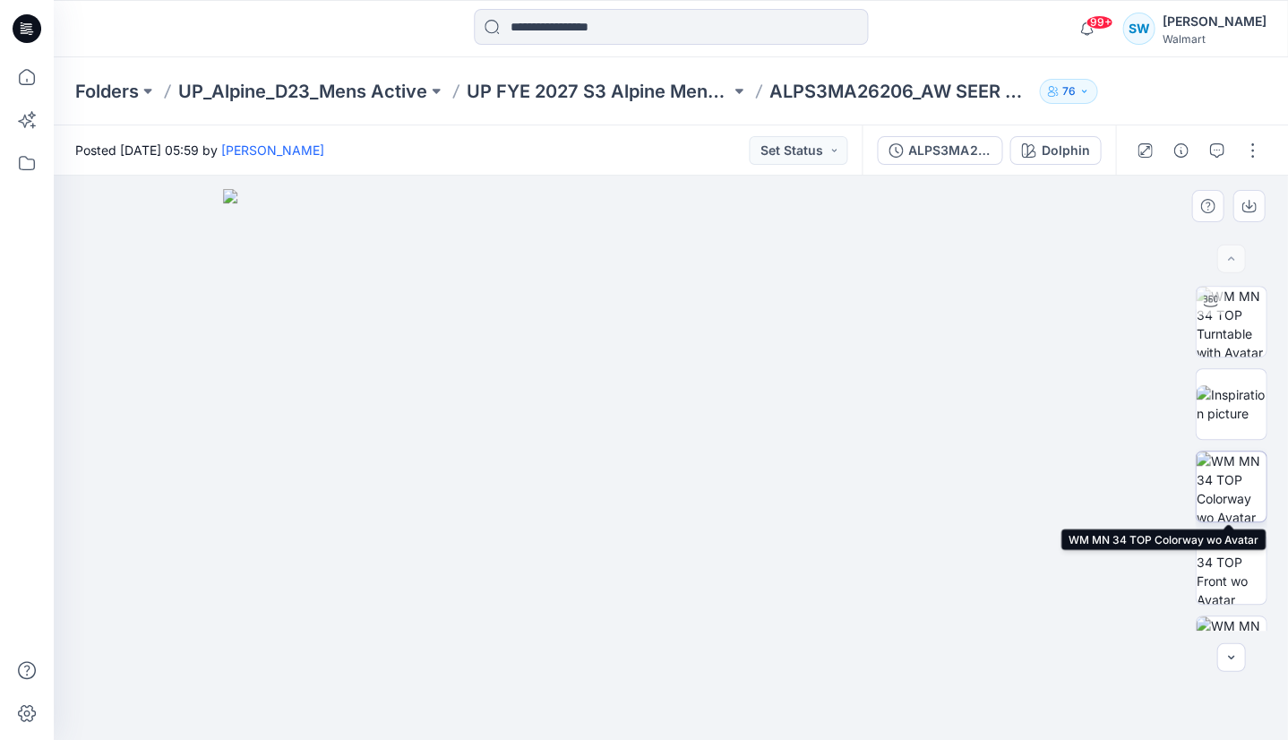
click at [1234, 485] on img at bounding box center [1231, 486] width 70 height 70
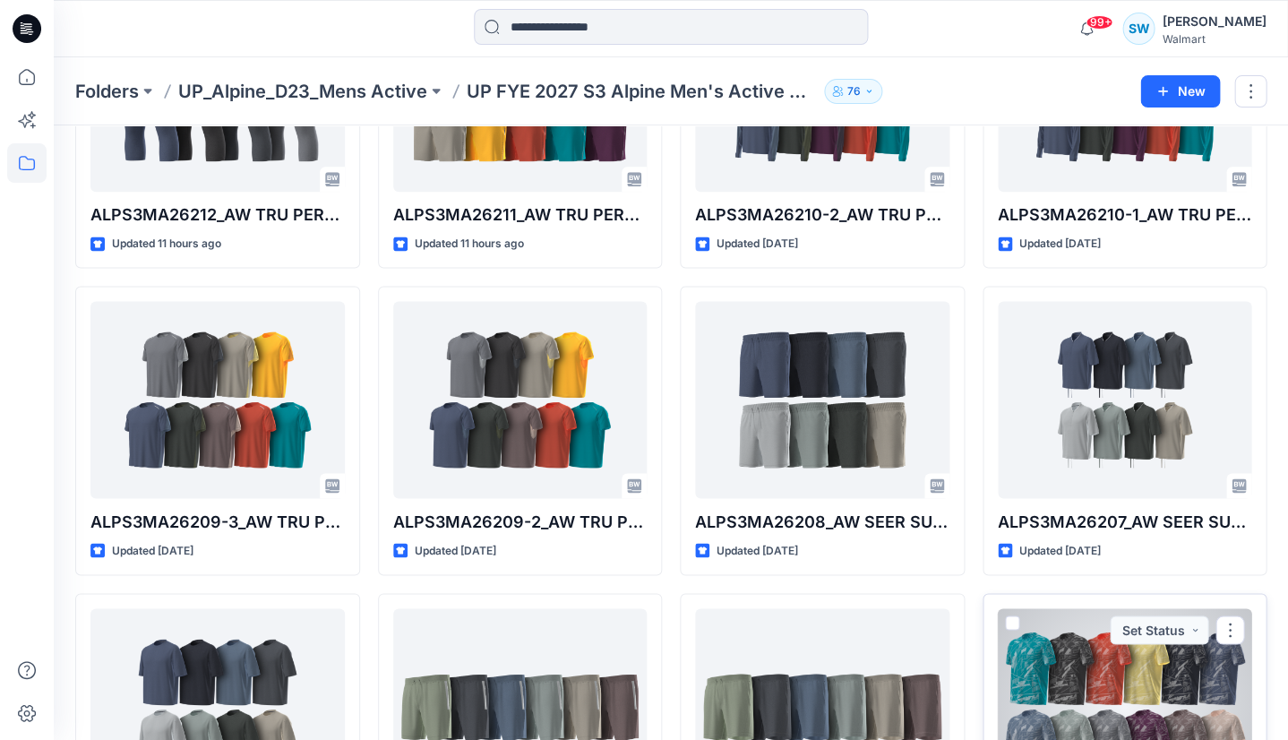
scroll to position [487, 0]
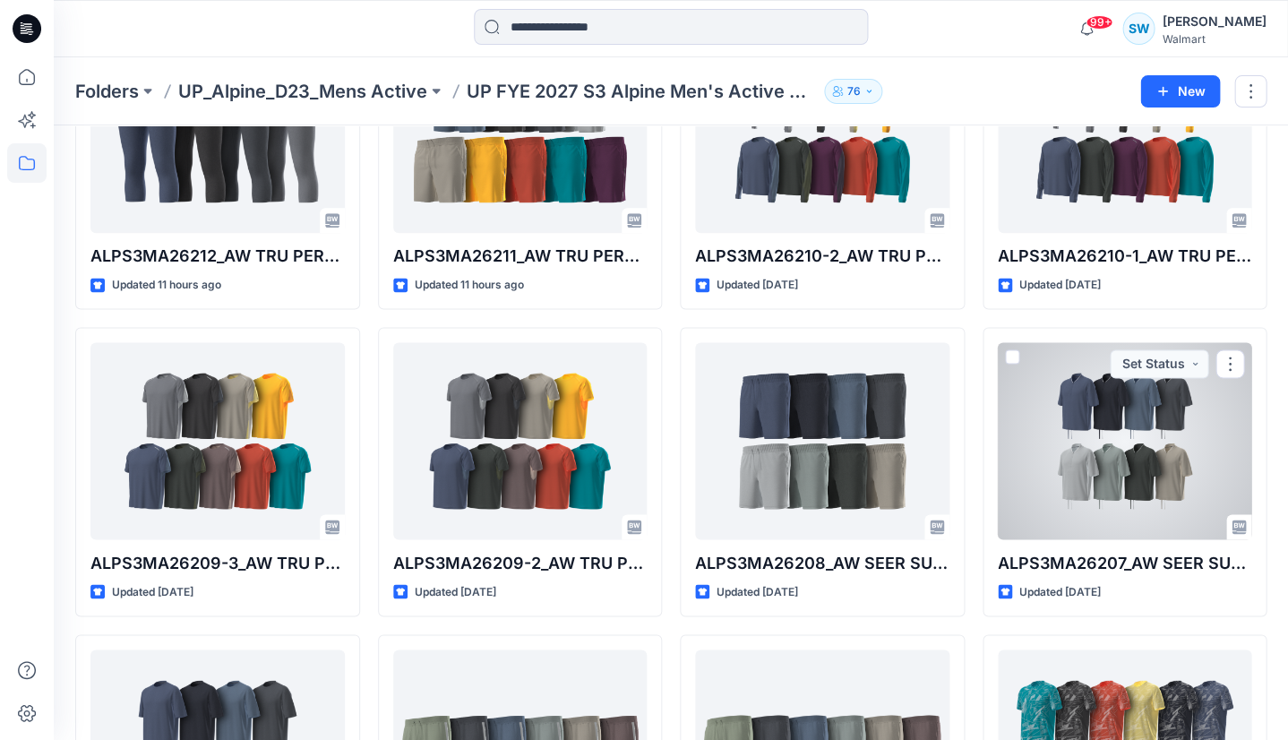
click at [1075, 465] on div at bounding box center [1125, 440] width 254 height 197
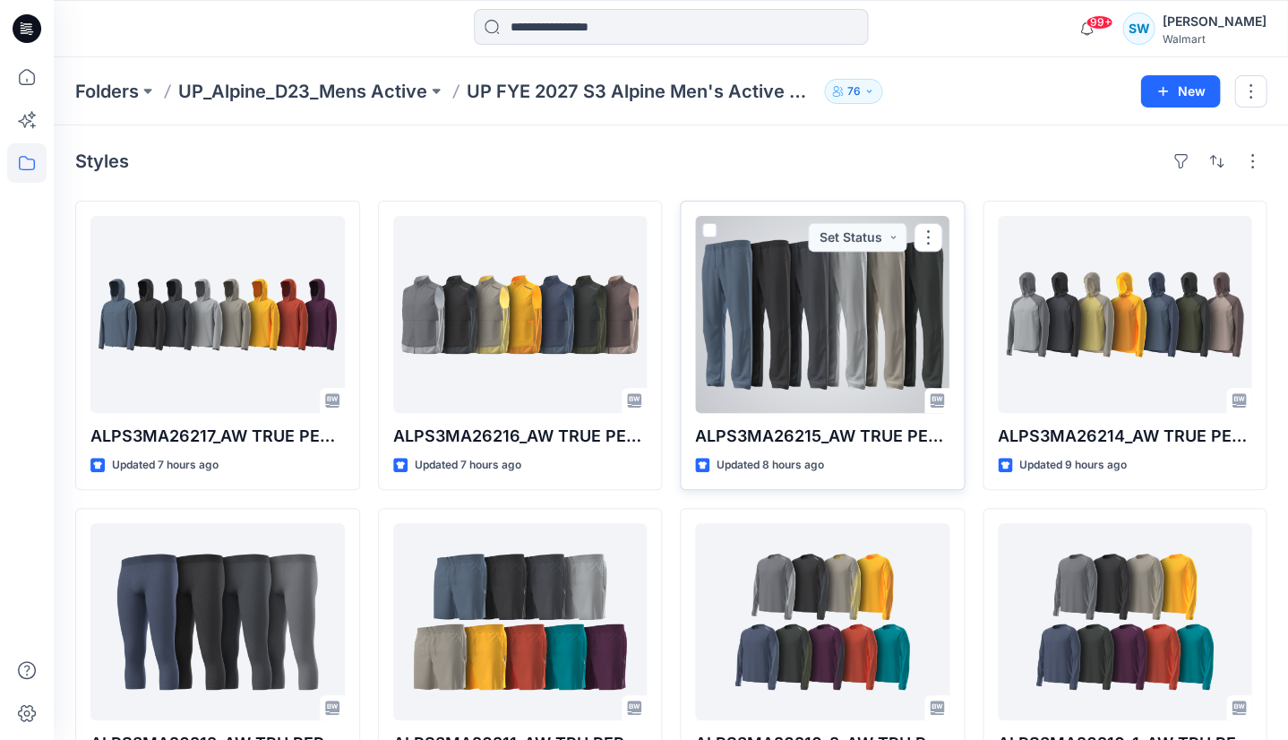
click at [773, 353] on div at bounding box center [822, 314] width 254 height 197
